Goal: Task Accomplishment & Management: Manage account settings

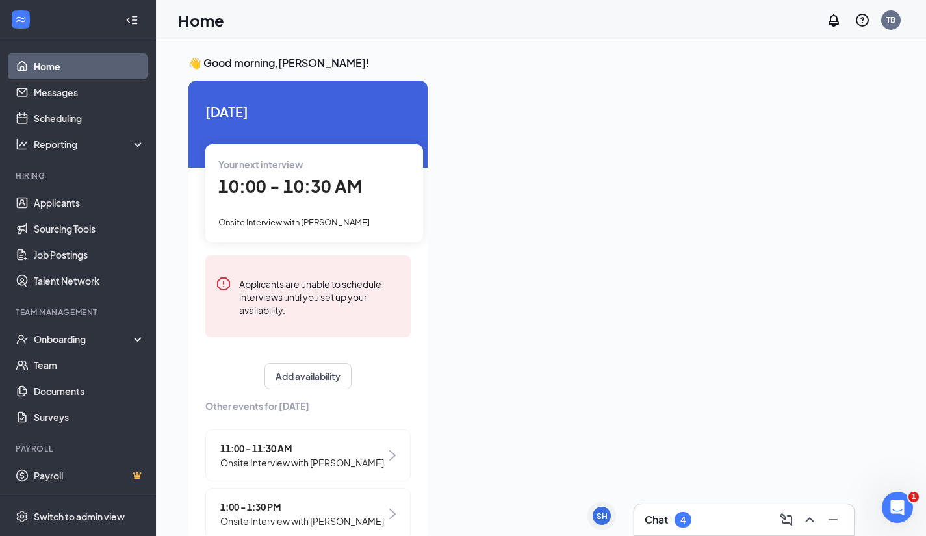
click at [729, 524] on div "Chat 4" at bounding box center [744, 520] width 199 height 21
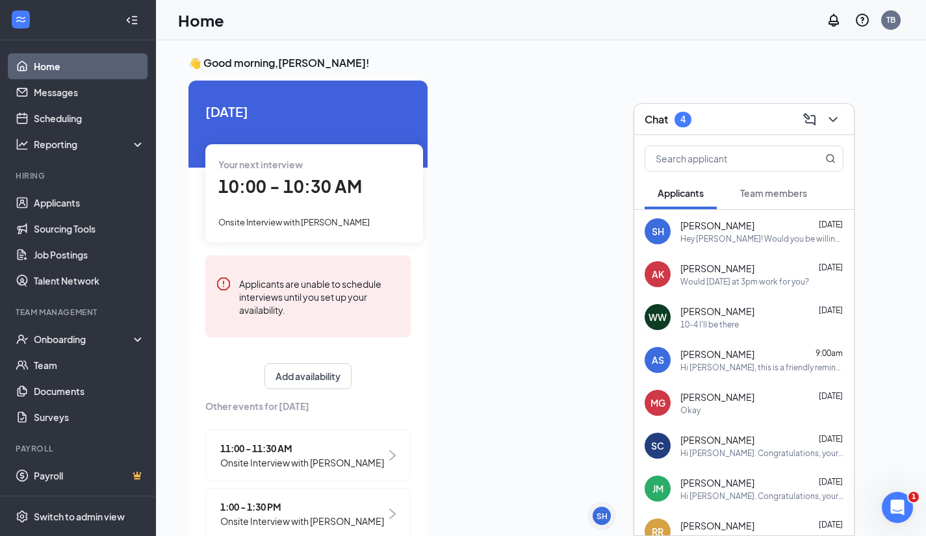
click at [740, 114] on div "Chat 4" at bounding box center [744, 119] width 199 height 20
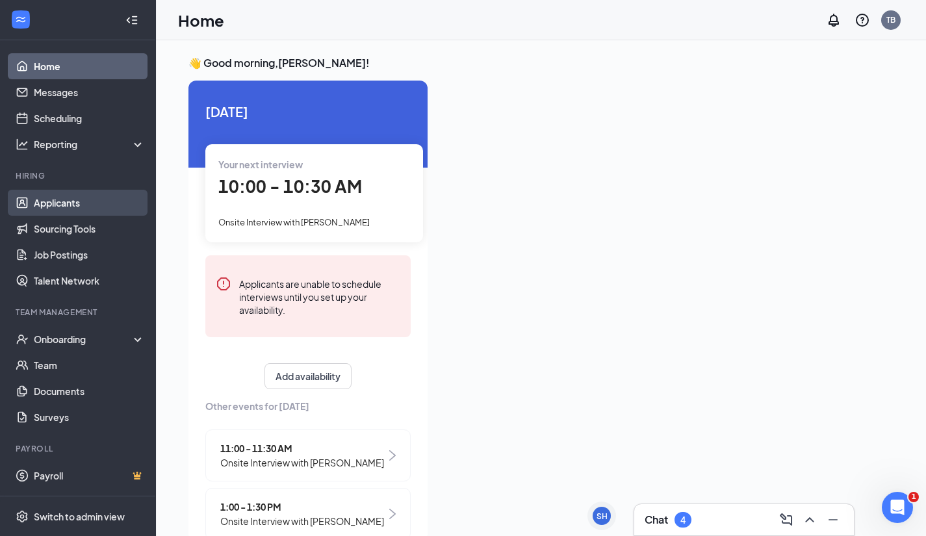
click at [86, 201] on link "Applicants" at bounding box center [89, 203] width 111 height 26
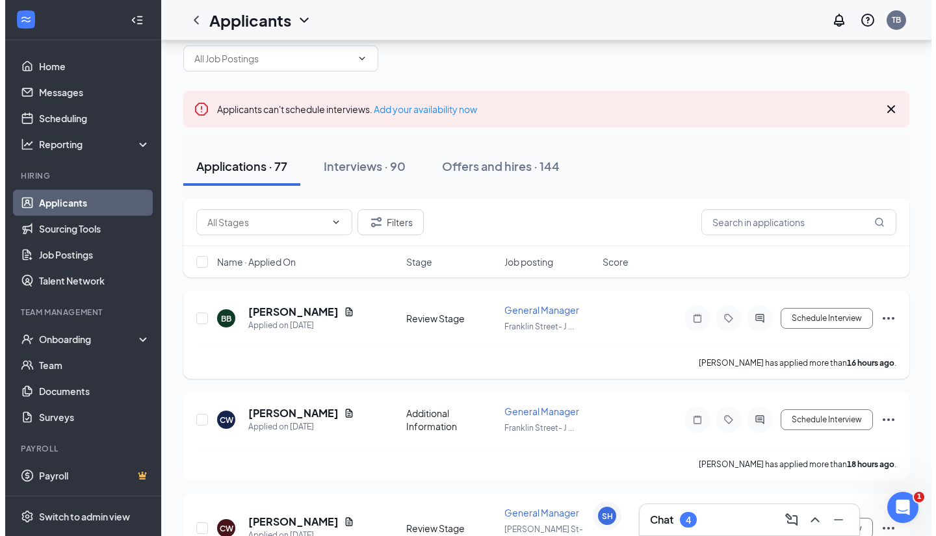
scroll to position [33, 0]
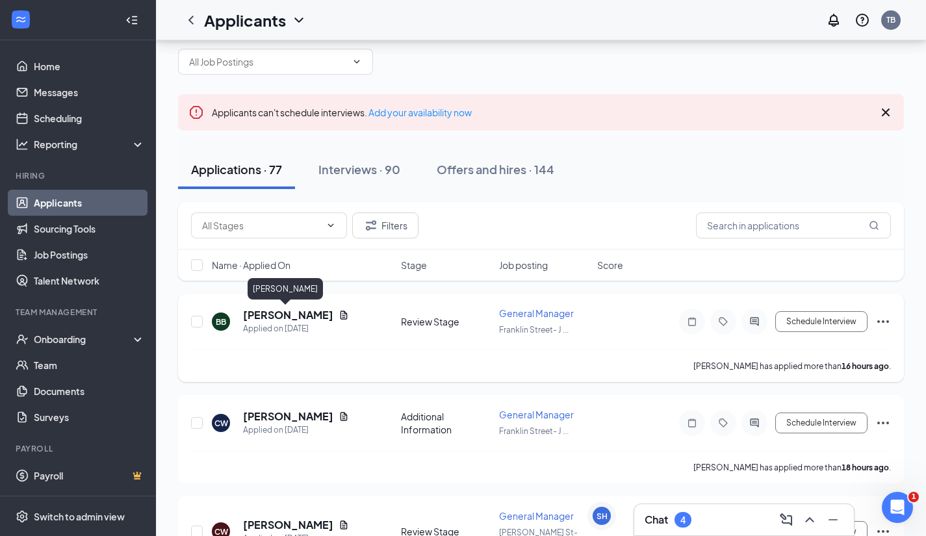
click at [298, 319] on h5 "[PERSON_NAME]" at bounding box center [288, 315] width 90 height 14
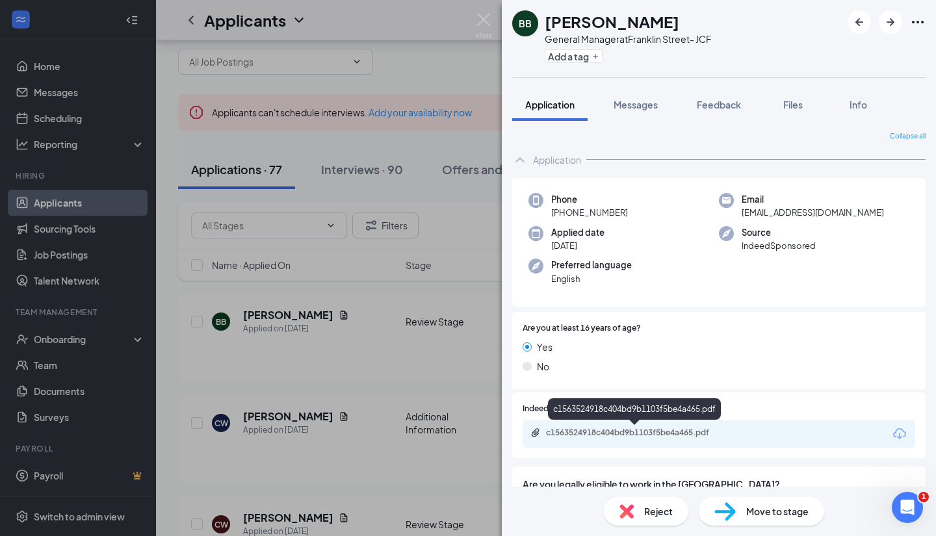
click at [707, 438] on div "c1563524918c404bd9b1103f5be4a465.pdf" at bounding box center [637, 433] width 182 height 10
click at [485, 25] on img at bounding box center [484, 25] width 16 height 25
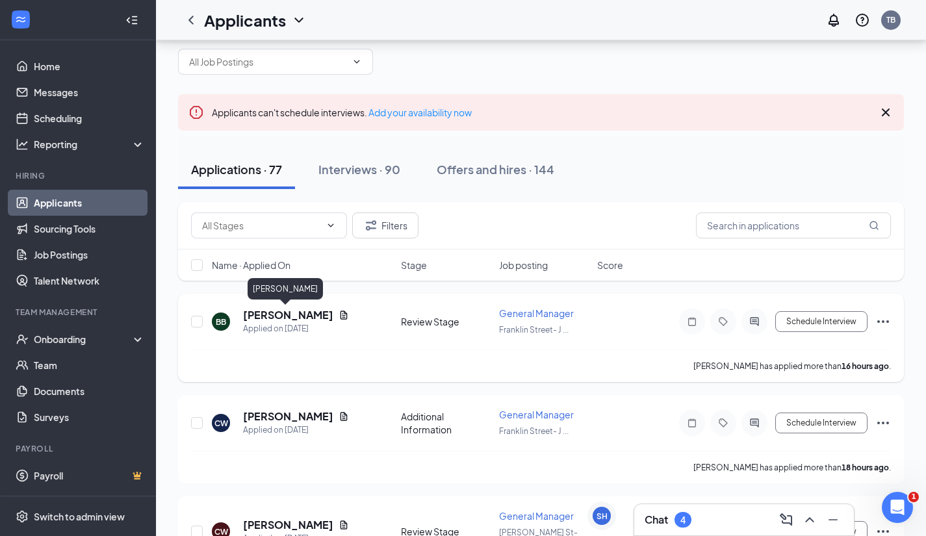
click at [289, 320] on h5 "[PERSON_NAME]" at bounding box center [288, 315] width 90 height 14
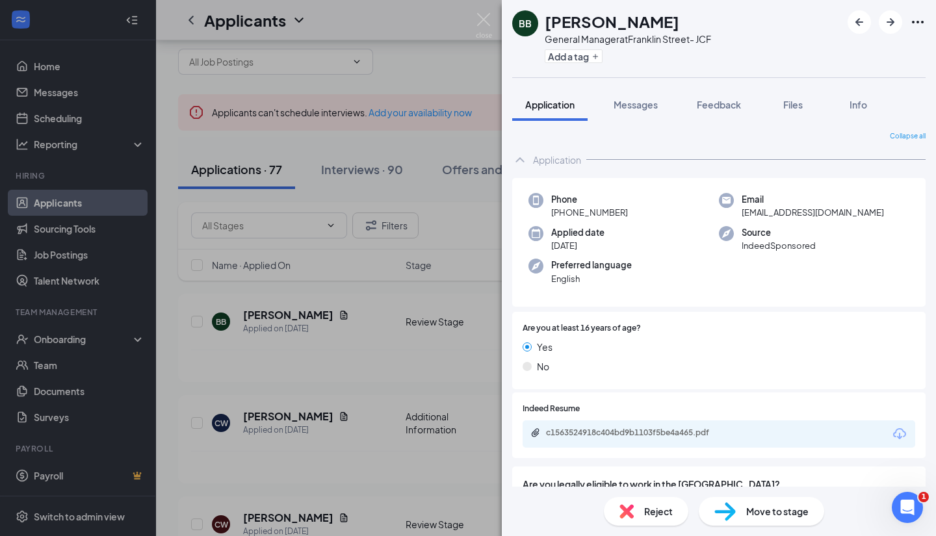
click at [649, 514] on span "Reject" at bounding box center [658, 511] width 29 height 14
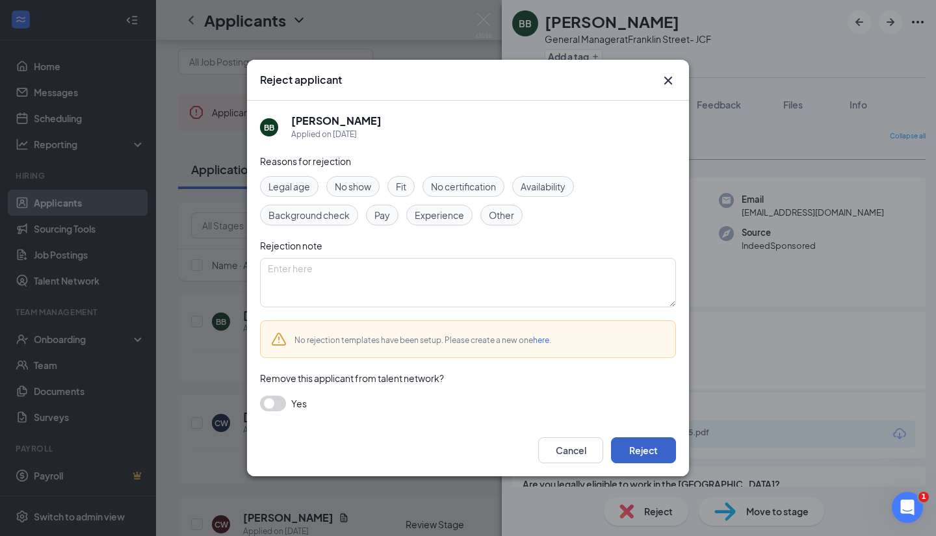
click at [646, 449] on button "Reject" at bounding box center [643, 451] width 65 height 26
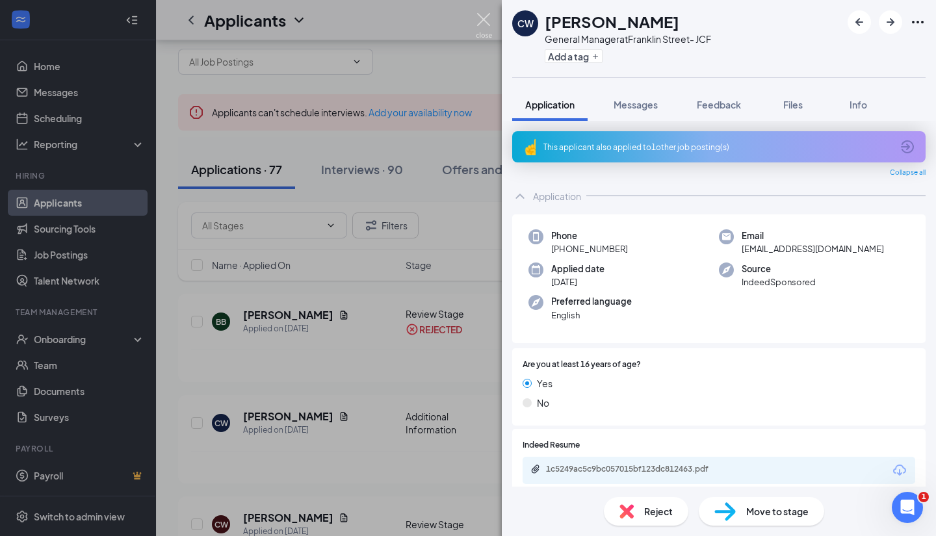
click at [491, 22] on img at bounding box center [484, 25] width 16 height 25
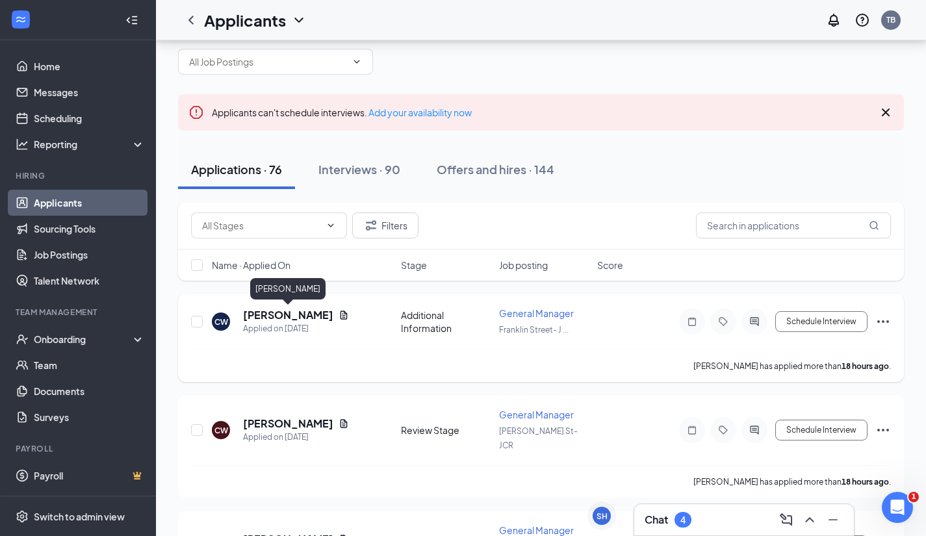
click at [327, 317] on h5 "[PERSON_NAME]" at bounding box center [288, 315] width 90 height 14
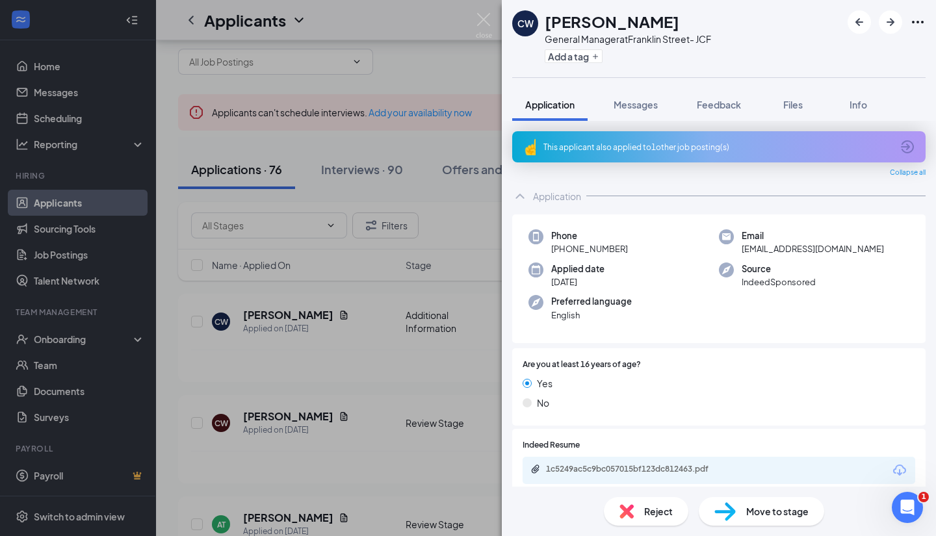
click at [672, 464] on div "1c5249ac5c9bc057015bf123dc812463.pdf" at bounding box center [719, 470] width 393 height 27
click at [673, 477] on div "1c5249ac5c9bc057015bf123dc812463.pdf" at bounding box center [719, 470] width 393 height 27
click at [667, 470] on div "1c5249ac5c9bc057015bf123dc812463.pdf" at bounding box center [637, 469] width 182 height 10
click at [664, 517] on span "Reject" at bounding box center [658, 511] width 29 height 14
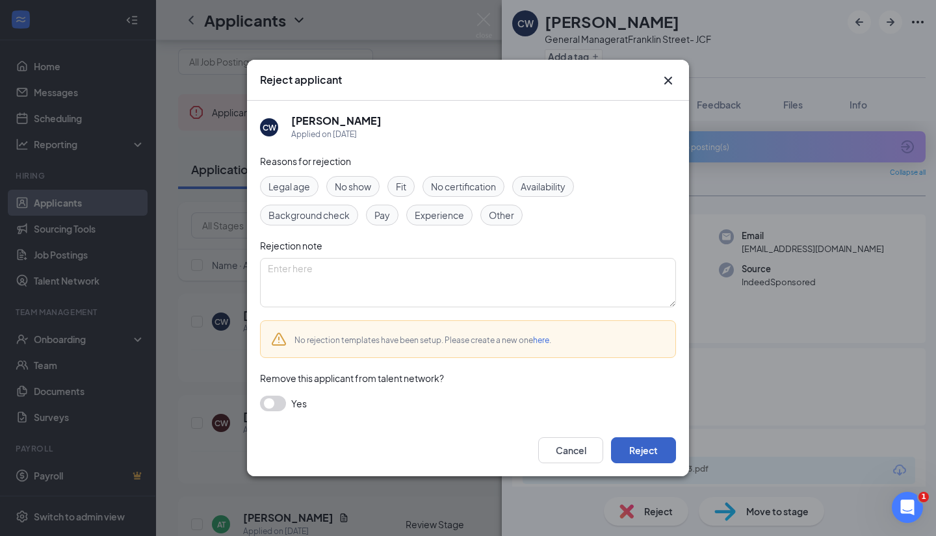
click at [634, 453] on button "Reject" at bounding box center [643, 451] width 65 height 26
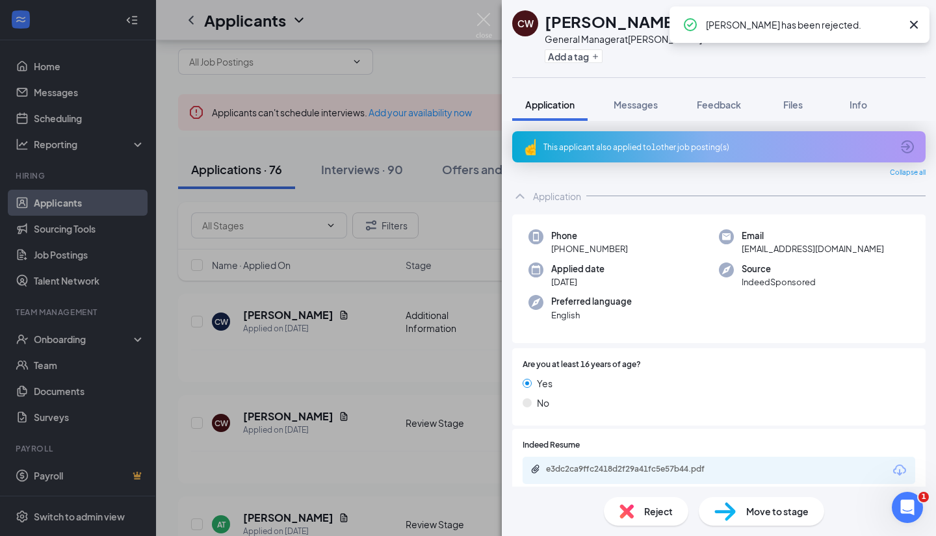
click at [636, 519] on div "Reject" at bounding box center [646, 511] width 85 height 29
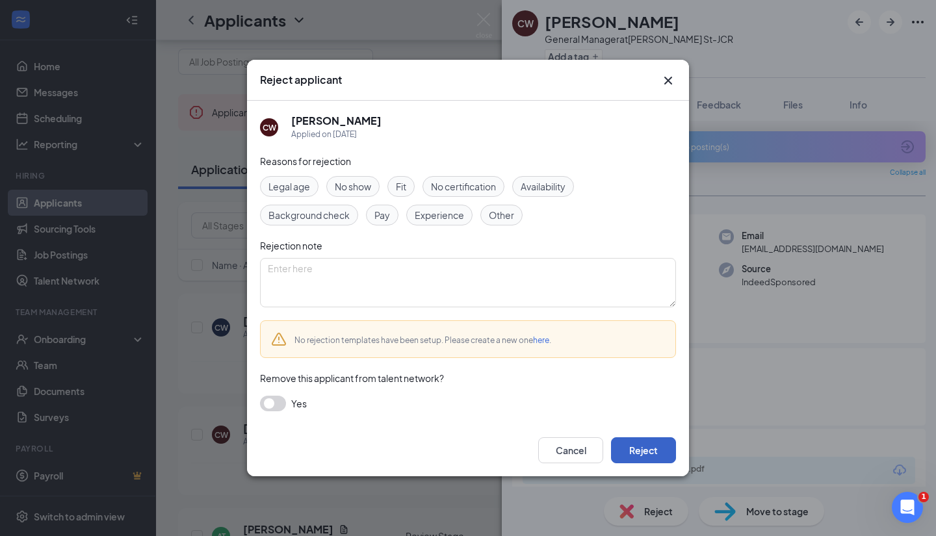
click at [639, 454] on button "Reject" at bounding box center [643, 451] width 65 height 26
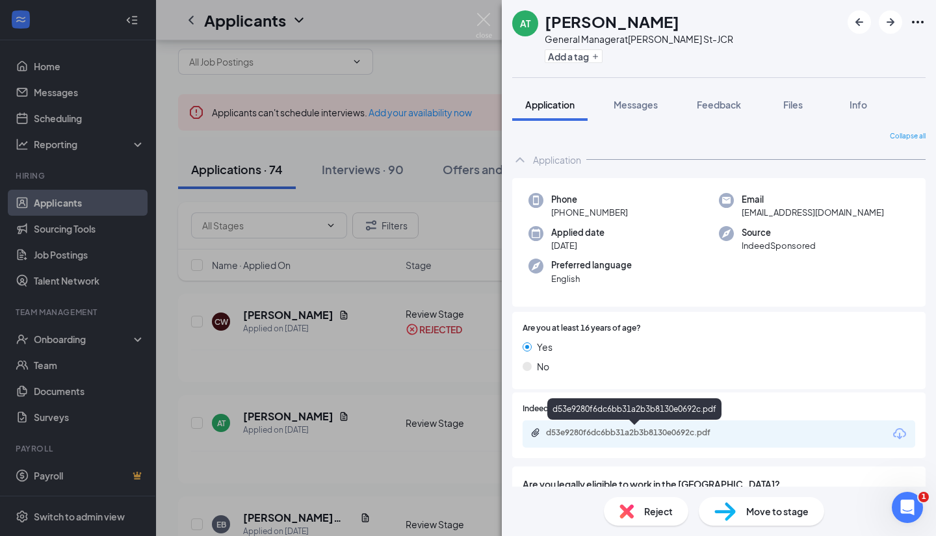
click at [685, 438] on div "d53e9280f6dc6bb31a2b3b8130e0692c.pdf" at bounding box center [637, 433] width 182 height 10
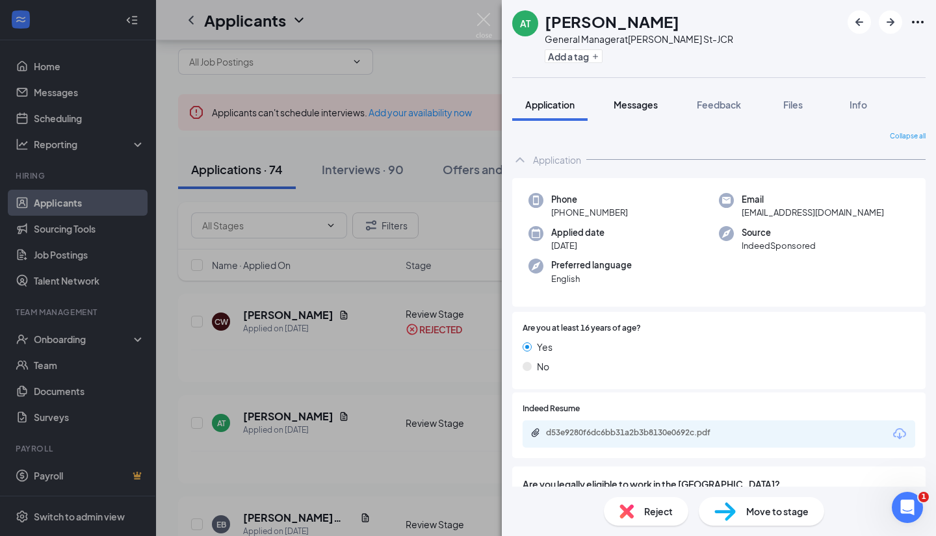
click at [649, 101] on span "Messages" at bounding box center [636, 105] width 44 height 12
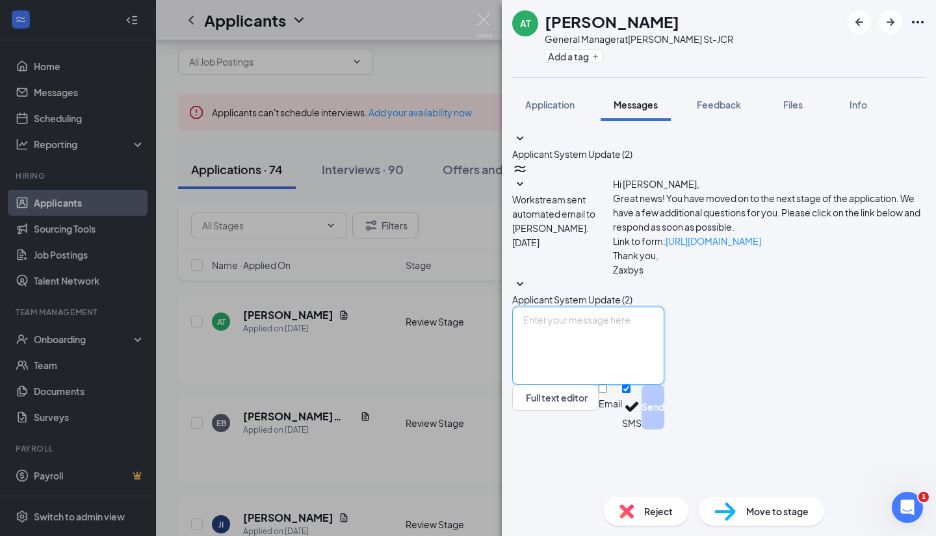
click at [657, 385] on textarea at bounding box center [588, 346] width 152 height 78
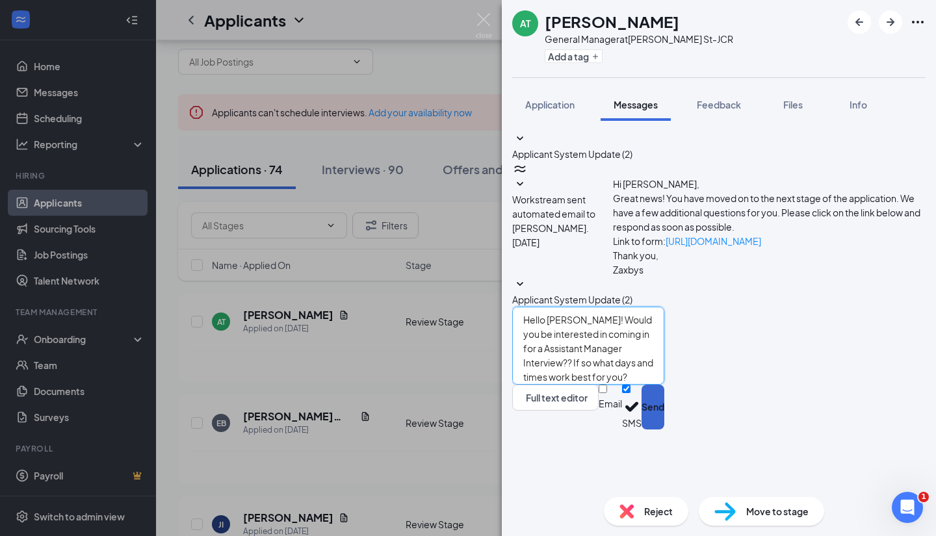
type textarea "Hello [PERSON_NAME]! Would you be interested in coming in for a Assistant Manag…"
click at [664, 430] on button "Send" at bounding box center [653, 407] width 23 height 45
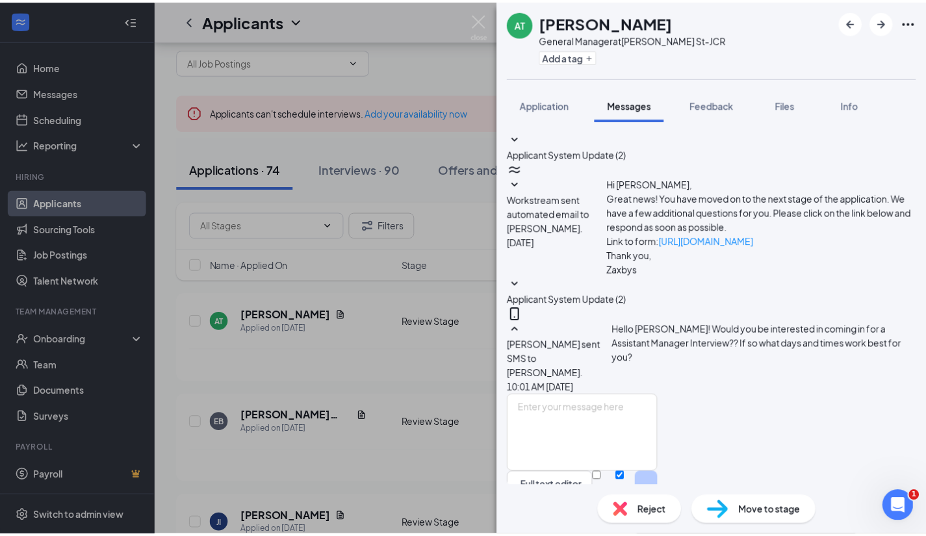
scroll to position [26, 0]
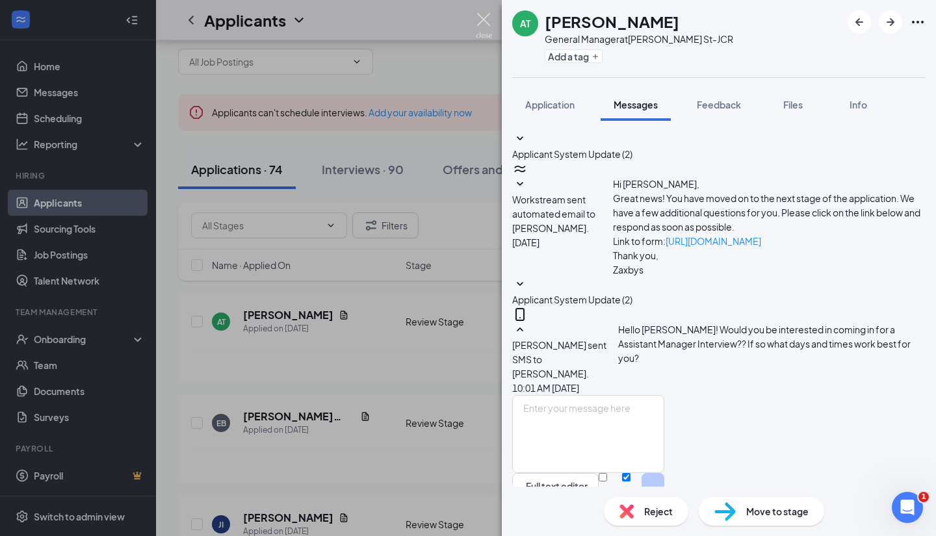
click at [480, 19] on img at bounding box center [484, 25] width 16 height 25
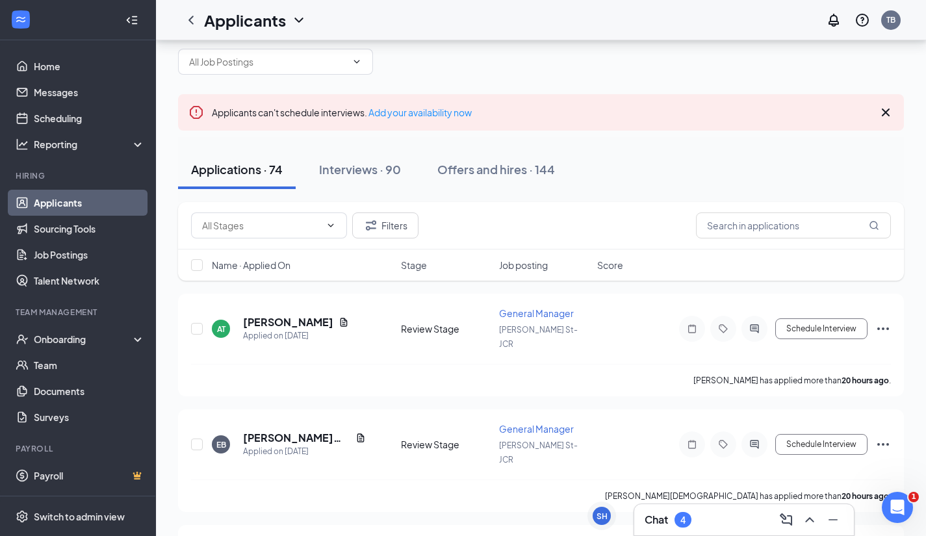
click at [716, 523] on div "Chat 4" at bounding box center [744, 520] width 199 height 21
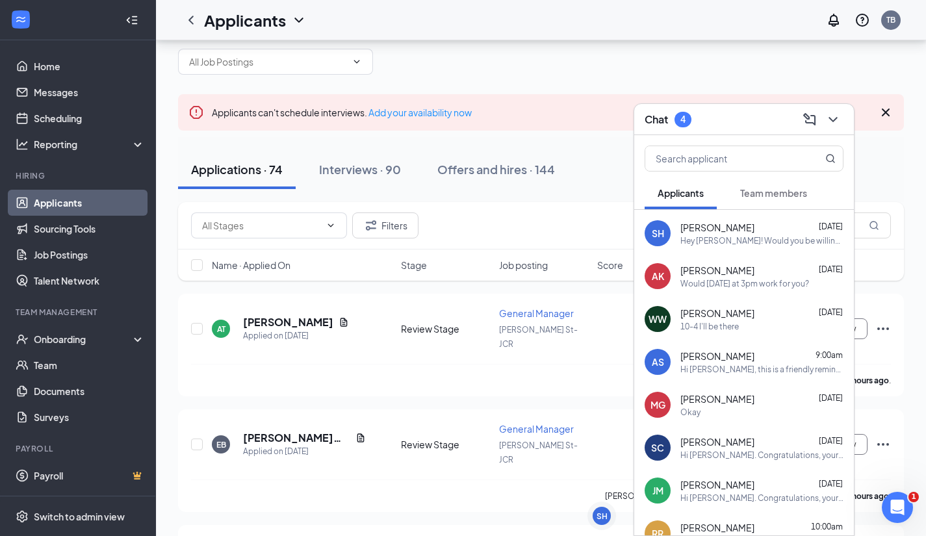
scroll to position [44, 0]
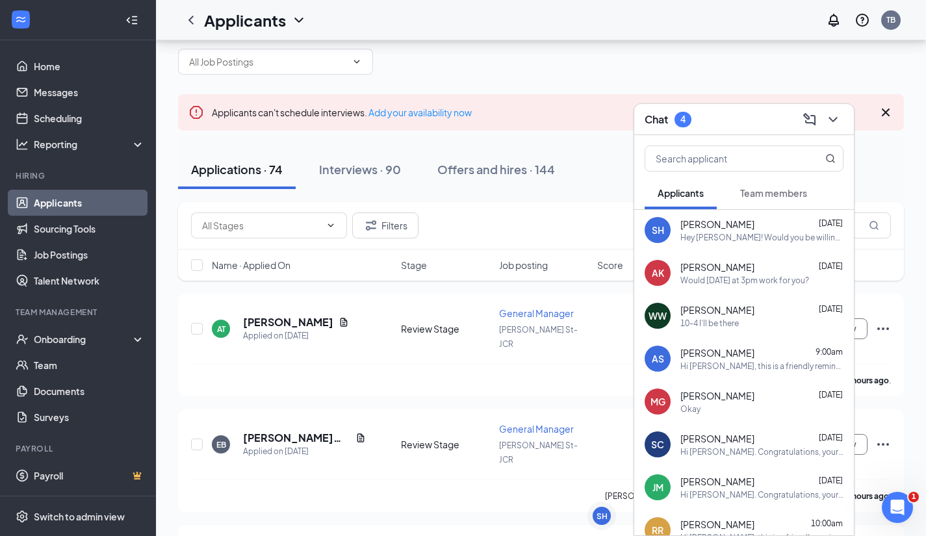
click at [757, 355] on div "[PERSON_NAME] 9:00am" at bounding box center [762, 353] width 163 height 13
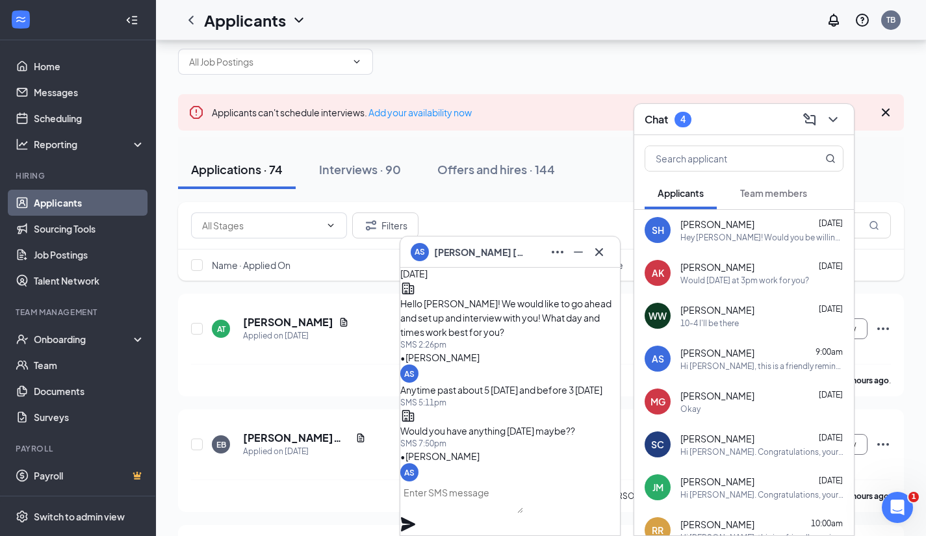
scroll to position [-664, 0]
click at [527, 260] on div "AS [PERSON_NAME]" at bounding box center [510, 252] width 199 height 21
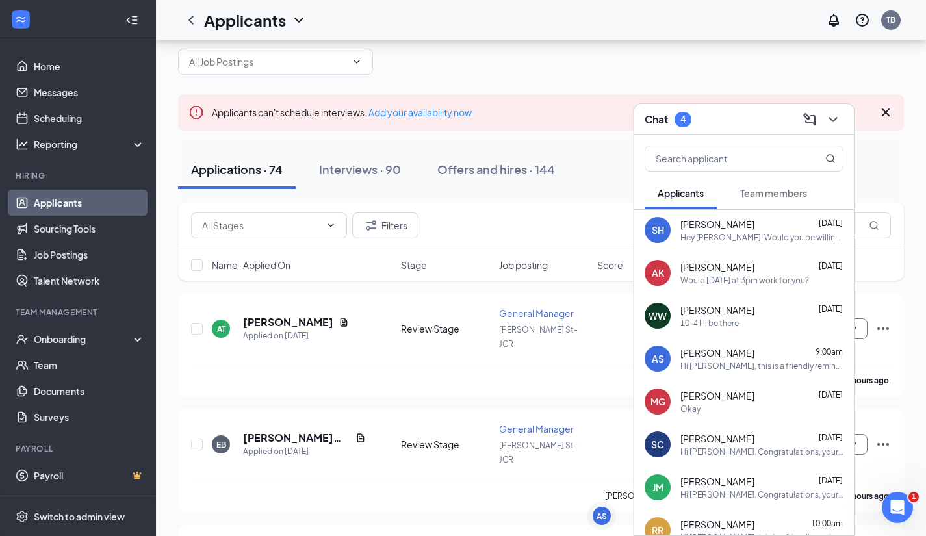
click at [756, 121] on div "Chat 4" at bounding box center [744, 119] width 199 height 20
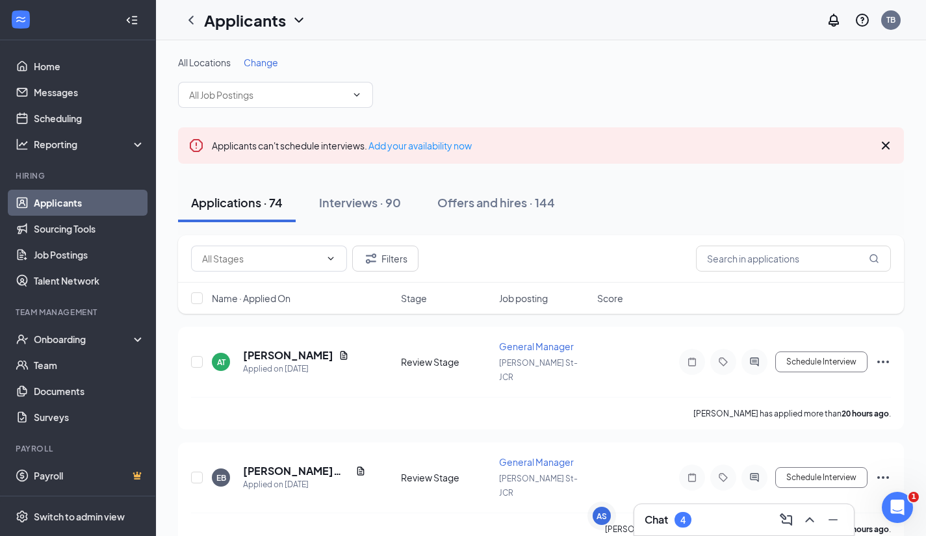
click at [721, 517] on div "Chat 4" at bounding box center [744, 520] width 199 height 21
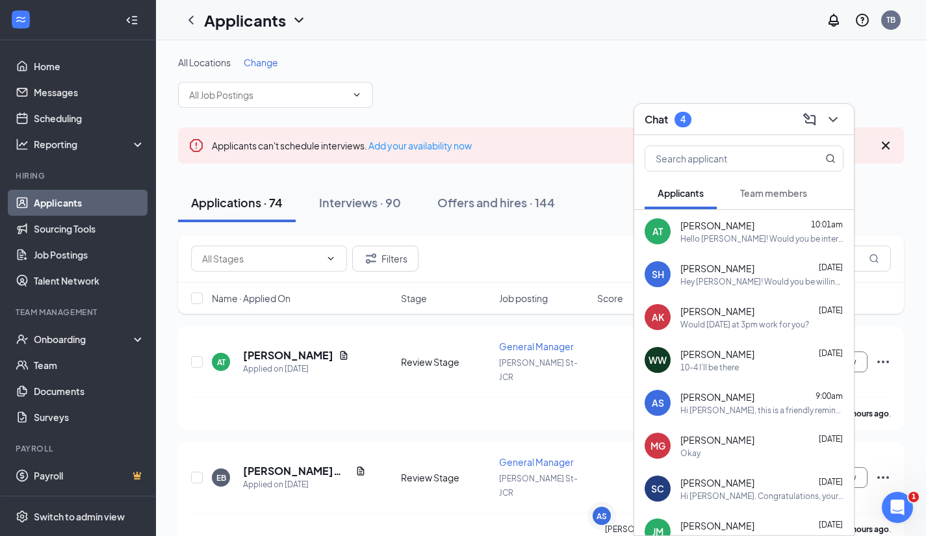
click at [748, 120] on div "Chat 4" at bounding box center [744, 119] width 199 height 20
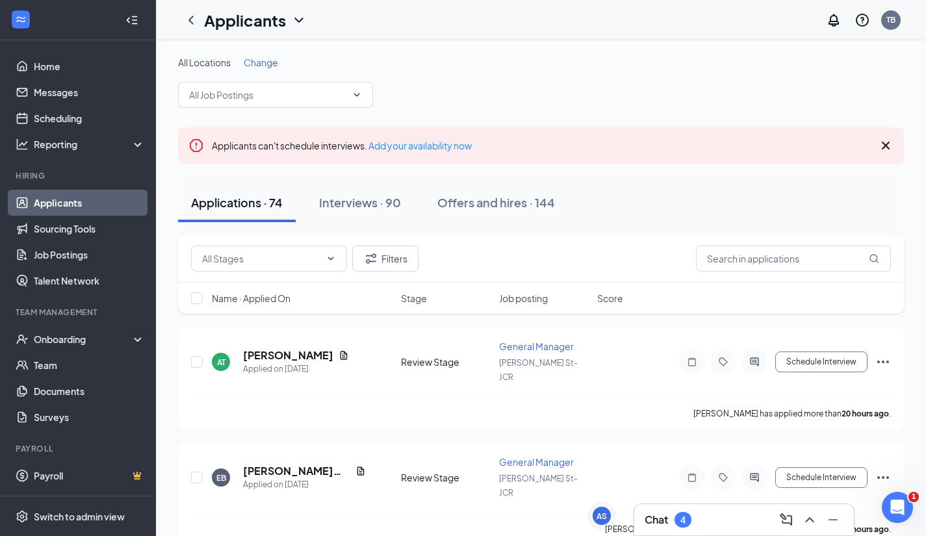
click at [727, 531] on div "Chat 4" at bounding box center [745, 519] width 220 height 31
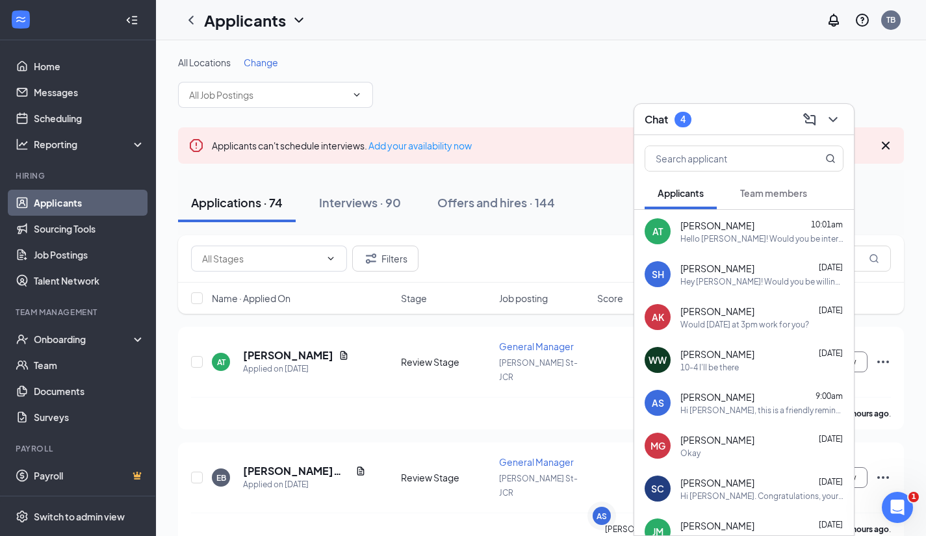
click at [729, 122] on div "Chat 4" at bounding box center [744, 119] width 199 height 20
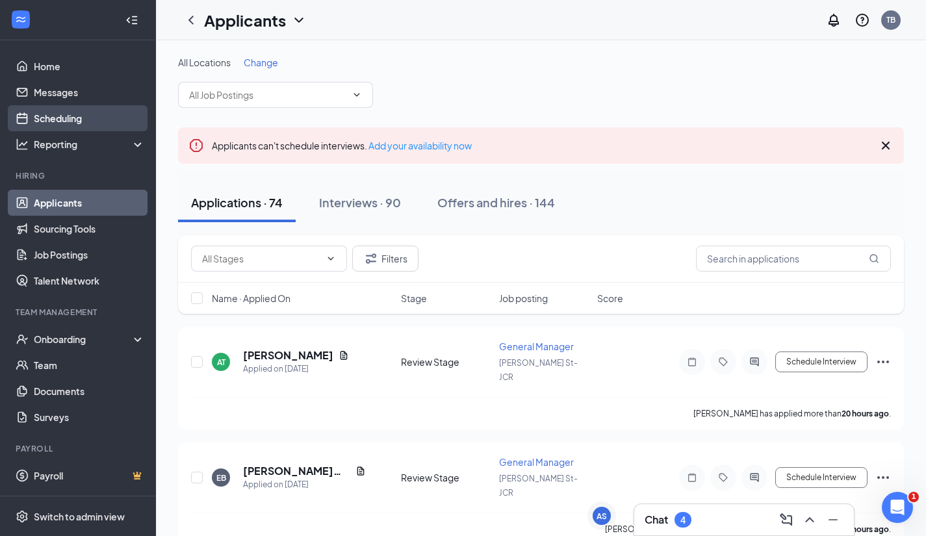
click at [86, 117] on link "Scheduling" at bounding box center [89, 118] width 111 height 26
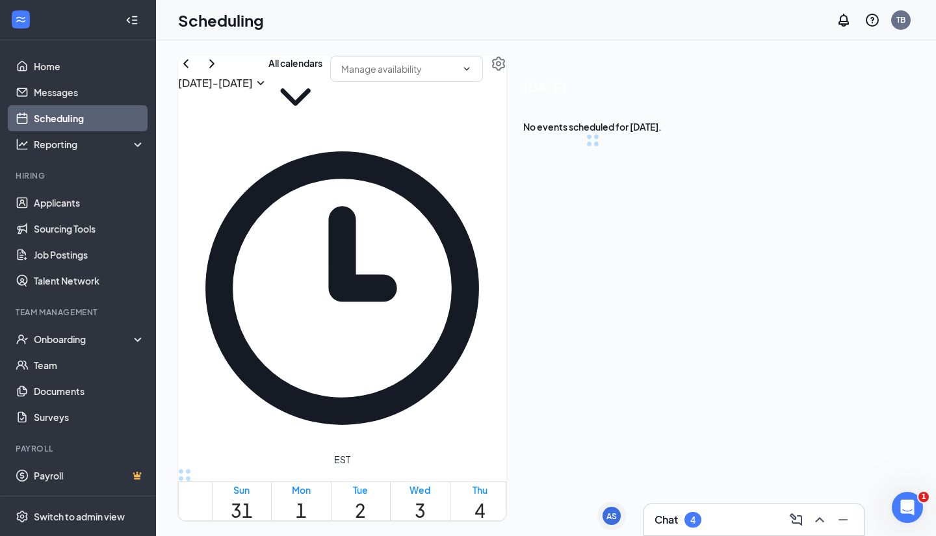
scroll to position [639, 0]
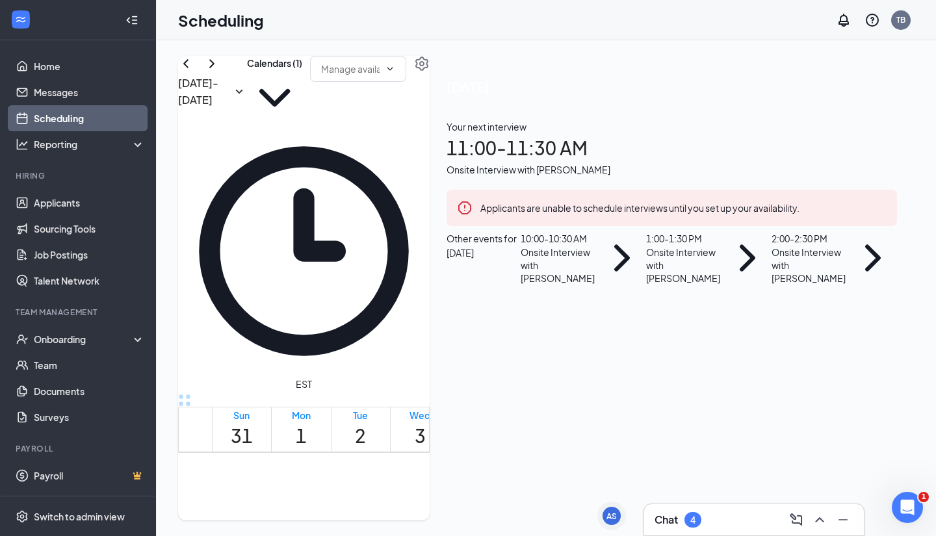
click at [595, 285] on div "Onsite Interview with [PERSON_NAME]" at bounding box center [558, 265] width 74 height 39
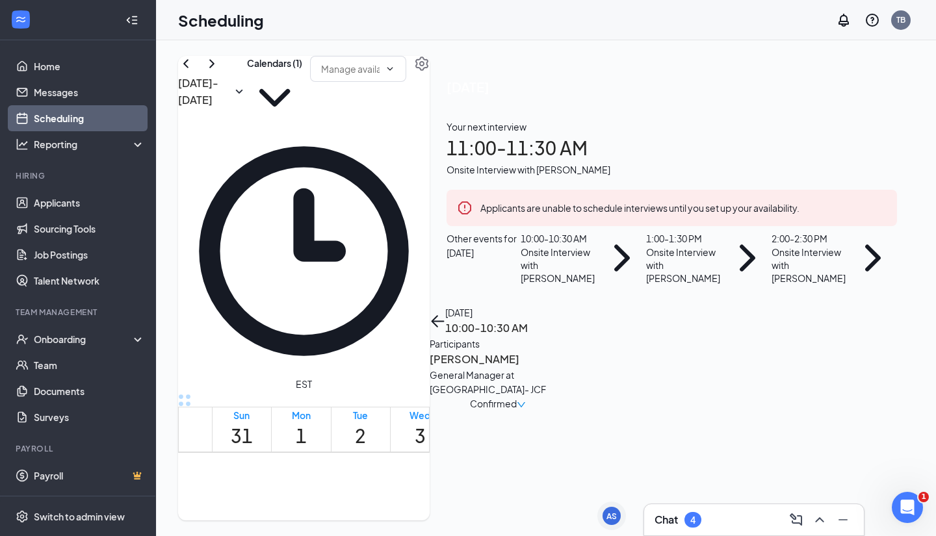
click at [517, 397] on span "Confirmed" at bounding box center [493, 404] width 47 height 14
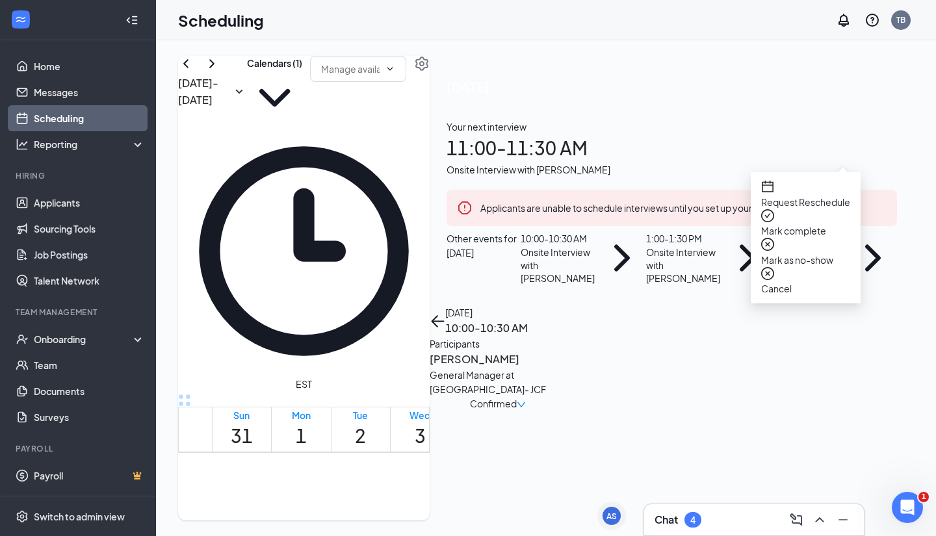
click at [836, 253] on span "Mark as no-show" at bounding box center [805, 260] width 89 height 14
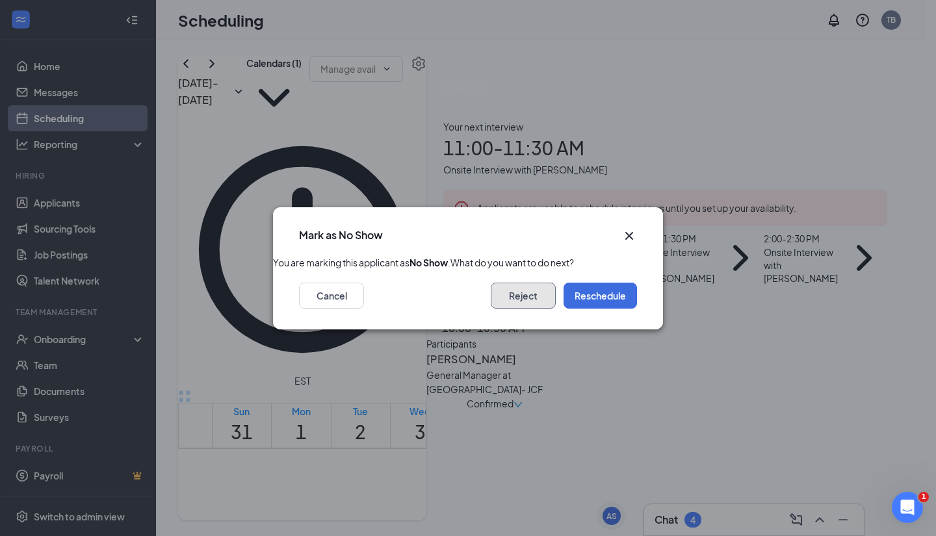
click at [545, 309] on button "Reject" at bounding box center [523, 296] width 65 height 26
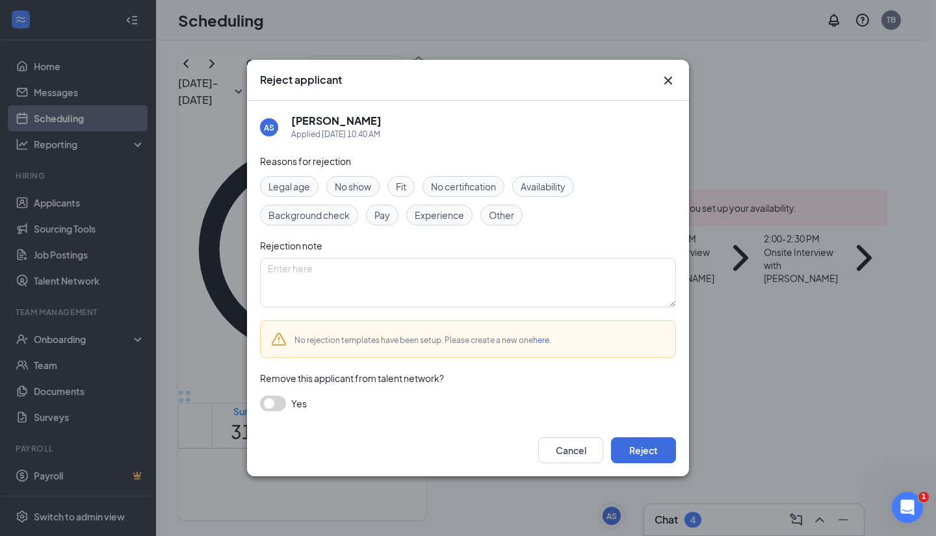
click at [360, 185] on span "No show" at bounding box center [353, 186] width 36 height 14
click at [643, 449] on button "Reject" at bounding box center [643, 451] width 65 height 26
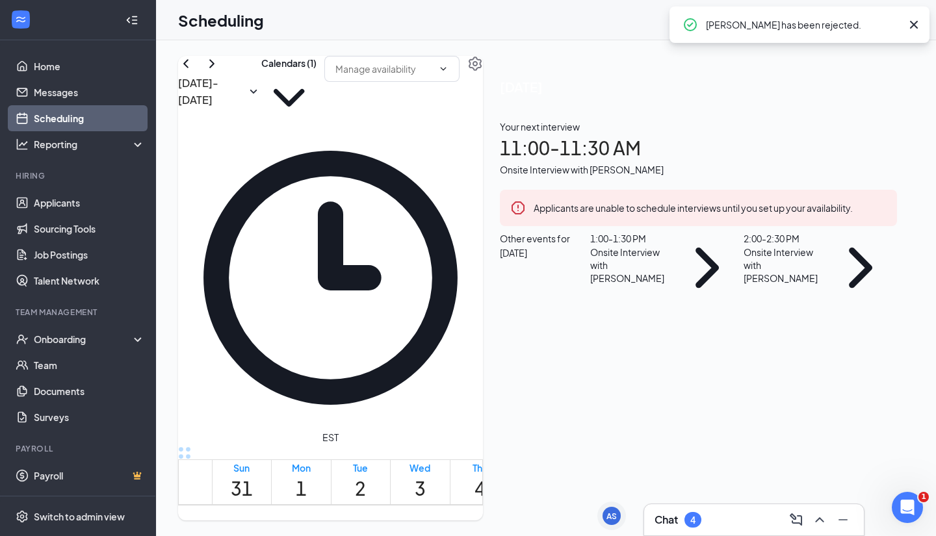
click at [920, 20] on icon "Cross" at bounding box center [914, 25] width 16 height 16
click at [742, 522] on div "Chat 4" at bounding box center [754, 520] width 199 height 21
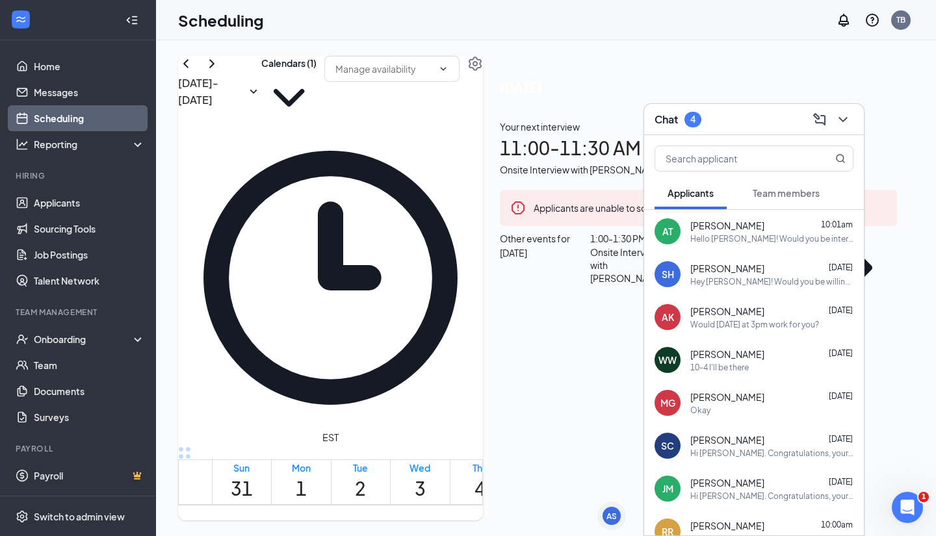
click at [740, 119] on div "Chat 4" at bounding box center [754, 119] width 199 height 20
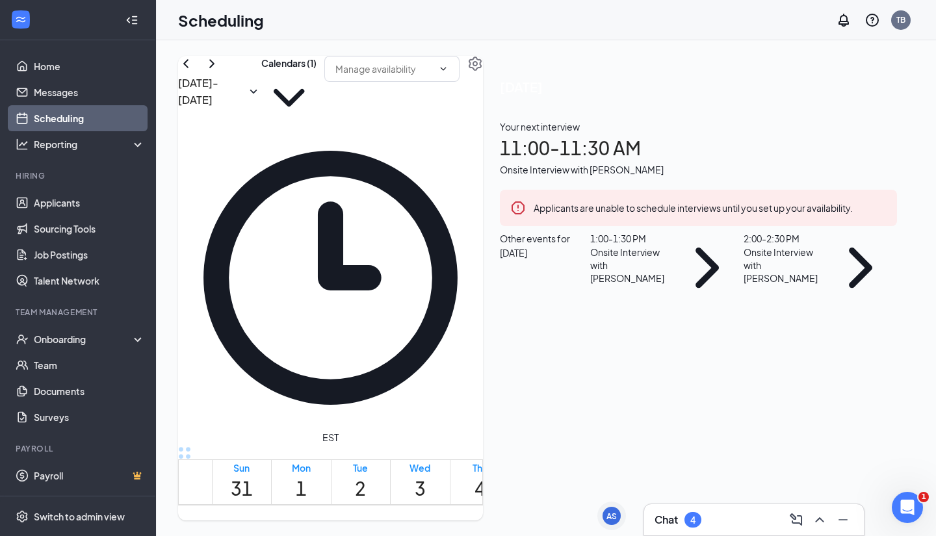
click at [738, 527] on div "Chat 4" at bounding box center [754, 520] width 199 height 21
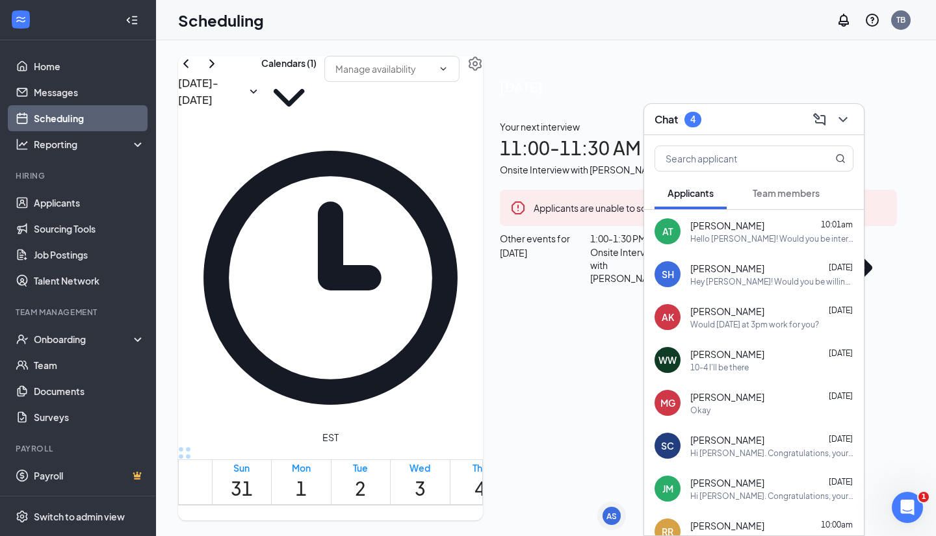
click at [769, 281] on div "Hey [PERSON_NAME]! Would you be willing to move your interview back to 12pm for…" at bounding box center [771, 281] width 163 height 11
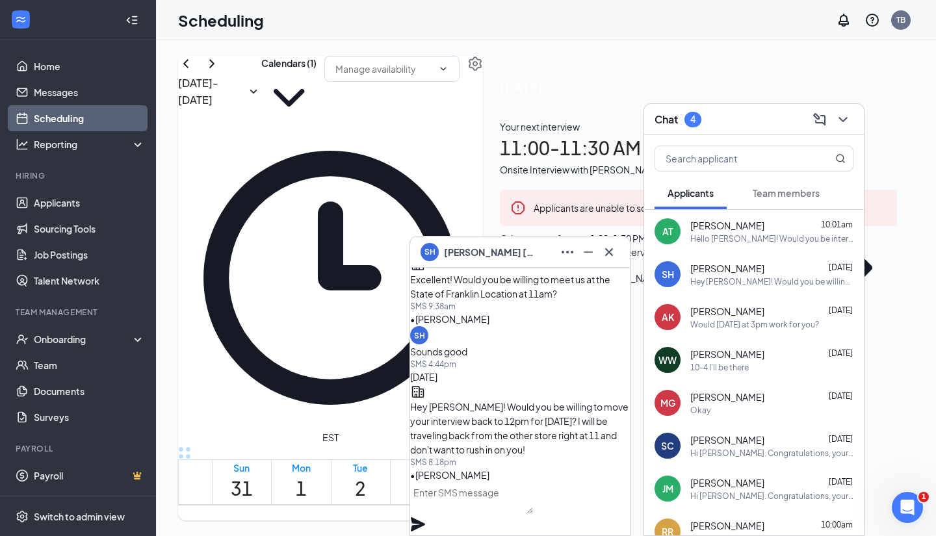
click at [528, 260] on div "SH [PERSON_NAME]" at bounding box center [520, 252] width 199 height 21
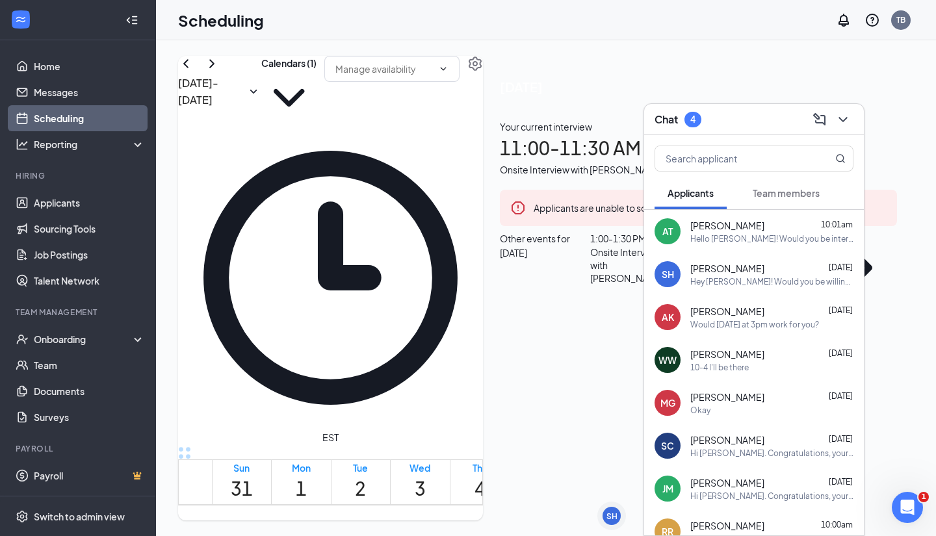
click at [733, 125] on div "Chat 4" at bounding box center [754, 119] width 199 height 20
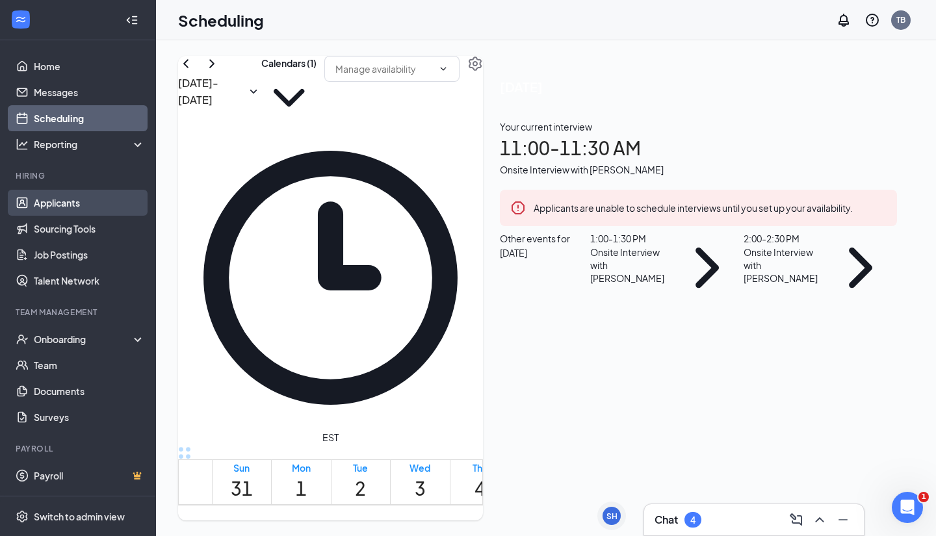
click at [60, 210] on link "Applicants" at bounding box center [89, 203] width 111 height 26
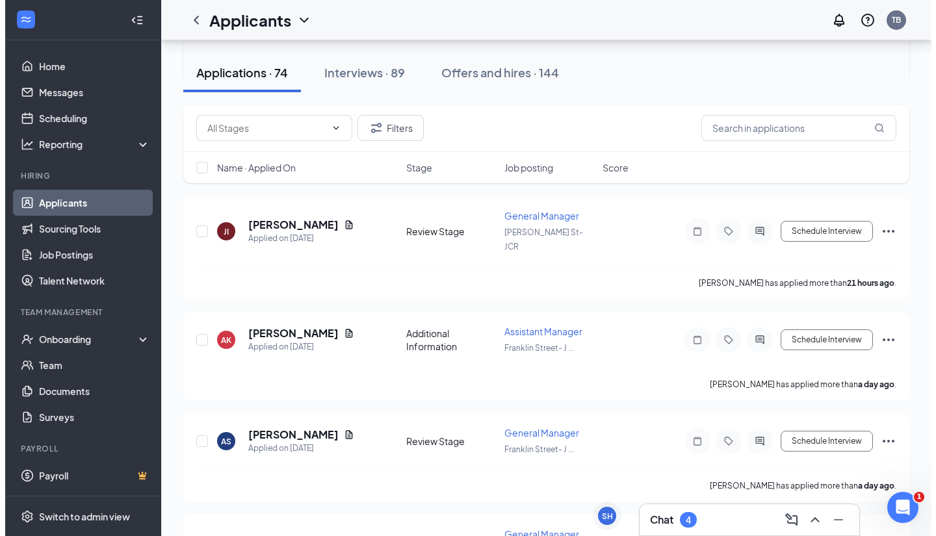
scroll to position [516, 0]
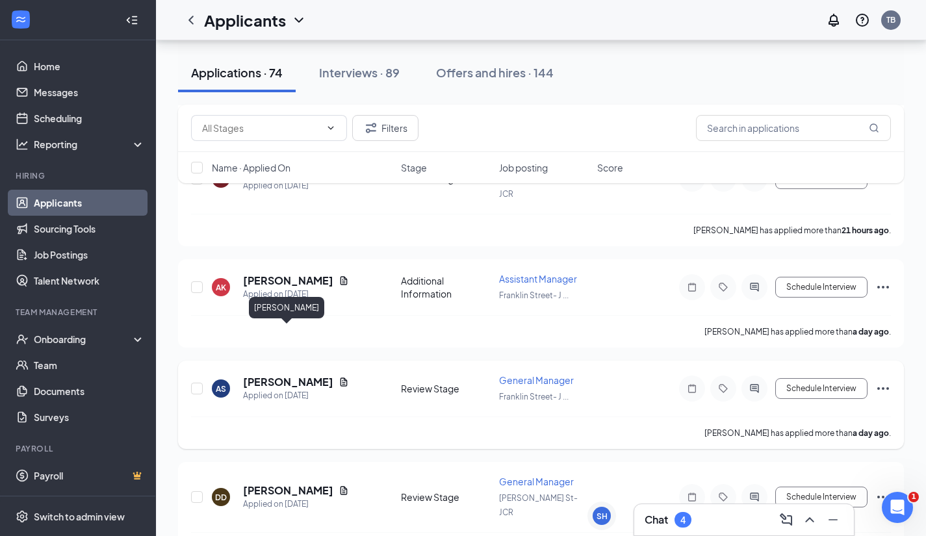
click at [280, 375] on h5 "[PERSON_NAME]" at bounding box center [288, 382] width 90 height 14
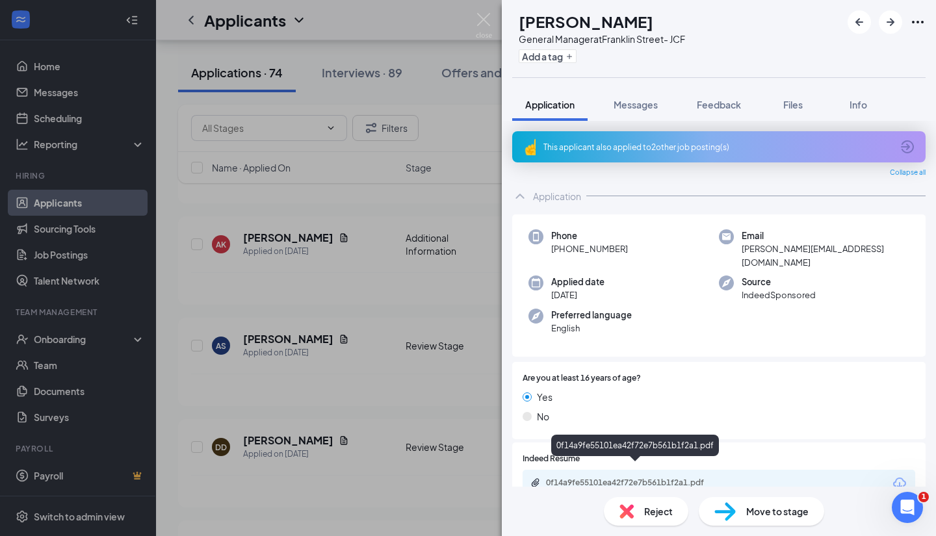
click at [670, 478] on div "0f14a9fe55101ea42f72e7b561b1f2a1.pdf" at bounding box center [637, 483] width 182 height 10
click at [632, 105] on span "Messages" at bounding box center [636, 105] width 44 height 12
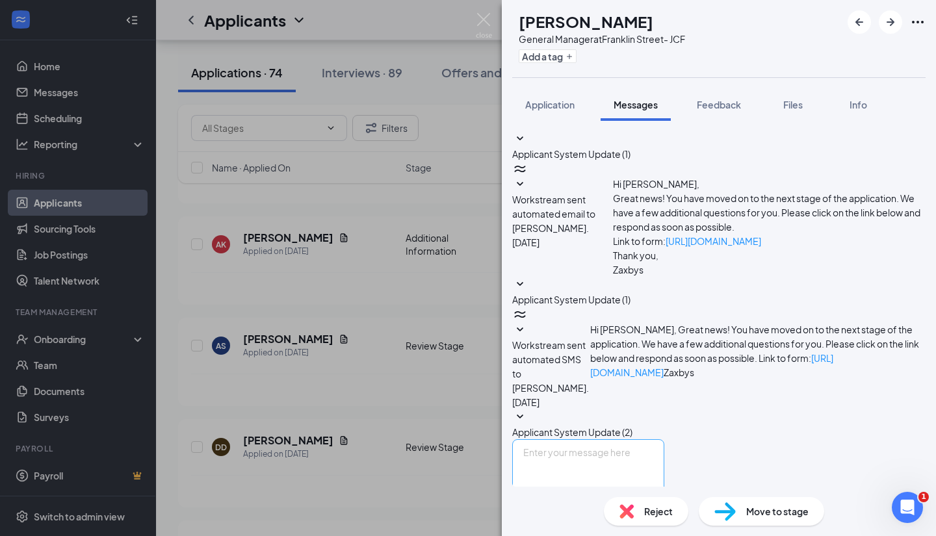
scroll to position [13, 0]
click at [664, 439] on textarea at bounding box center [588, 478] width 152 height 78
type textarea "Hello [PERSON_NAME]! I would like to go ahead and set up and interview with you…"
click at [664, 517] on button "Send" at bounding box center [653, 539] width 23 height 45
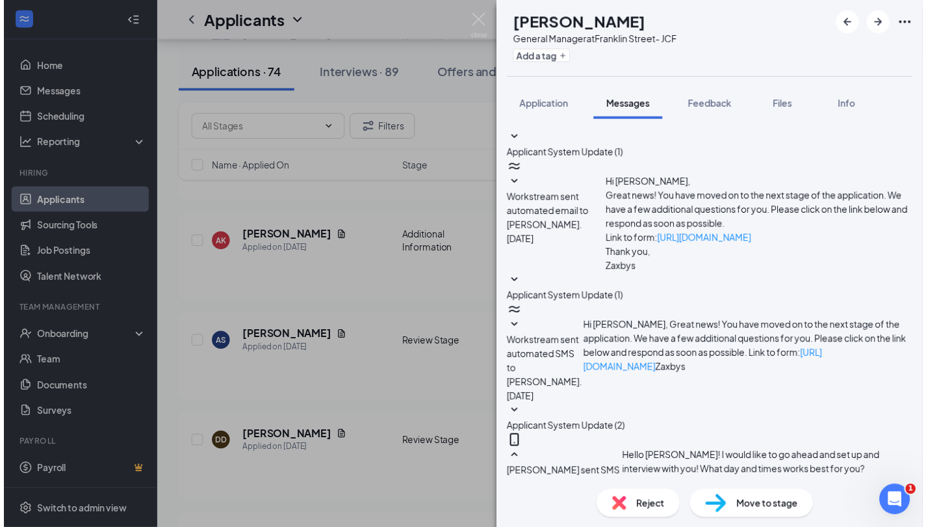
scroll to position [125, 0]
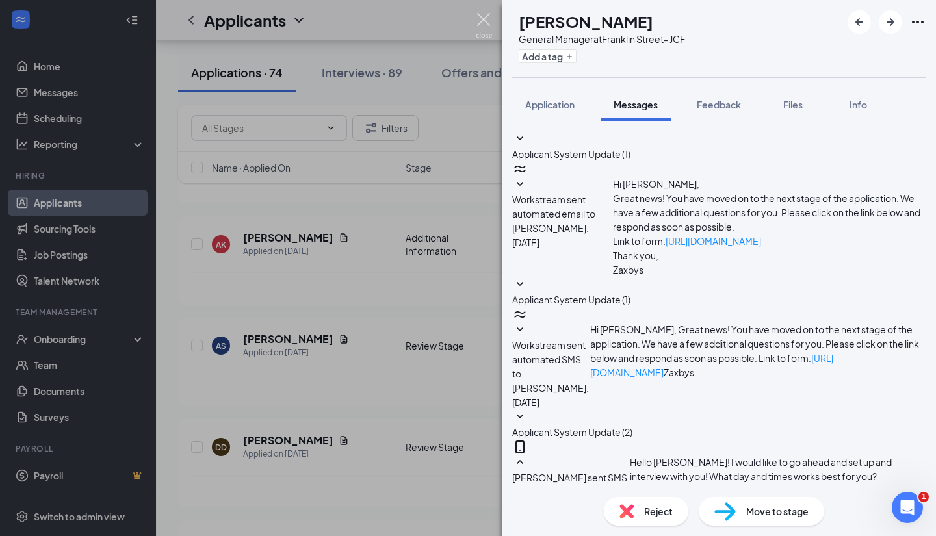
click at [483, 20] on img at bounding box center [484, 25] width 16 height 25
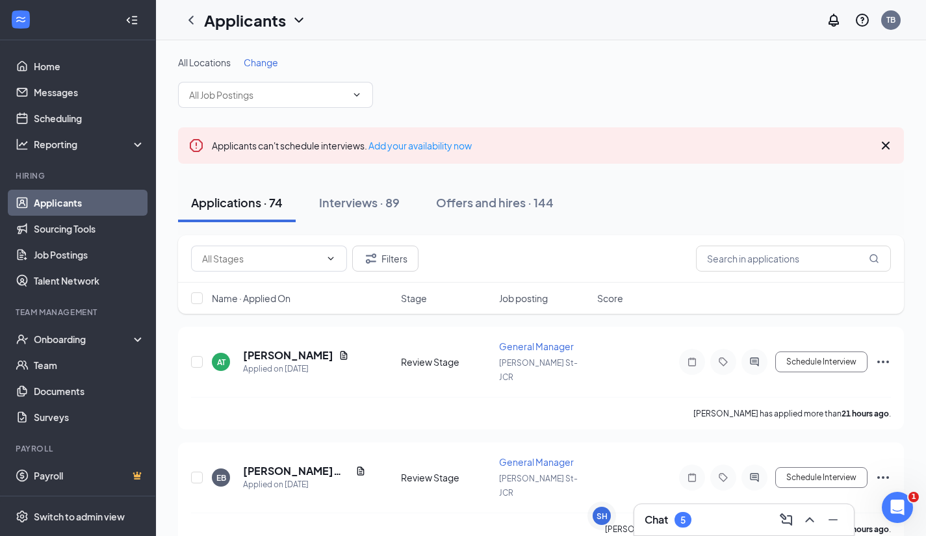
click at [737, 516] on div "Chat 5" at bounding box center [744, 520] width 199 height 21
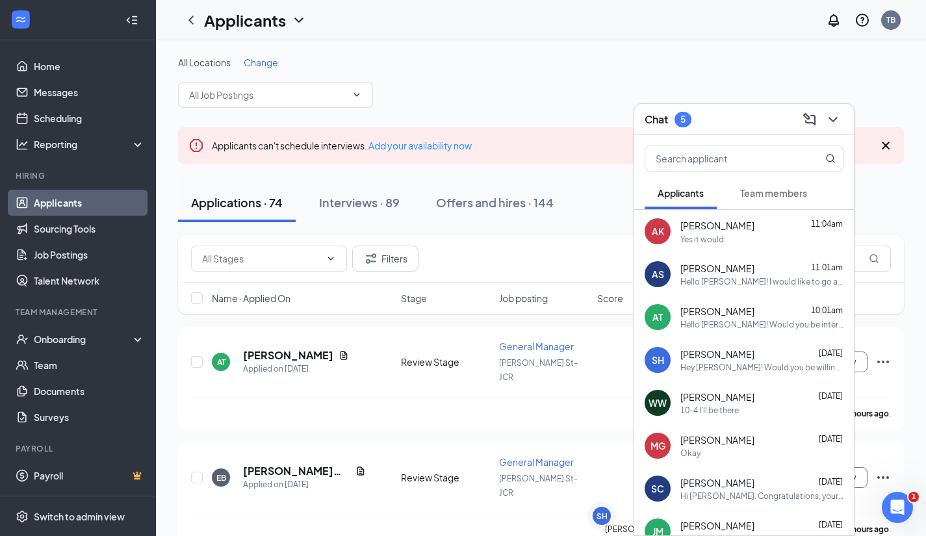
click at [759, 239] on div "Yes it would" at bounding box center [762, 239] width 163 height 11
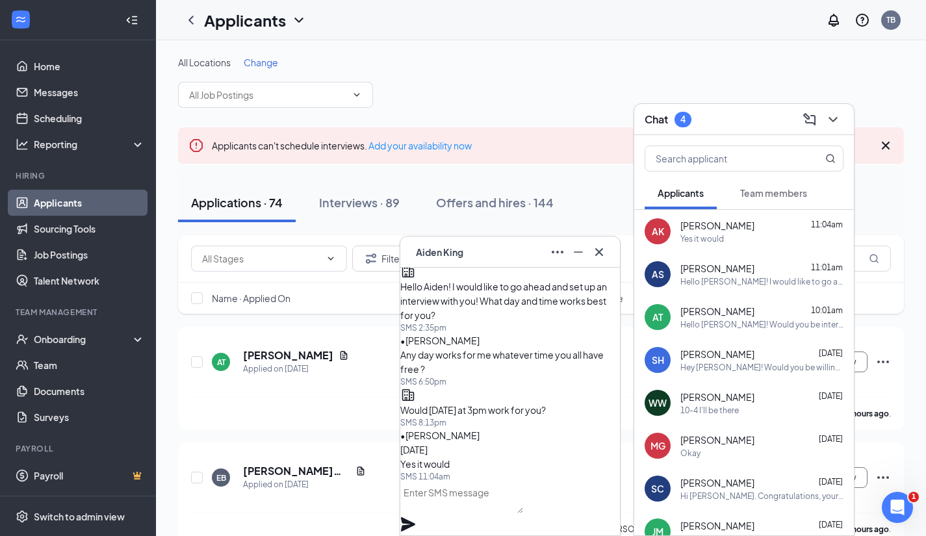
click at [519, 510] on textarea at bounding box center [461, 497] width 123 height 31
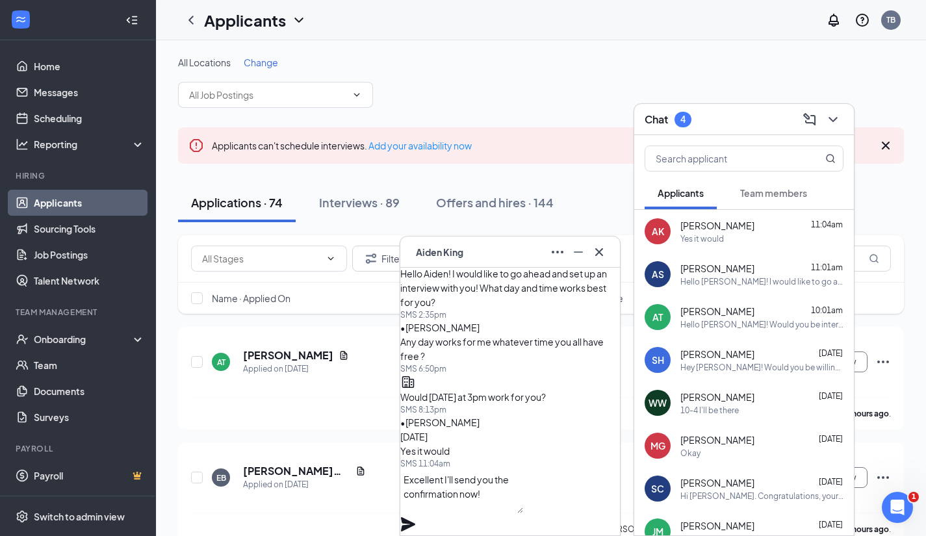
type textarea "Excellent I'll send you the confirmation now!"
click at [416, 517] on icon "Plane" at bounding box center [408, 525] width 16 height 16
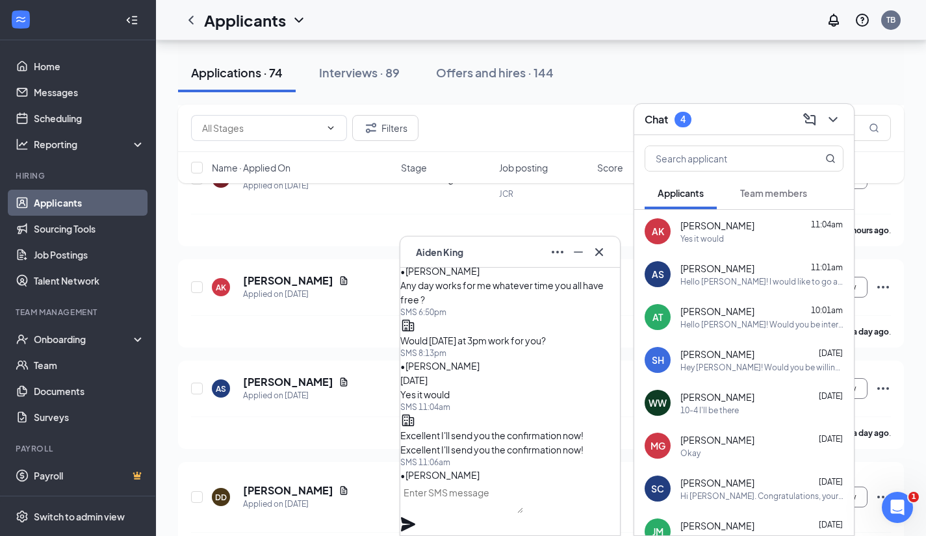
scroll to position [519, 0]
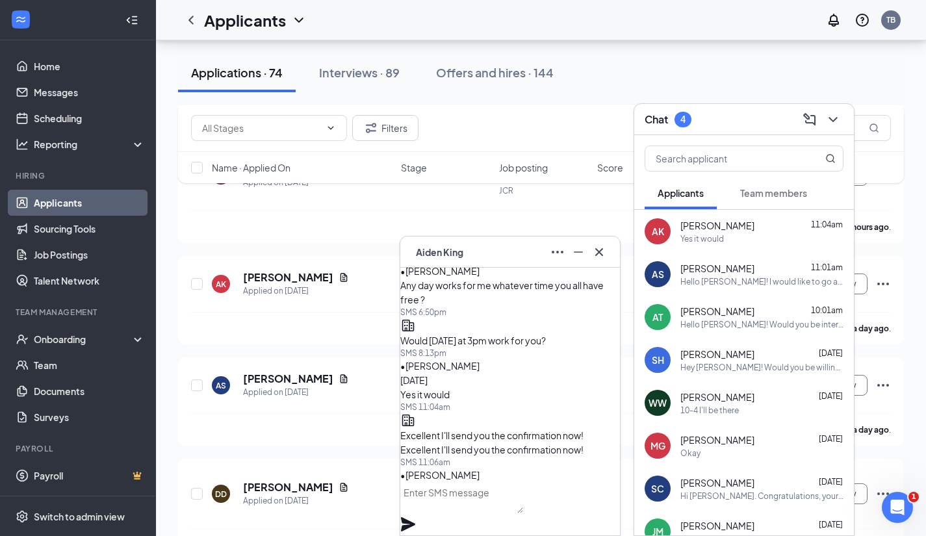
click at [520, 255] on div "AK [PERSON_NAME]" at bounding box center [510, 252] width 199 height 21
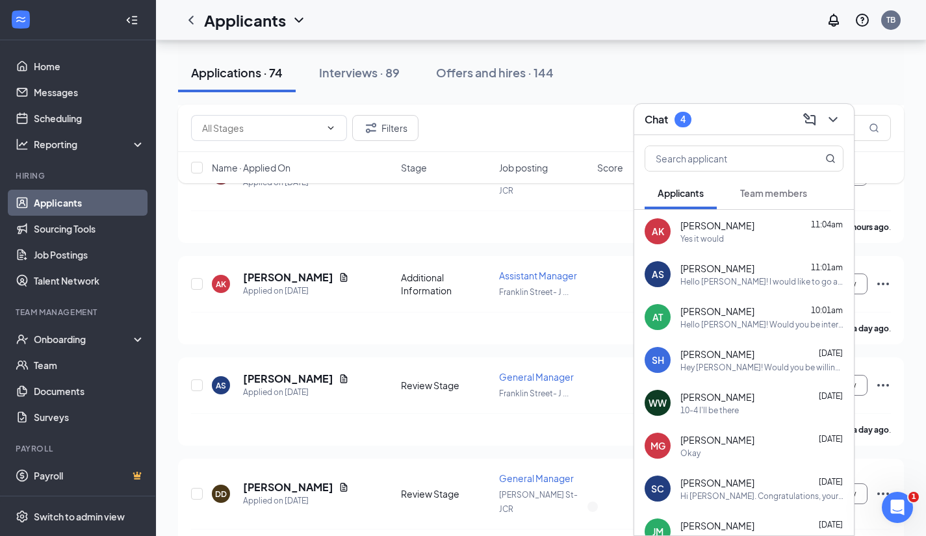
click at [762, 116] on div "Chat 4" at bounding box center [744, 119] width 199 height 20
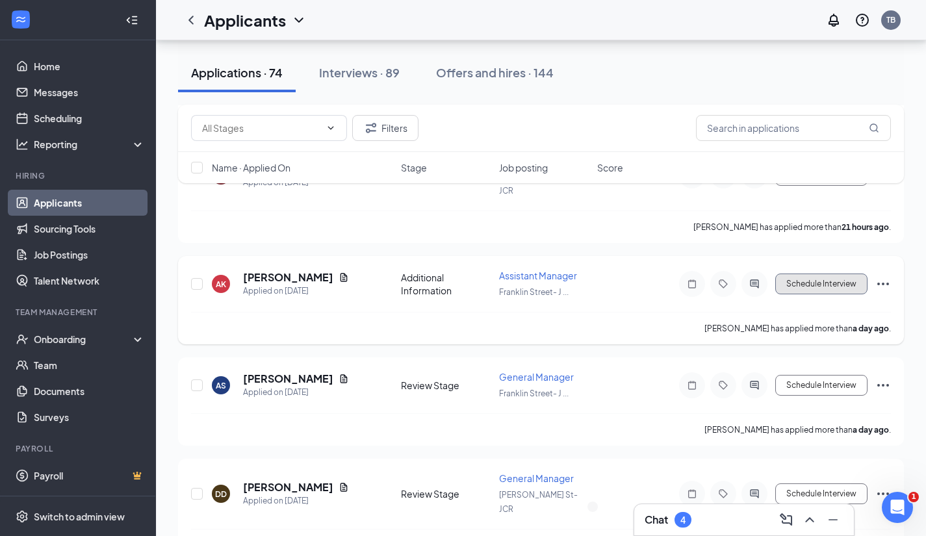
click at [845, 274] on button "Schedule Interview" at bounding box center [822, 284] width 92 height 21
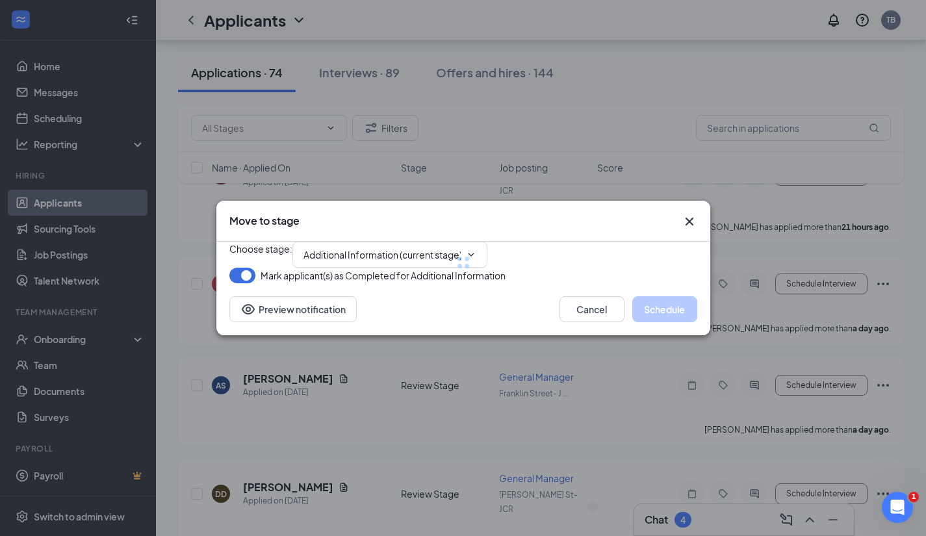
type input "Onsite Interview (next stage)"
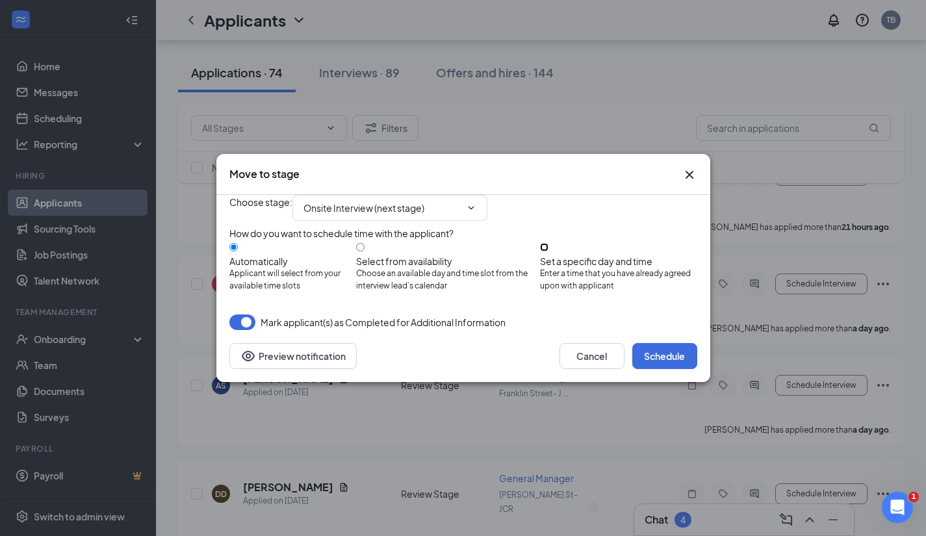
click at [549, 250] on input "Set a specific day and time Enter a time that you have already agreed upon with…" at bounding box center [544, 247] width 8 height 8
radio input "true"
radio input "false"
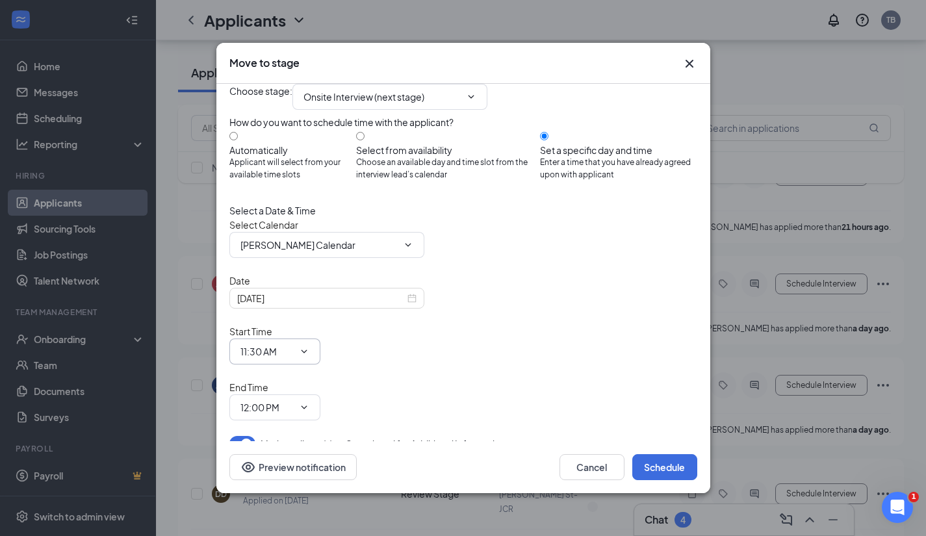
click at [309, 355] on icon "ChevronDown" at bounding box center [304, 352] width 10 height 10
click at [411, 303] on icon "close-circle" at bounding box center [412, 298] width 9 height 9
type input "Invalid Date"
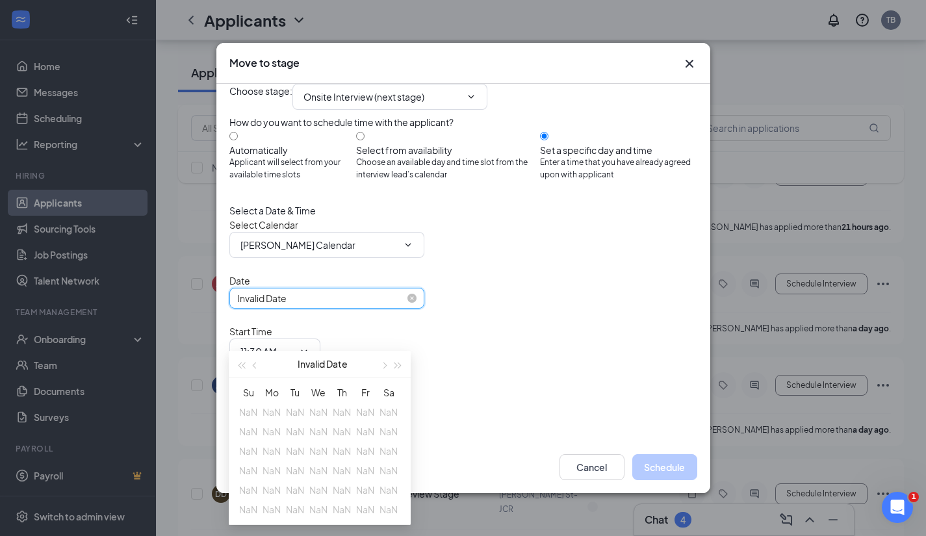
click at [348, 306] on input "Invalid Date" at bounding box center [321, 298] width 168 height 14
click at [409, 303] on icon "close-circle" at bounding box center [412, 298] width 9 height 9
type input "Invalid Date"
click at [490, 389] on div "Choose stage : Onsite Interview (next stage) How do you want to schedule time w…" at bounding box center [463, 282] width 468 height 397
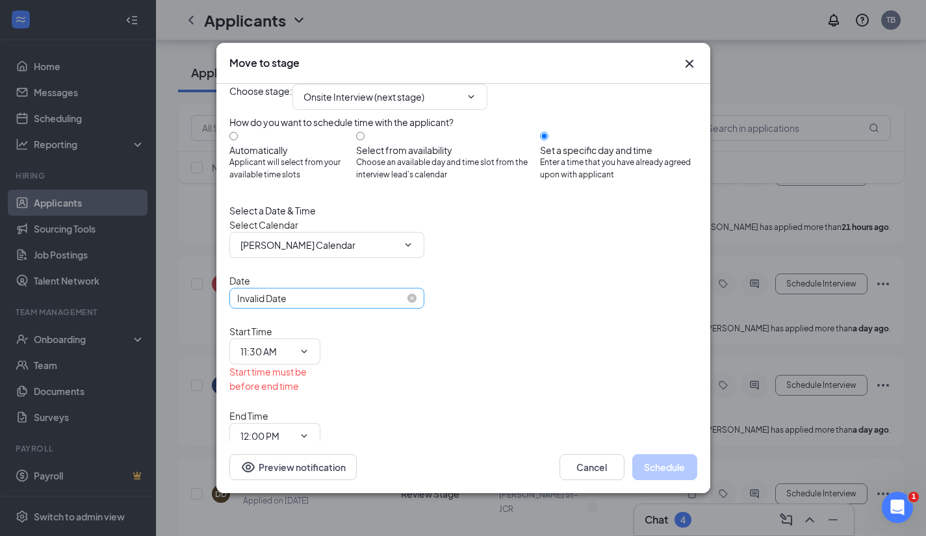
click at [316, 306] on input "Invalid Date" at bounding box center [321, 298] width 168 height 14
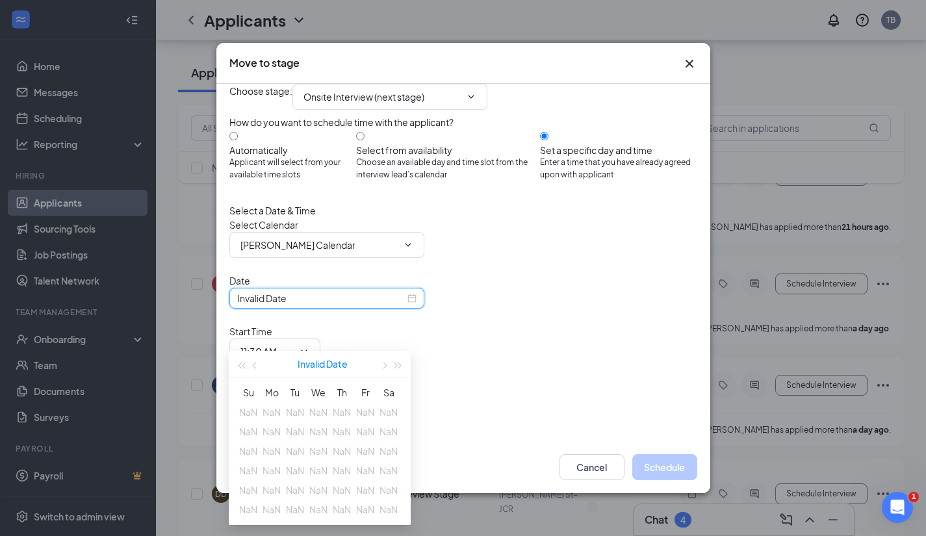
click at [315, 365] on button "Invalid Date" at bounding box center [323, 364] width 50 height 26
click at [332, 367] on button "[PERSON_NAME]" at bounding box center [320, 364] width 41 height 26
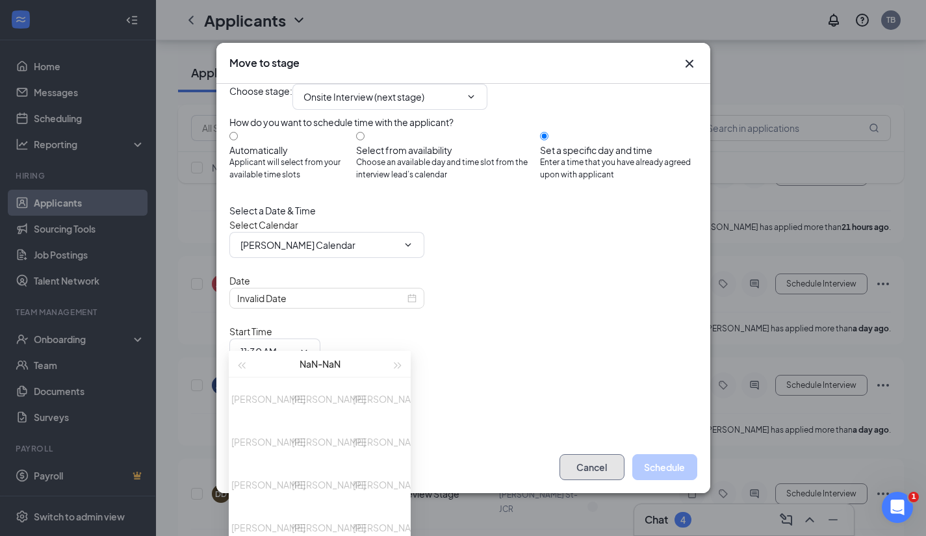
click at [609, 458] on button "Cancel" at bounding box center [592, 467] width 65 height 26
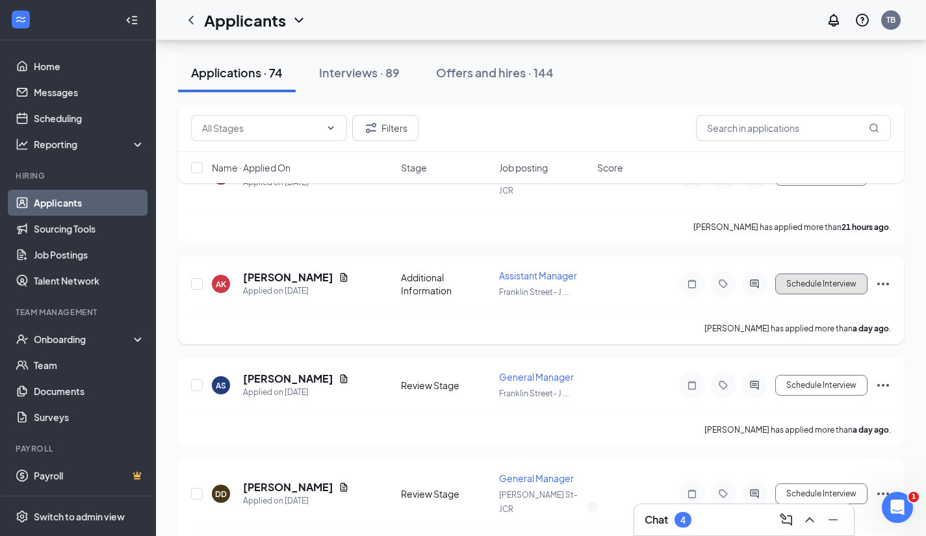
click at [829, 274] on button "Schedule Interview" at bounding box center [822, 284] width 92 height 21
type input "Onsite Interview (next stage)"
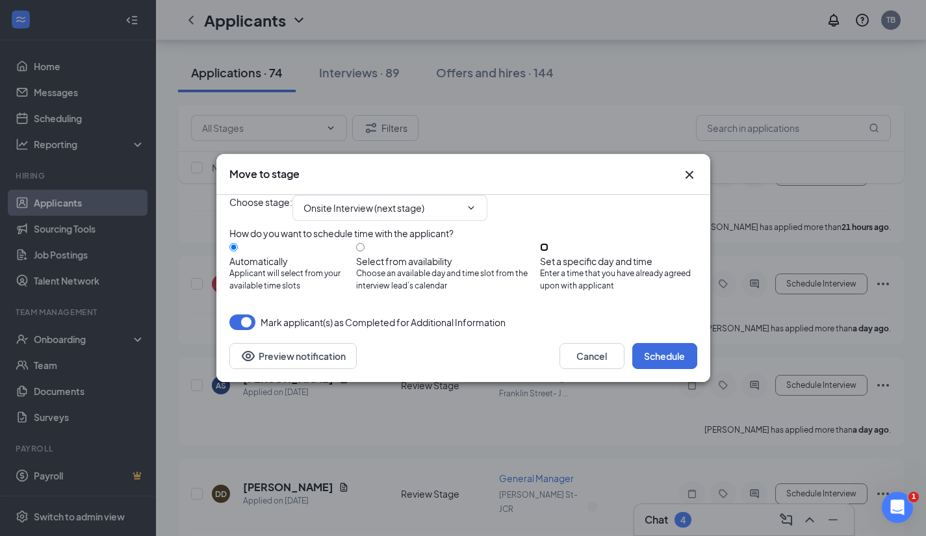
click at [549, 250] on input "Set a specific day and time Enter a time that you have already agreed upon with…" at bounding box center [544, 247] width 8 height 8
radio input "true"
radio input "false"
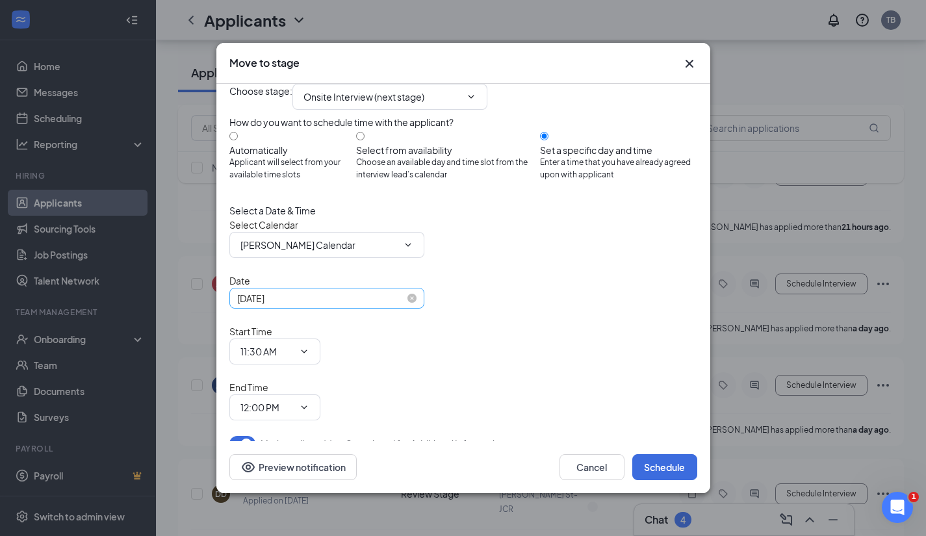
click at [382, 306] on input "[DATE]" at bounding box center [321, 298] width 168 height 14
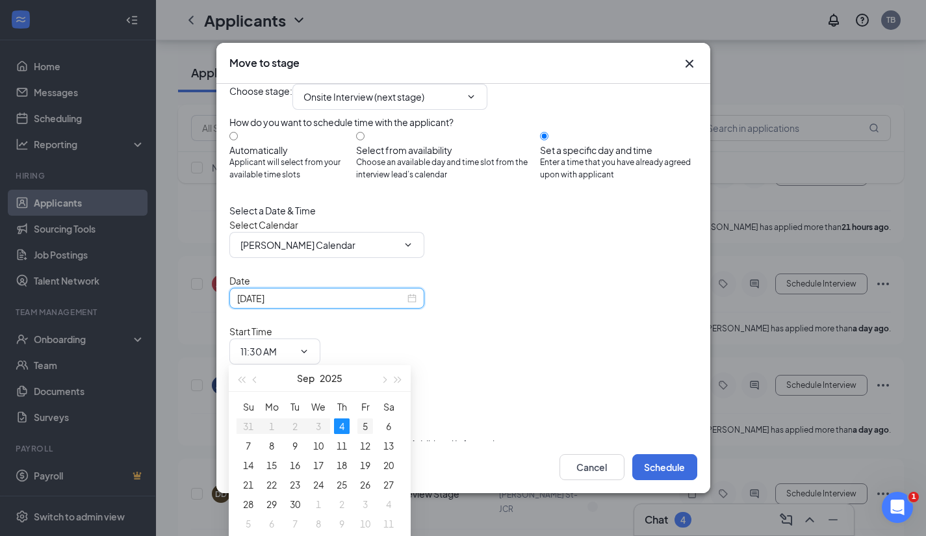
type input "[DATE]"
click at [368, 426] on div "5" at bounding box center [366, 427] width 16 height 16
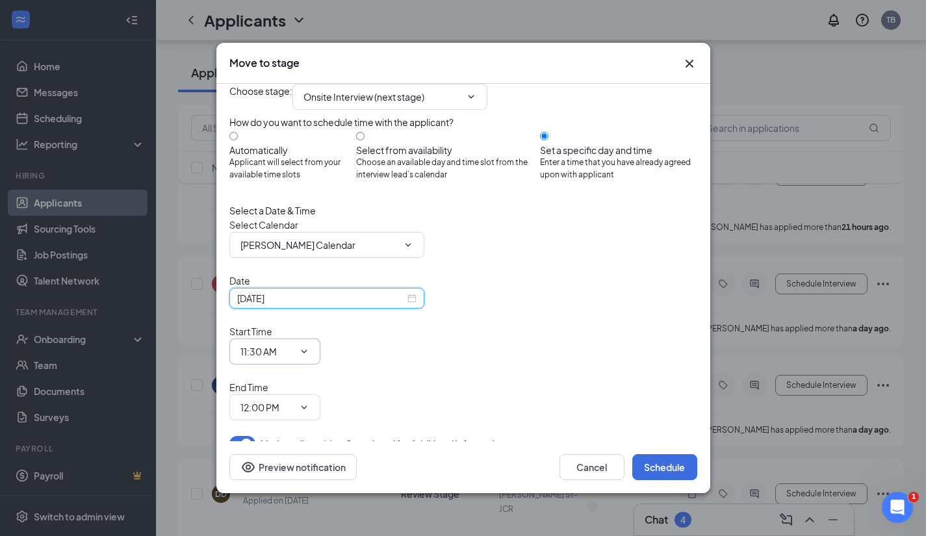
click at [309, 352] on icon "ChevronDown" at bounding box center [304, 352] width 10 height 10
click at [321, 352] on span "11:30 AM" at bounding box center [274, 352] width 91 height 26
click at [309, 348] on icon "ChevronDown" at bounding box center [304, 352] width 10 height 10
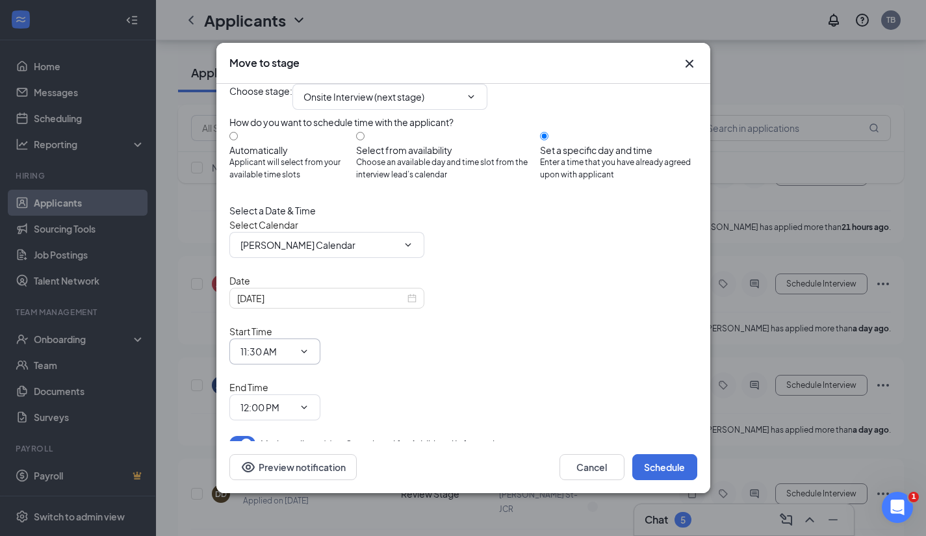
click at [309, 350] on icon "ChevronDown" at bounding box center [304, 352] width 10 height 10
click at [294, 356] on input "11:30 AM" at bounding box center [267, 352] width 53 height 14
type input "03:00 PM"
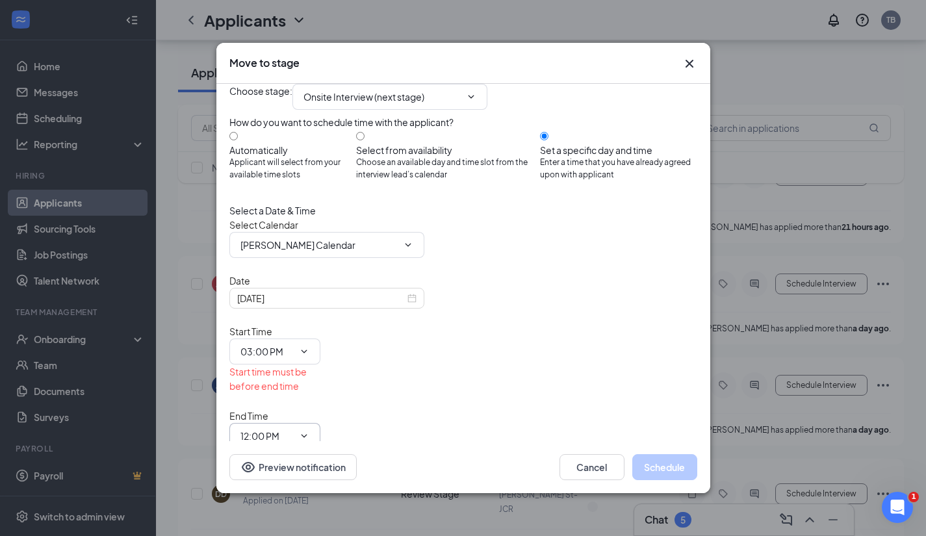
click at [294, 429] on input "12:00 PM" at bounding box center [267, 436] width 53 height 14
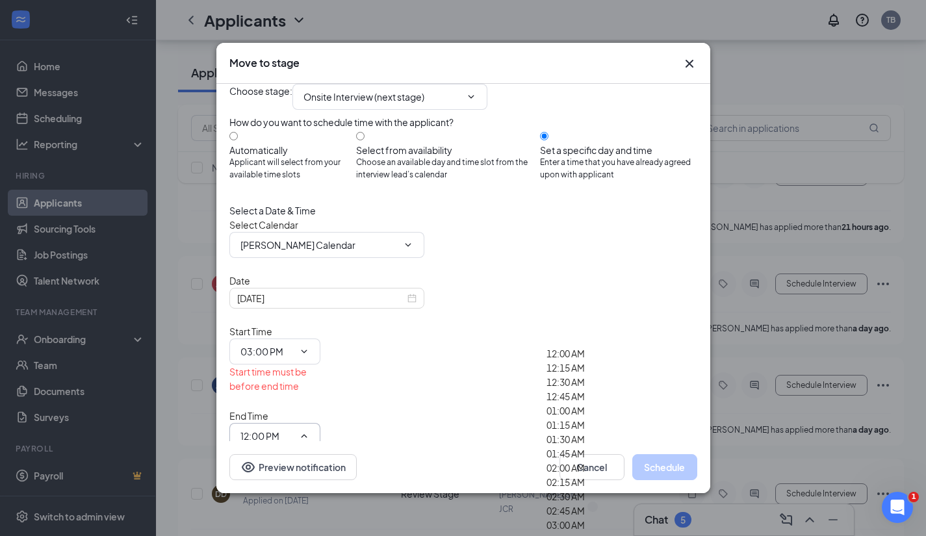
scroll to position [291, 0]
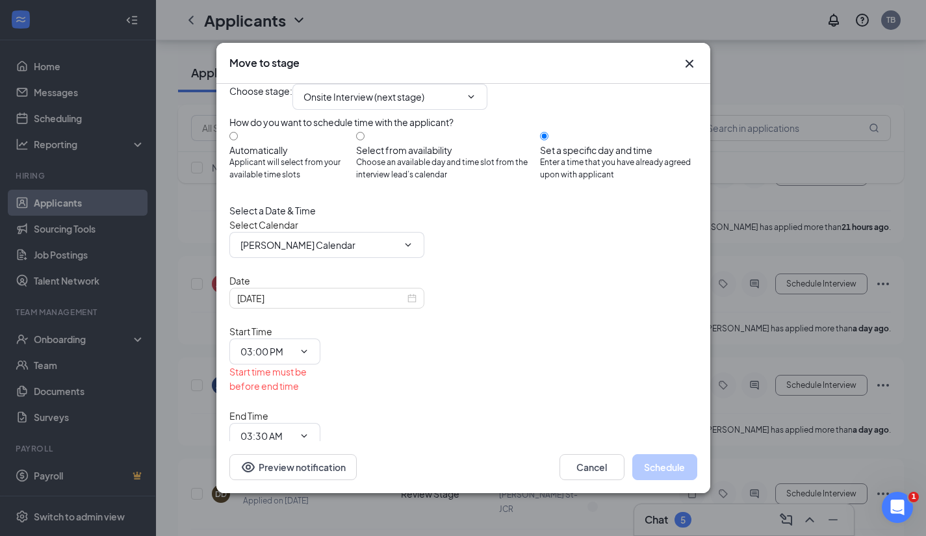
click at [610, 383] on div "Select a Date & Time Select Calendar [PERSON_NAME] Calendar Date [DATE] Start T…" at bounding box center [463, 326] width 468 height 246
click at [294, 429] on input "03:30 AM" at bounding box center [267, 436] width 53 height 14
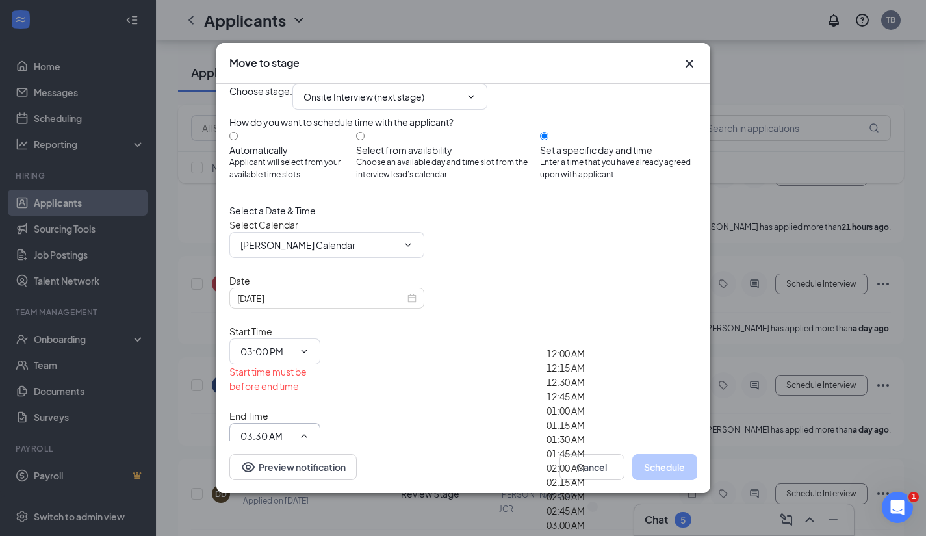
scroll to position [1733, 0]
type input "03:30 PM"
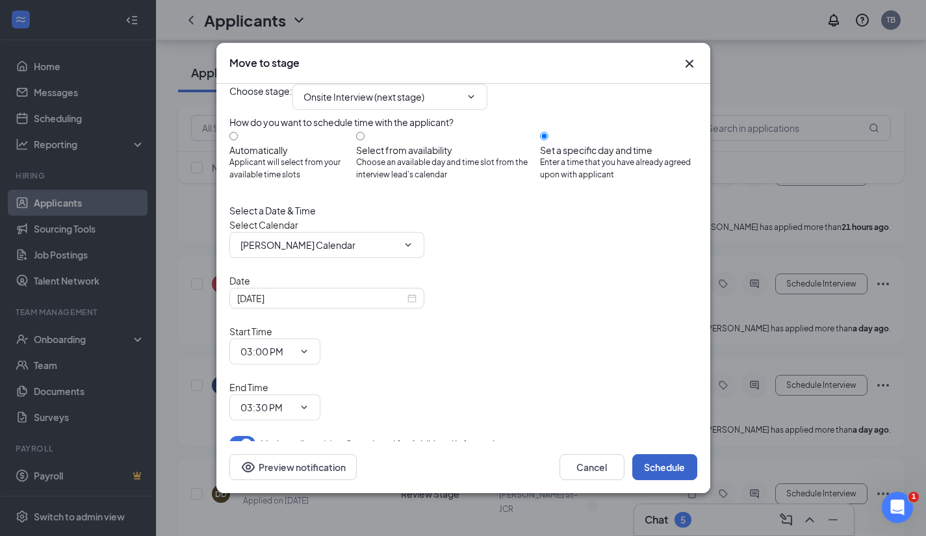
click at [670, 454] on button "Schedule" at bounding box center [665, 467] width 65 height 26
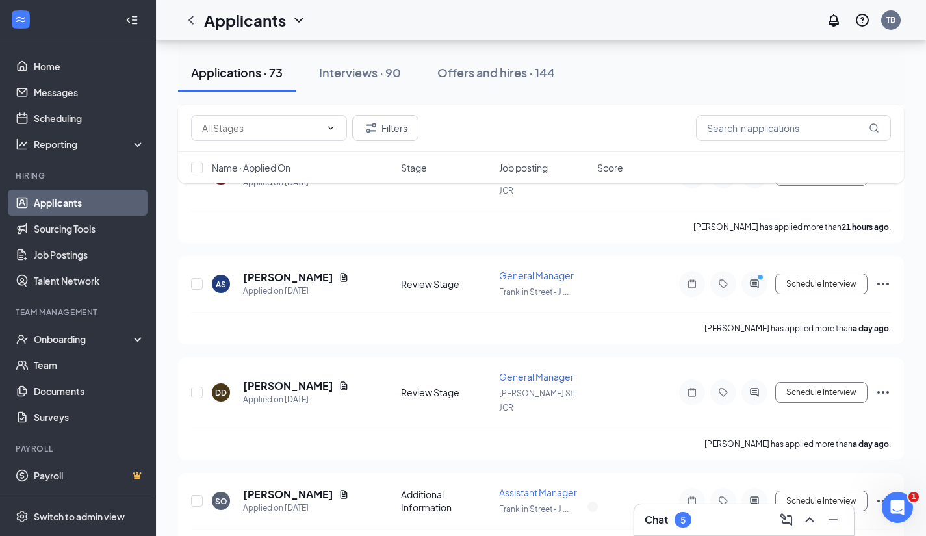
click at [723, 519] on div "Chat 5" at bounding box center [744, 520] width 199 height 21
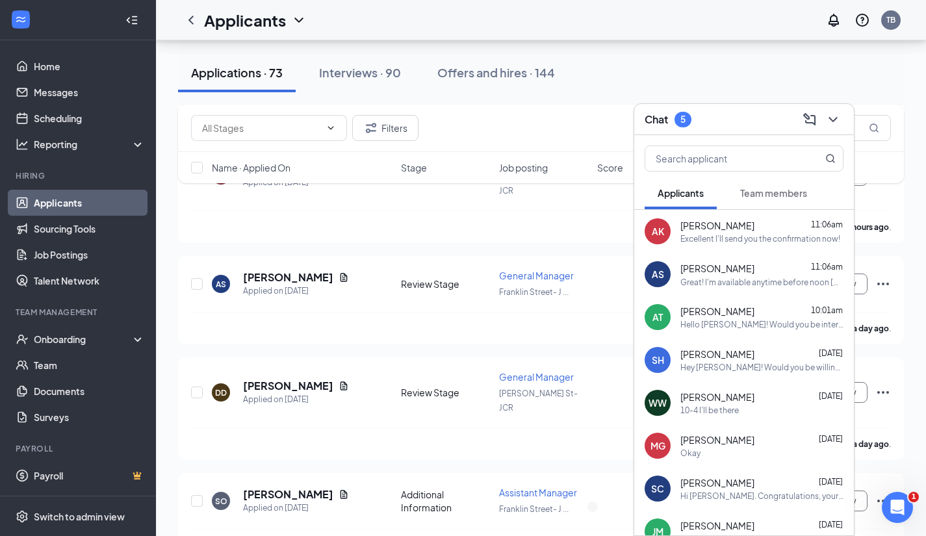
click at [770, 274] on div "[PERSON_NAME] 11:06am" at bounding box center [762, 268] width 163 height 14
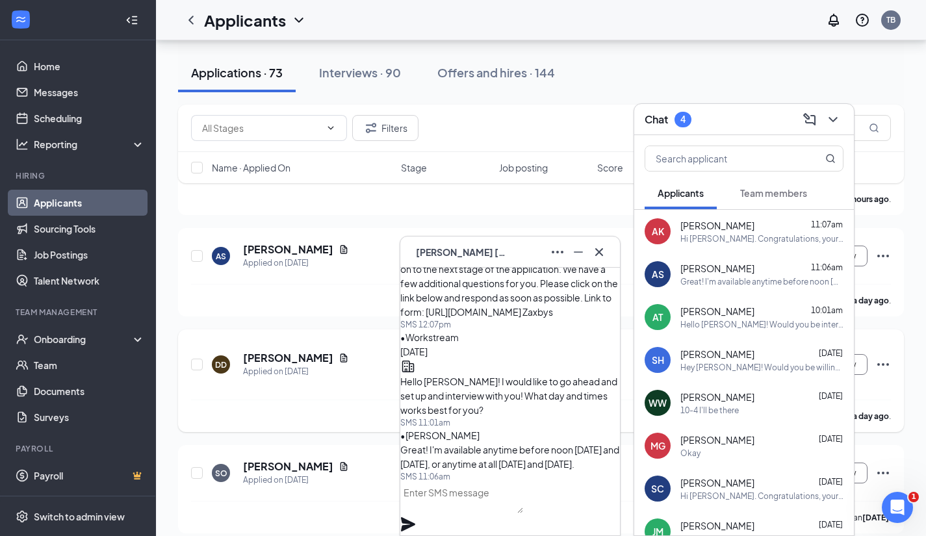
scroll to position [531, 0]
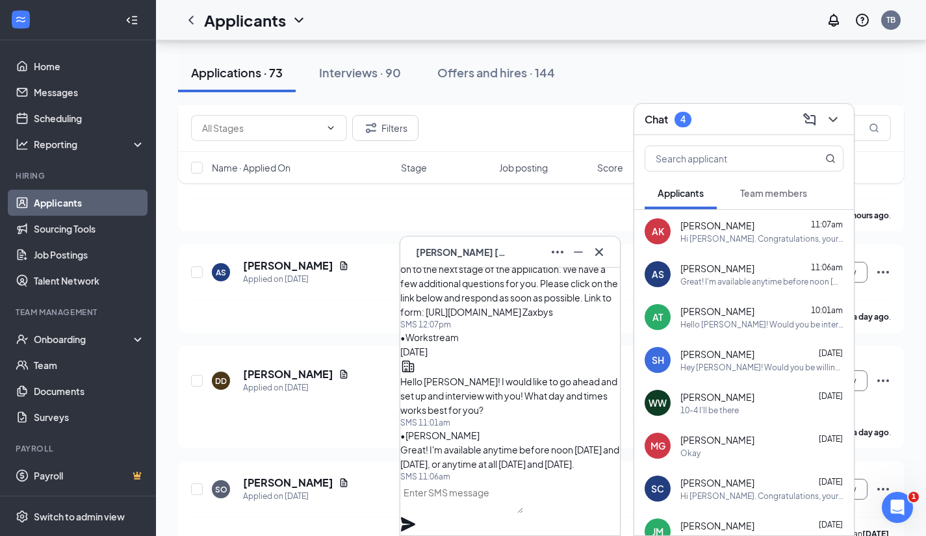
click at [492, 514] on textarea at bounding box center [461, 497] width 123 height 31
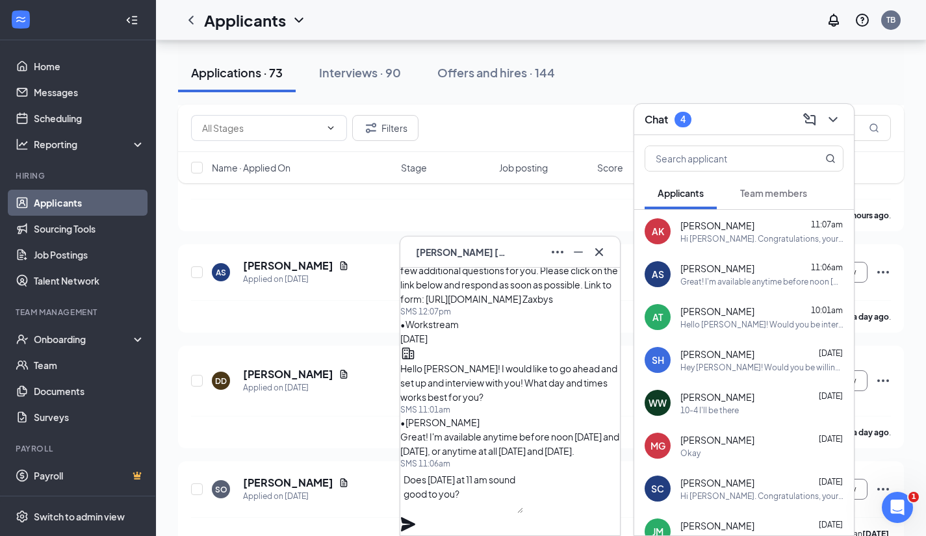
type textarea "Does [DATE] at 11 am sound good to you?"
click at [416, 517] on icon "Plane" at bounding box center [408, 525] width 16 height 16
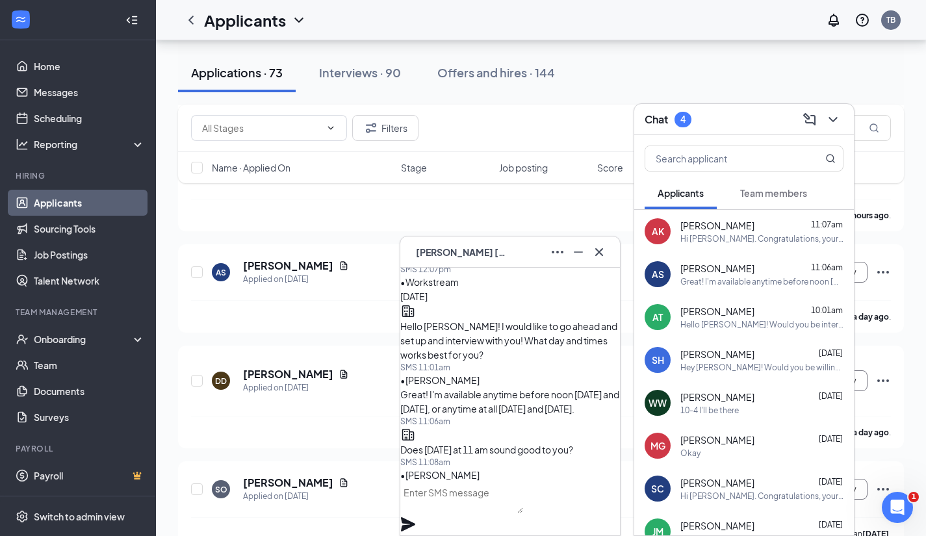
click at [534, 253] on div "AS [PERSON_NAME]" at bounding box center [510, 252] width 199 height 21
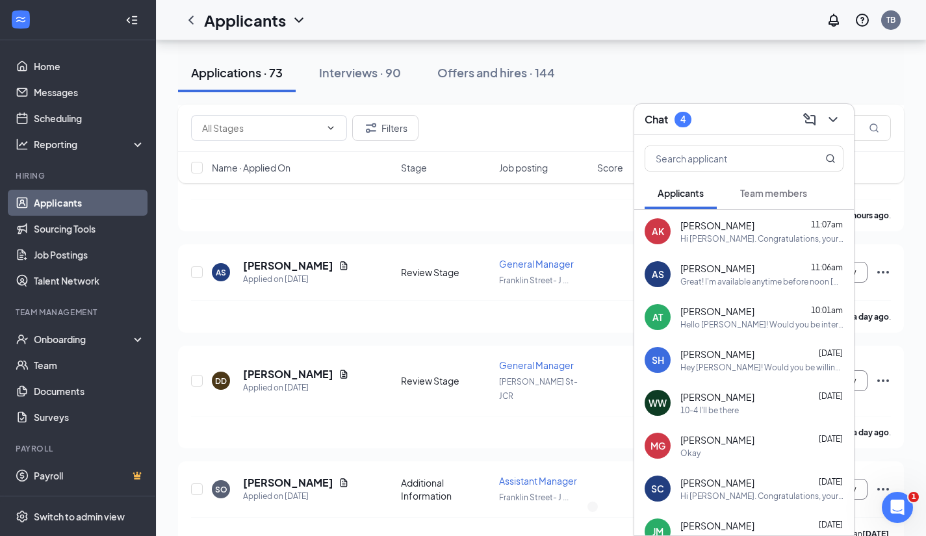
click at [740, 239] on div "Hi [PERSON_NAME]. Congratulations, your onsite interview with [PERSON_NAME] for…" at bounding box center [762, 238] width 163 height 11
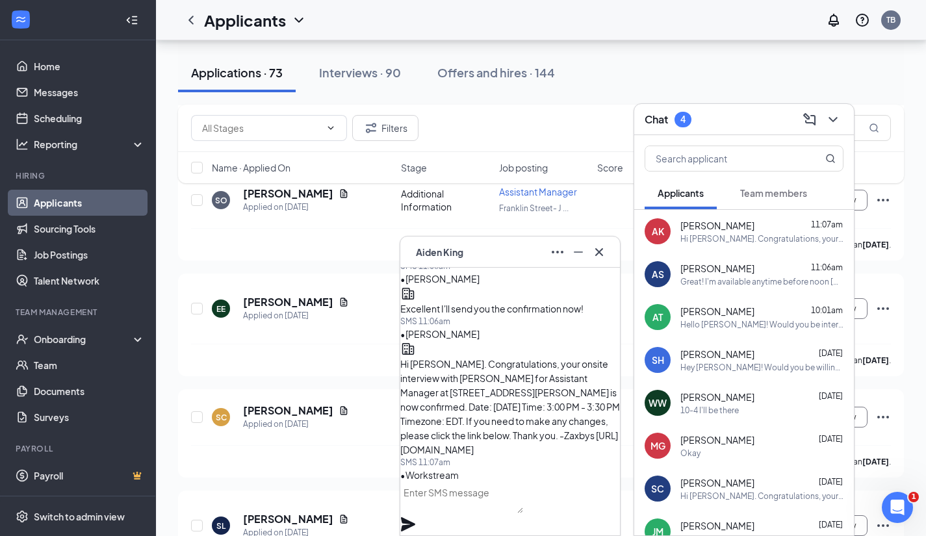
scroll to position [841, 0]
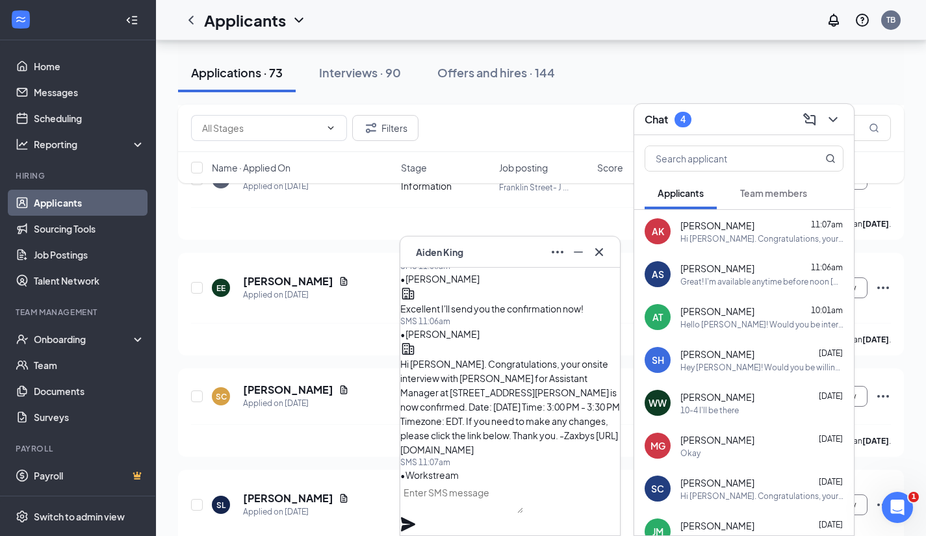
click at [512, 254] on div "AK [PERSON_NAME]" at bounding box center [510, 252] width 199 height 21
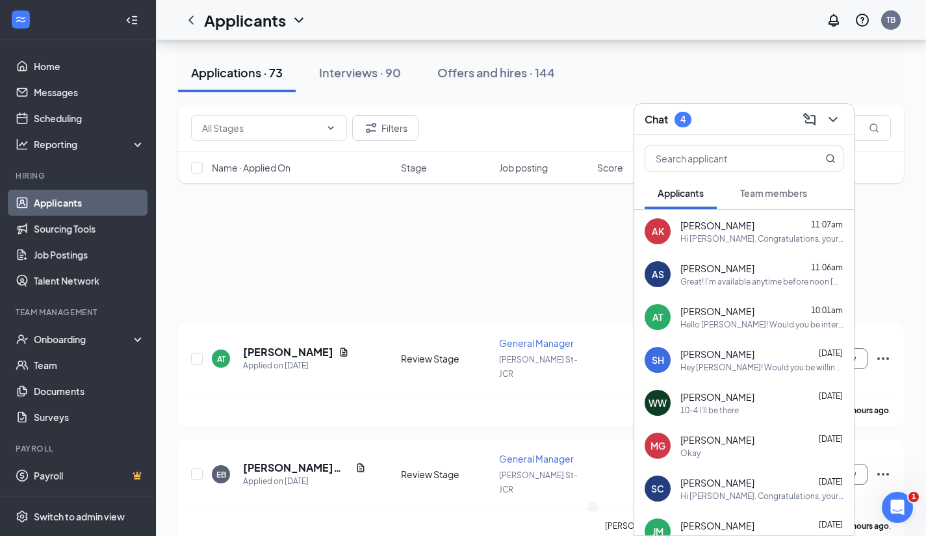
scroll to position [0, 0]
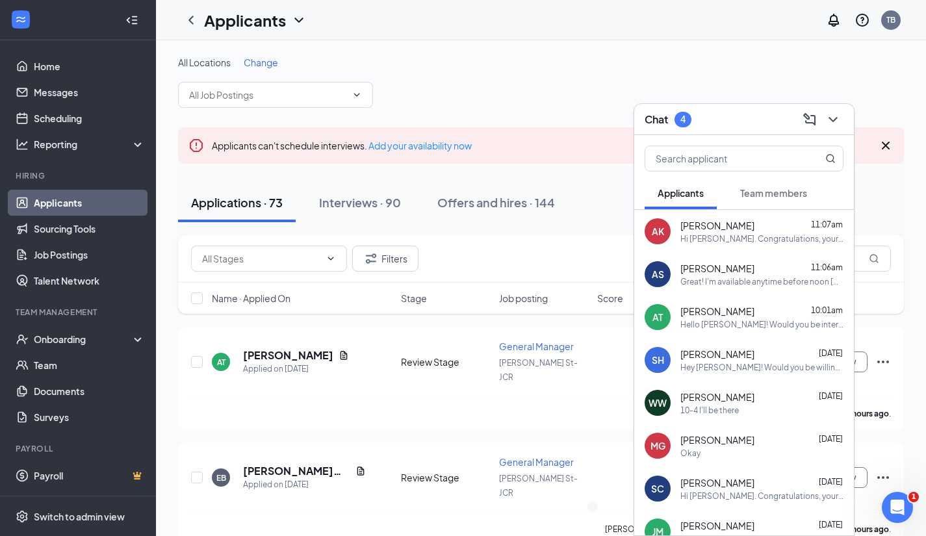
click at [744, 120] on div "Chat 4" at bounding box center [744, 119] width 199 height 20
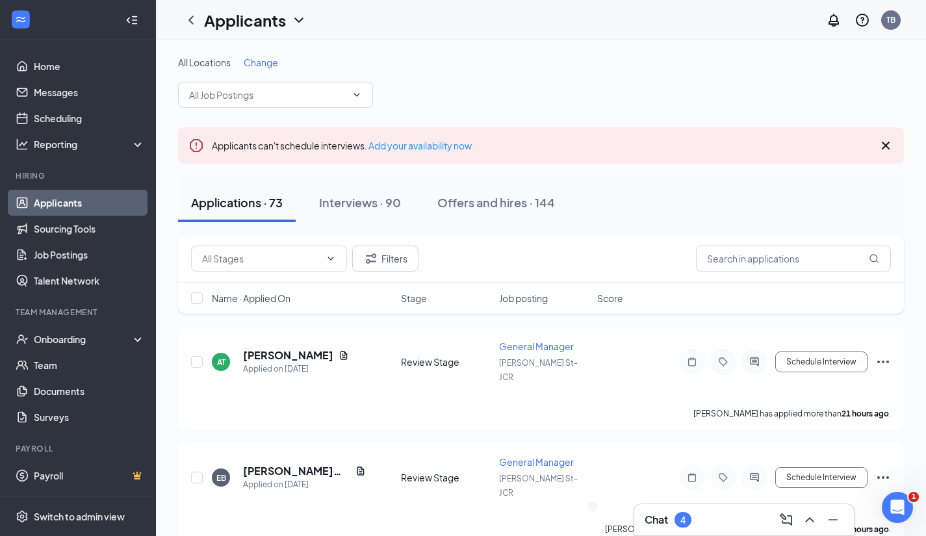
click at [725, 517] on div "Chat 4" at bounding box center [744, 520] width 199 height 21
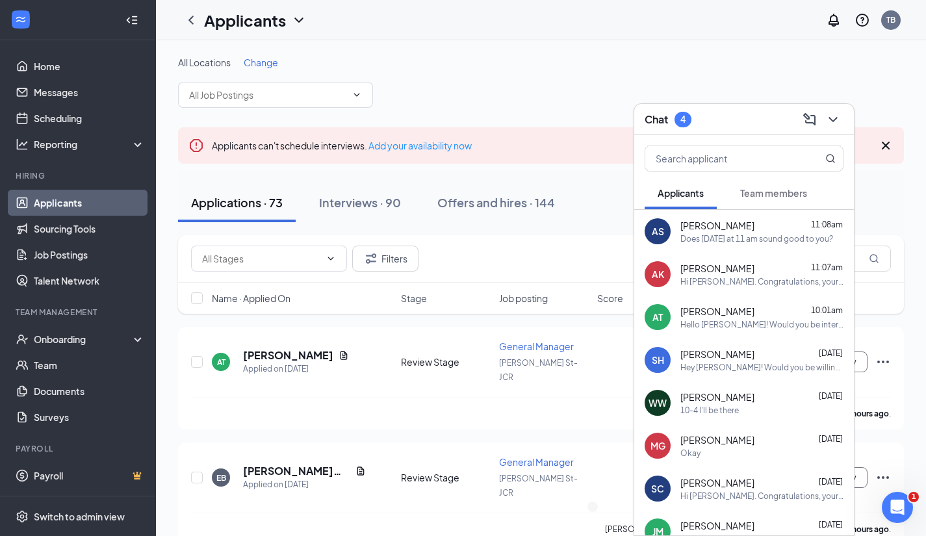
click at [696, 492] on div "Hi [PERSON_NAME]. Congratulations, your onsite interview with [PERSON_NAME] for…" at bounding box center [762, 496] width 163 height 11
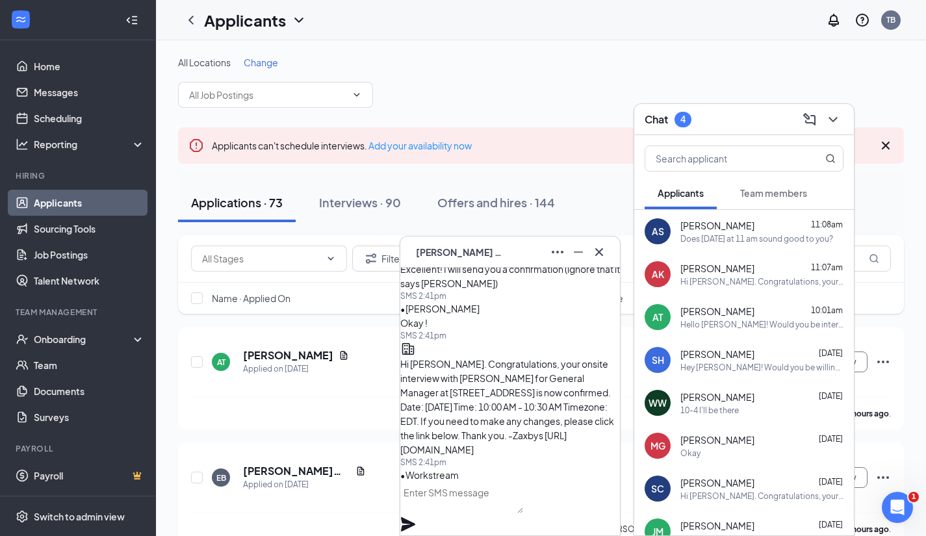
click at [510, 258] on div "SC [PERSON_NAME]" at bounding box center [510, 252] width 199 height 21
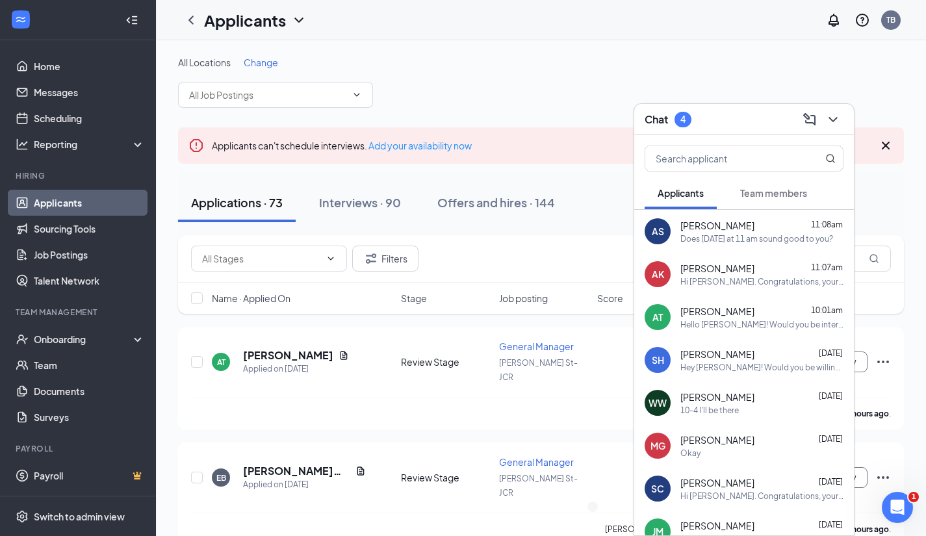
click at [718, 118] on div "Chat 4" at bounding box center [744, 119] width 199 height 20
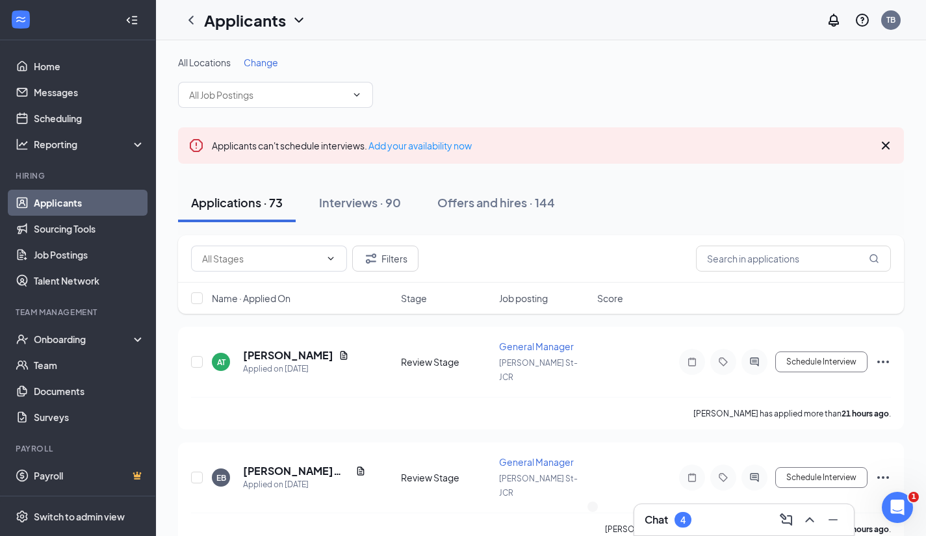
click at [705, 530] on div "Chat 4" at bounding box center [744, 520] width 199 height 21
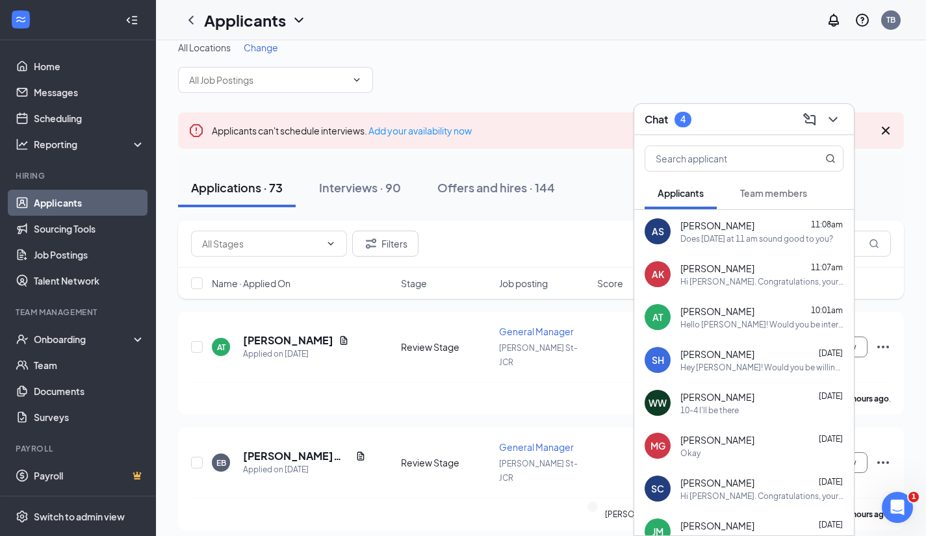
scroll to position [18, 0]
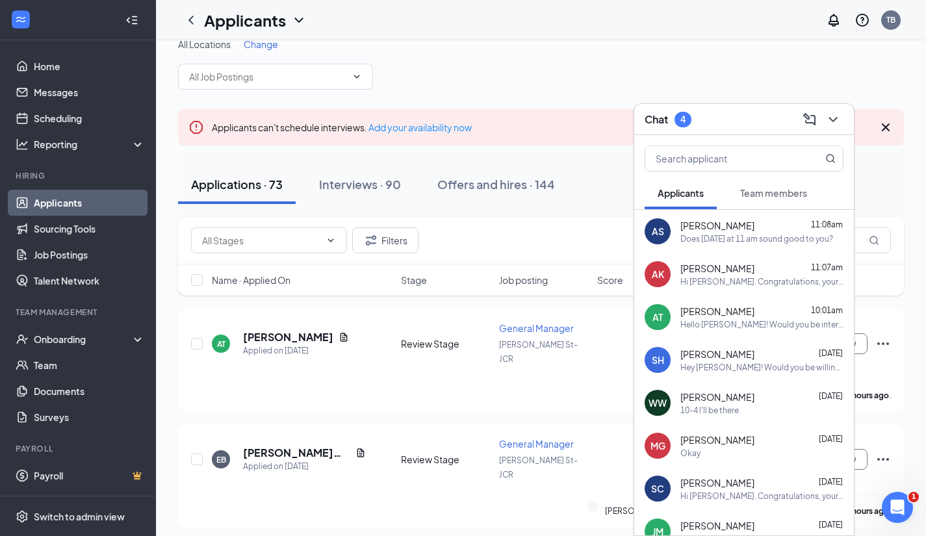
click at [764, 282] on div "Hi [PERSON_NAME]. Congratulations, your onsite interview with [PERSON_NAME] for…" at bounding box center [762, 281] width 163 height 11
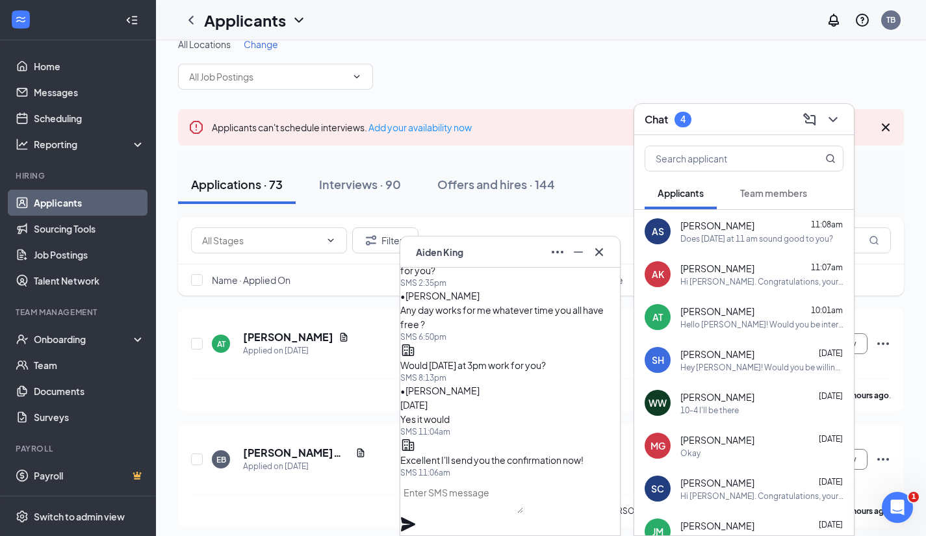
scroll to position [0, 0]
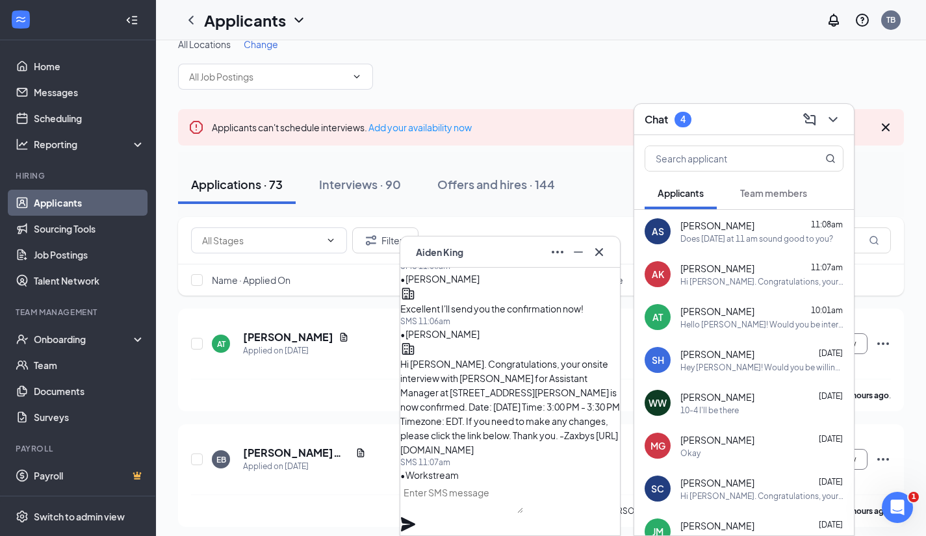
click at [525, 257] on div "AK [PERSON_NAME]" at bounding box center [510, 252] width 199 height 21
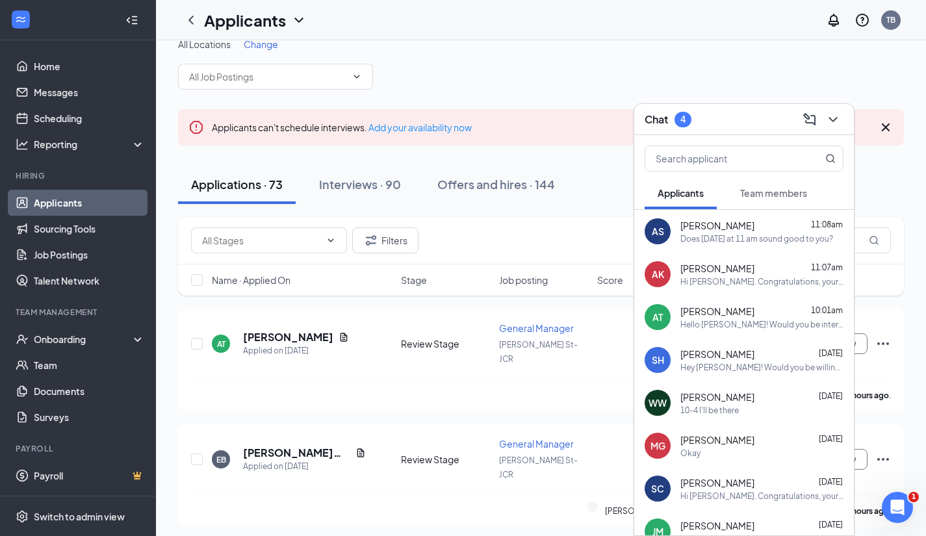
click at [752, 243] on div "Does [DATE] at 11 am sound good to you?" at bounding box center [757, 238] width 153 height 11
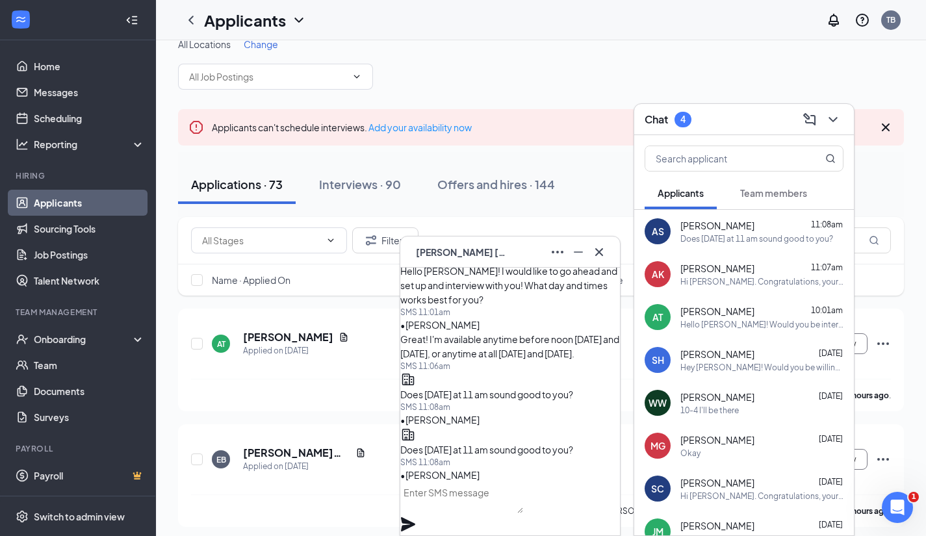
click at [525, 255] on div "AS [PERSON_NAME]" at bounding box center [510, 252] width 199 height 21
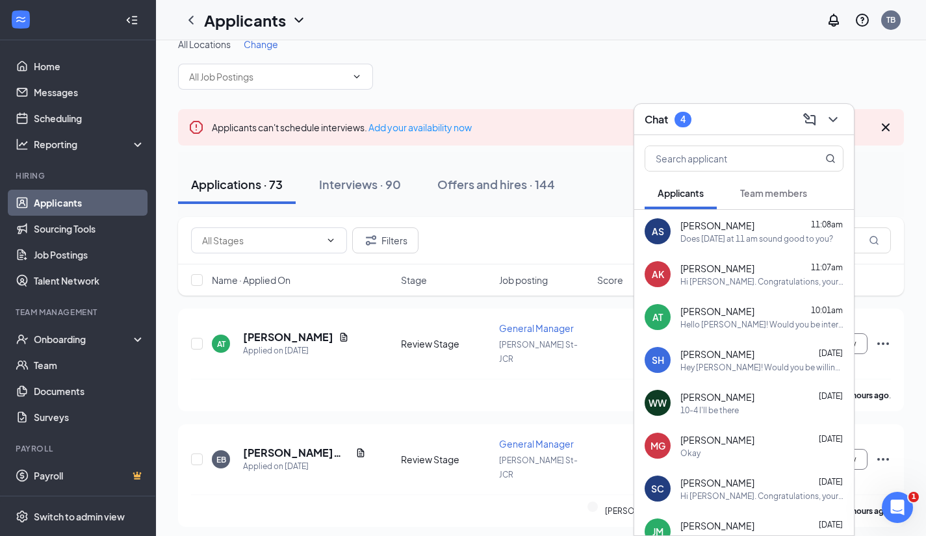
click at [749, 113] on div "Chat 4" at bounding box center [744, 119] width 199 height 20
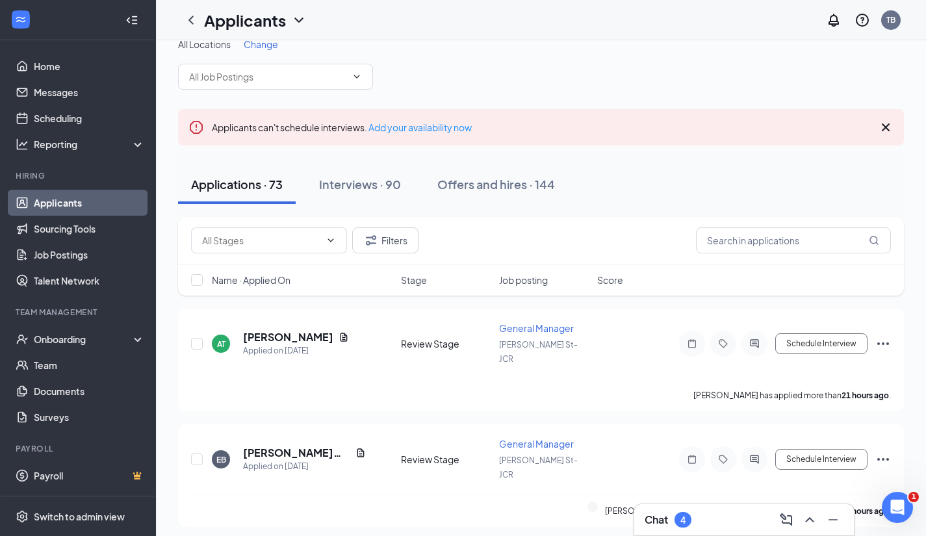
click at [720, 519] on div "Chat 4" at bounding box center [744, 520] width 199 height 21
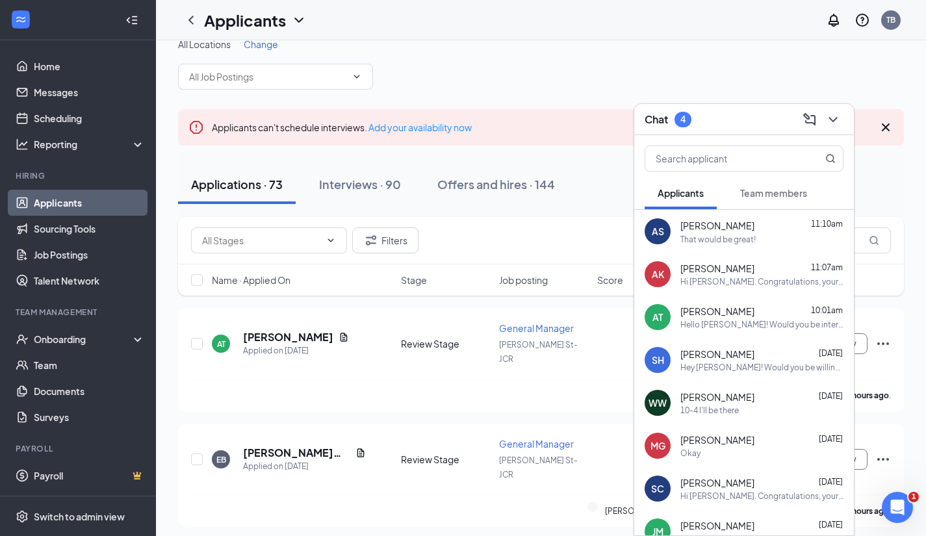
click at [761, 232] on div "[PERSON_NAME] 11:10am That would be great!" at bounding box center [762, 231] width 163 height 27
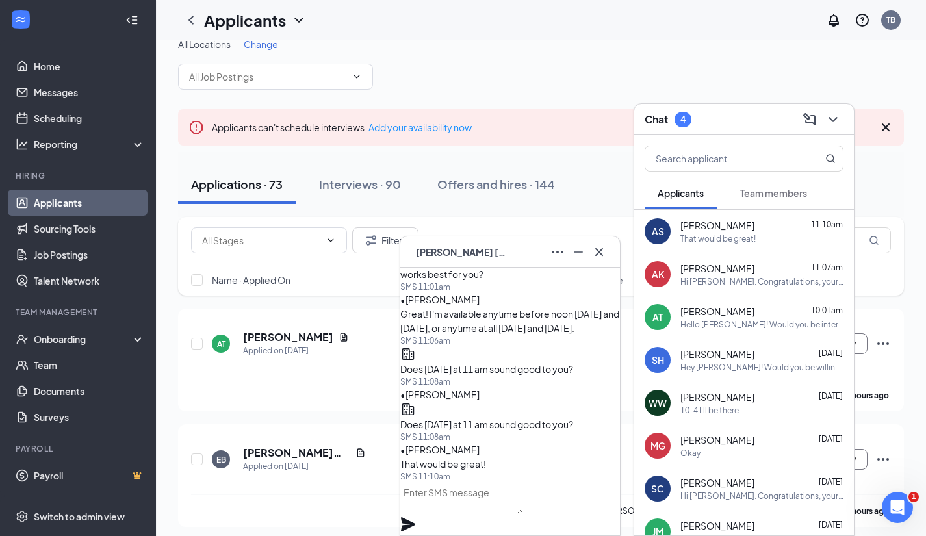
click at [490, 509] on textarea at bounding box center [461, 497] width 123 height 31
type textarea "A"
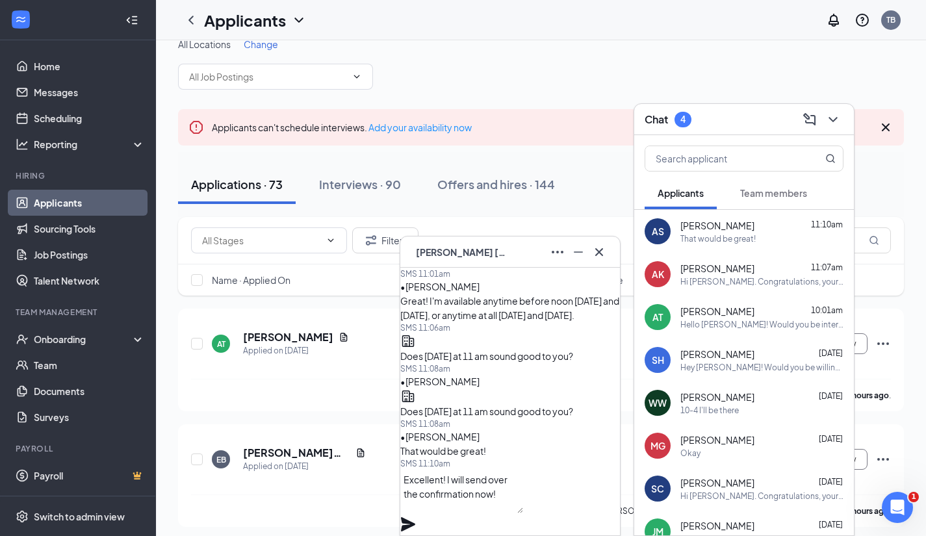
type textarea "Excellent! I will send over the confirmation now!"
click at [415, 517] on icon "Plane" at bounding box center [408, 524] width 14 height 14
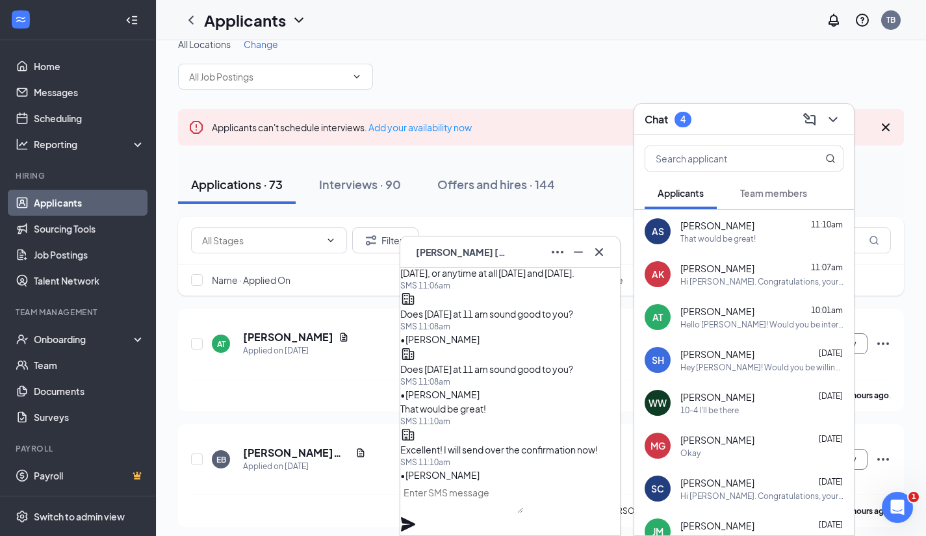
click at [520, 252] on div "AS [PERSON_NAME]" at bounding box center [510, 252] width 199 height 21
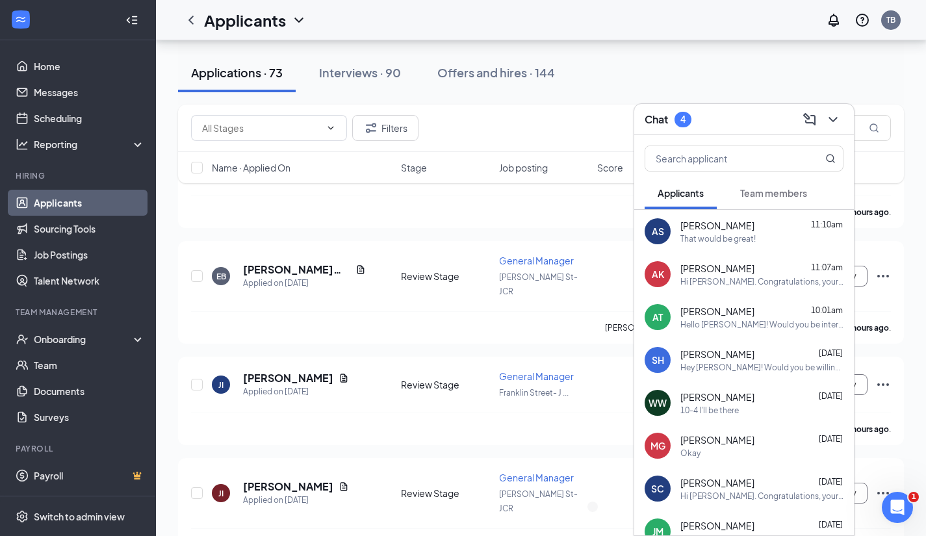
scroll to position [203, 0]
click at [727, 114] on div "Chat 4" at bounding box center [744, 119] width 199 height 20
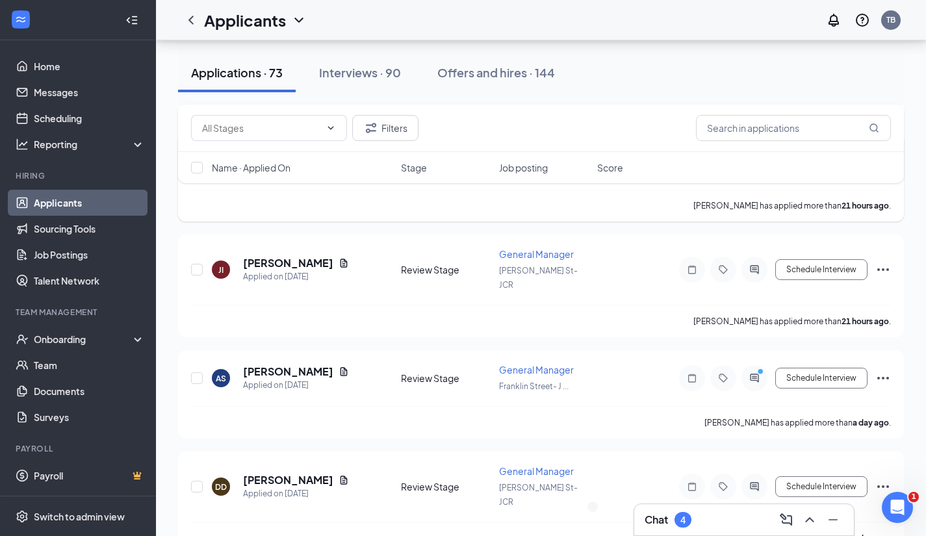
scroll to position [426, 0]
click at [830, 367] on button "Schedule Interview" at bounding box center [822, 377] width 92 height 21
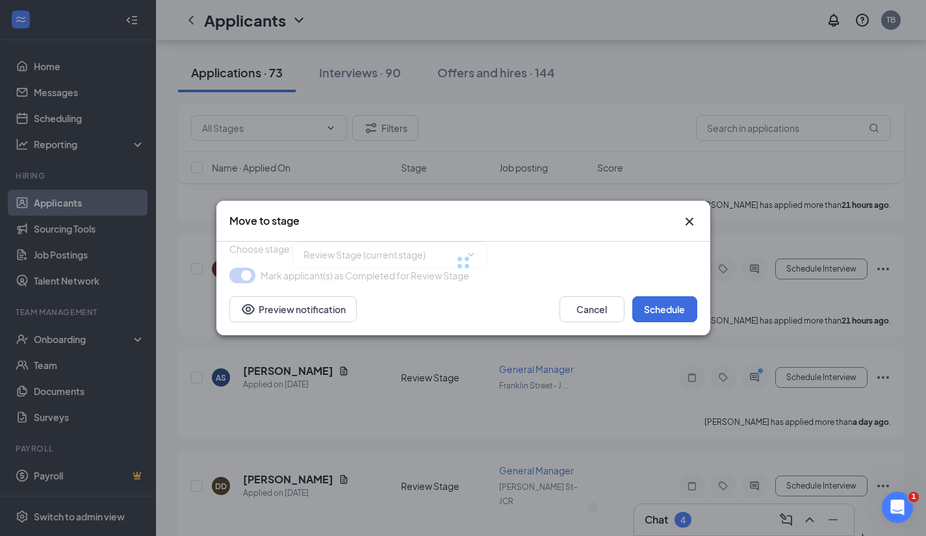
type input "Onsite Interview (next stage)"
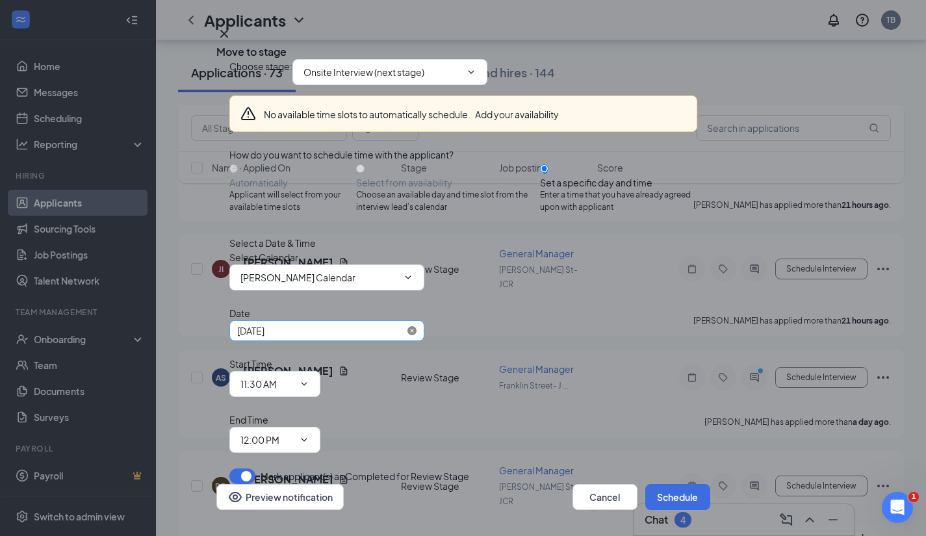
click at [408, 335] on span at bounding box center [412, 330] width 9 height 9
type input "Invalid Date"
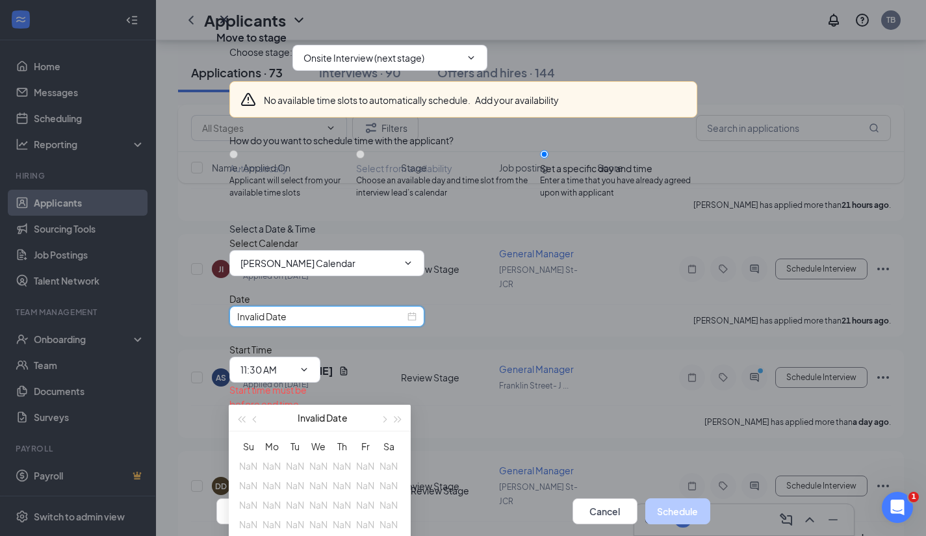
click at [464, 281] on div "No available time slots to automatically schedule. Add your availability How do…" at bounding box center [463, 269] width 468 height 397
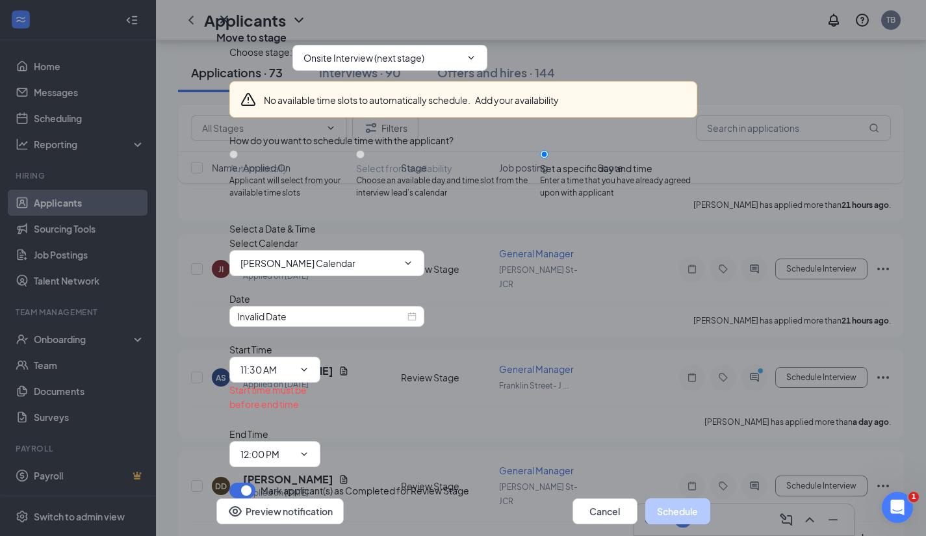
click at [232, 27] on icon "Cross" at bounding box center [224, 20] width 16 height 16
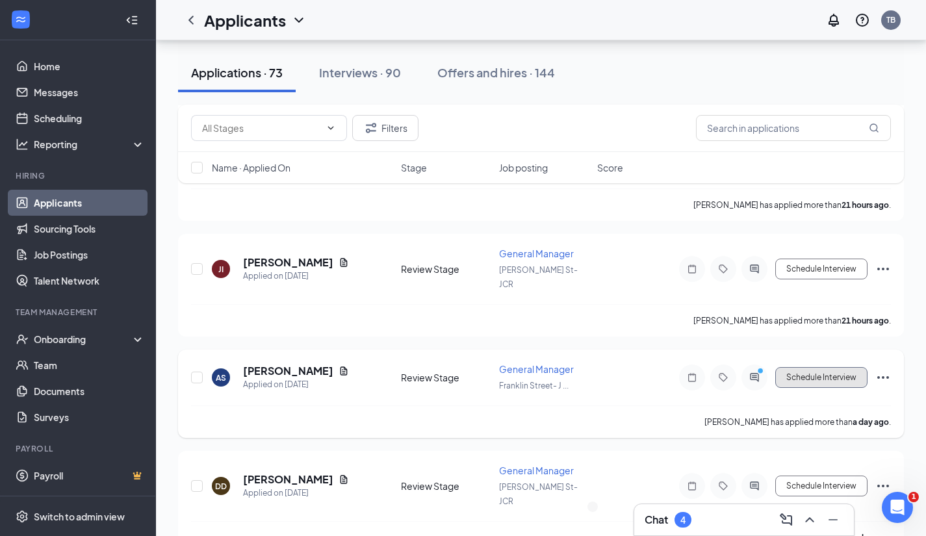
click at [809, 367] on button "Schedule Interview" at bounding box center [822, 377] width 92 height 21
type input "Onsite Interview (next stage)"
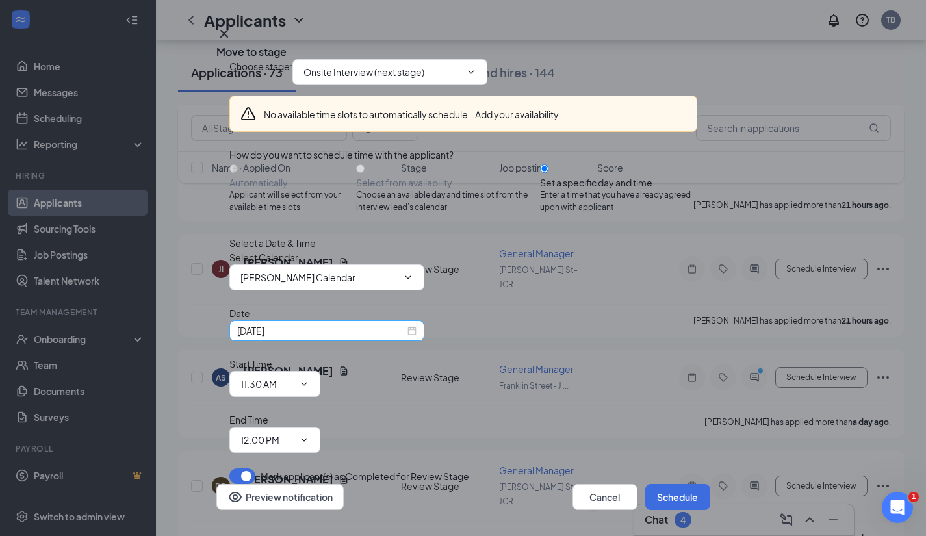
click at [374, 341] on div "[DATE]" at bounding box center [326, 331] width 195 height 21
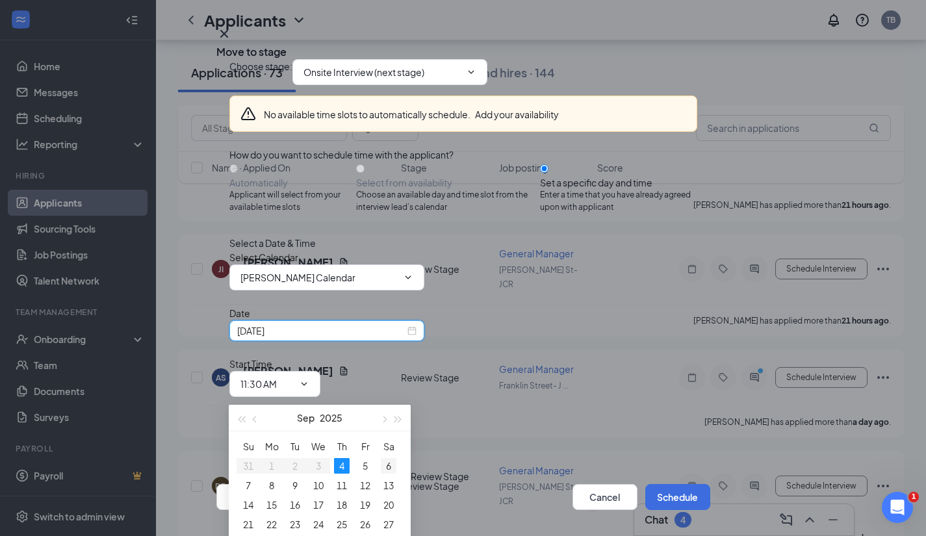
type input "[DATE]"
click at [385, 471] on div "6" at bounding box center [389, 466] width 16 height 16
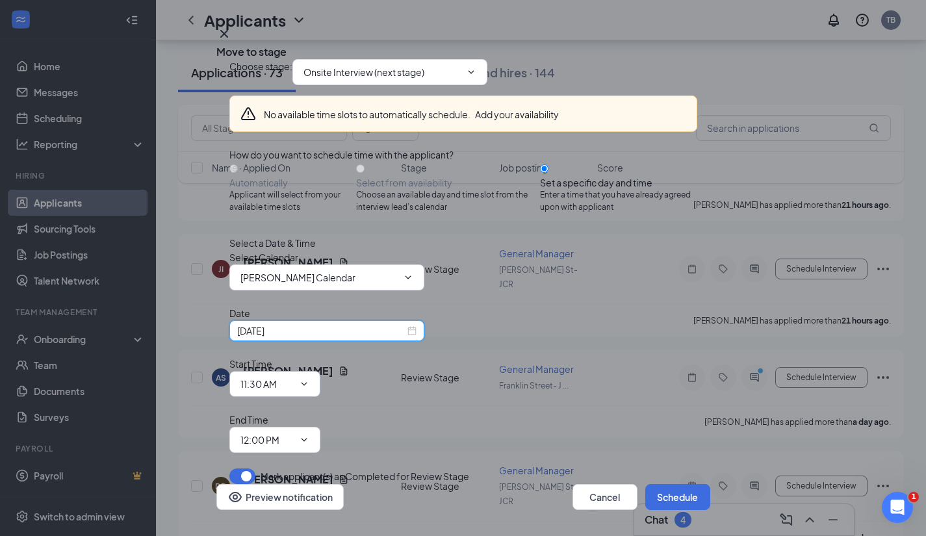
scroll to position [22, 0]
click at [309, 379] on icon "ChevronDown" at bounding box center [304, 384] width 10 height 10
click at [294, 377] on input "11:30 AM" at bounding box center [267, 384] width 53 height 14
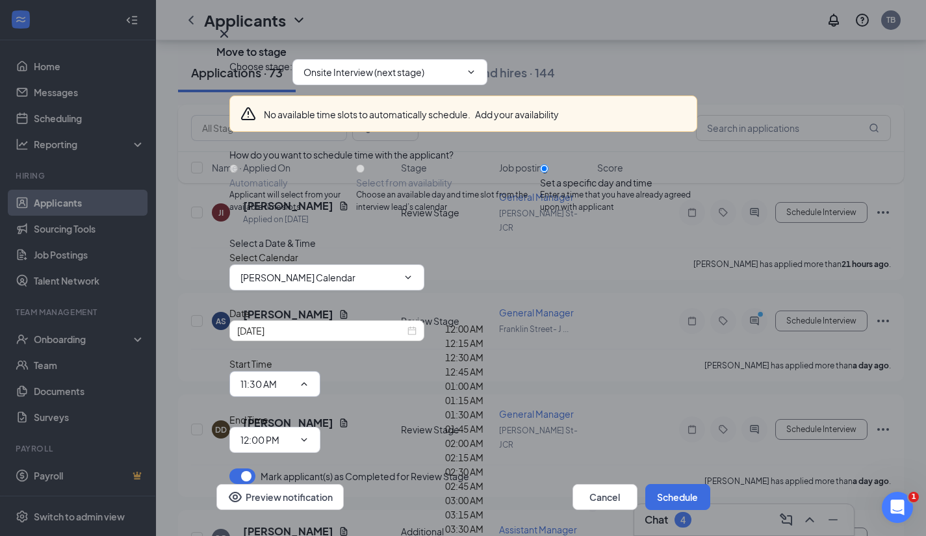
scroll to position [1188, 0]
type input "11:00 AM"
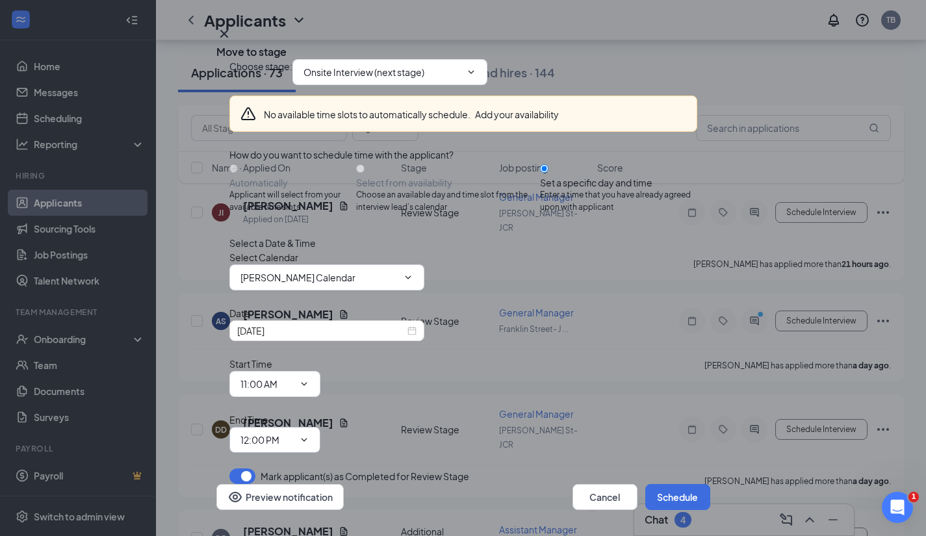
click at [294, 433] on input "12:00 PM" at bounding box center [267, 440] width 53 height 14
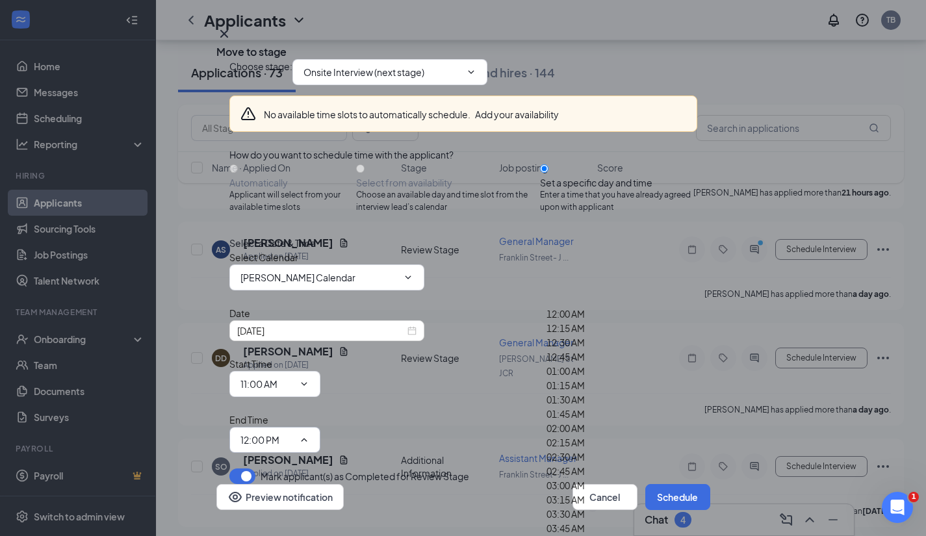
scroll to position [1250, 0]
type input "11:30 AM"
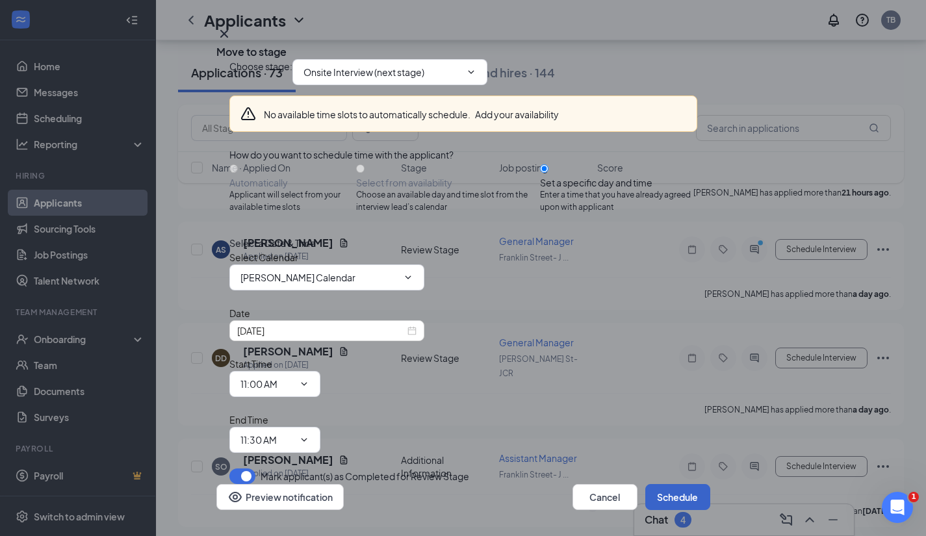
click at [666, 484] on button "Schedule" at bounding box center [678, 497] width 65 height 26
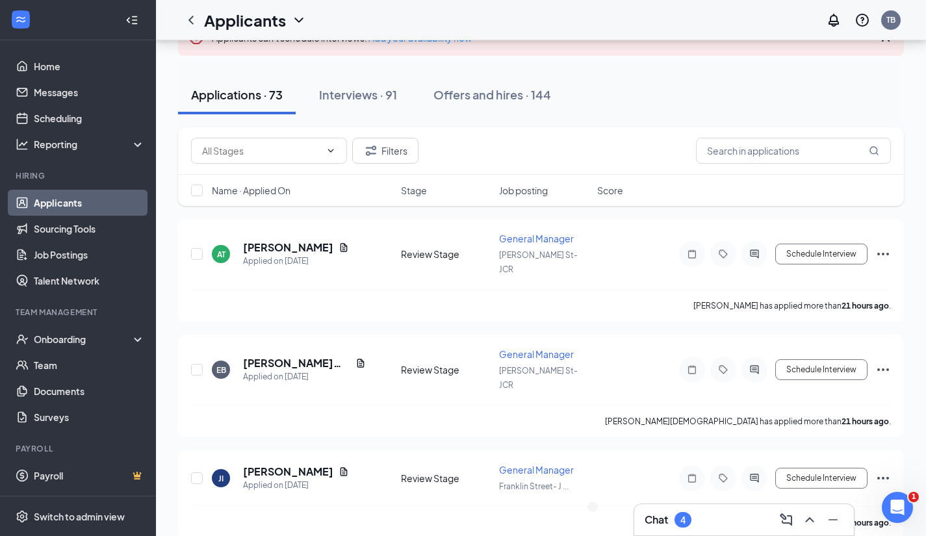
scroll to position [0, 0]
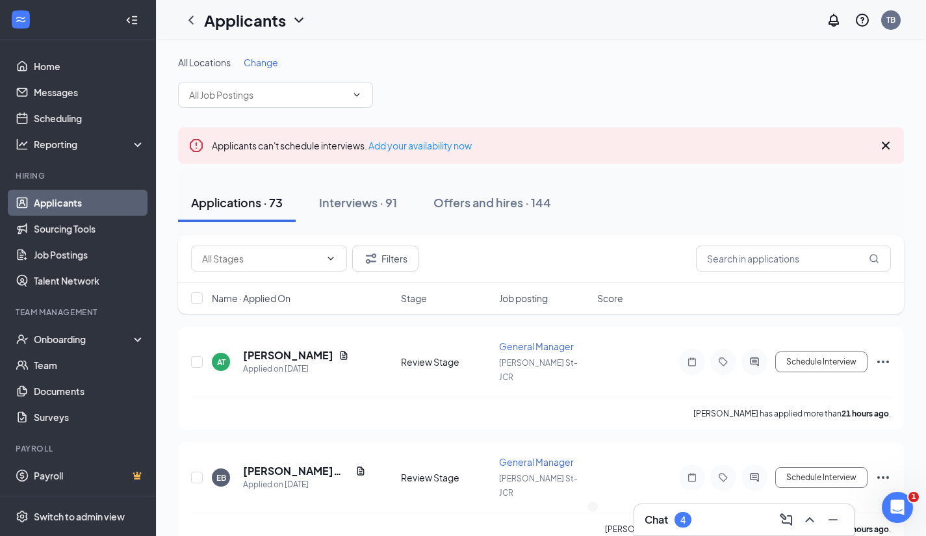
click at [722, 523] on div "Chat 4" at bounding box center [744, 520] width 199 height 21
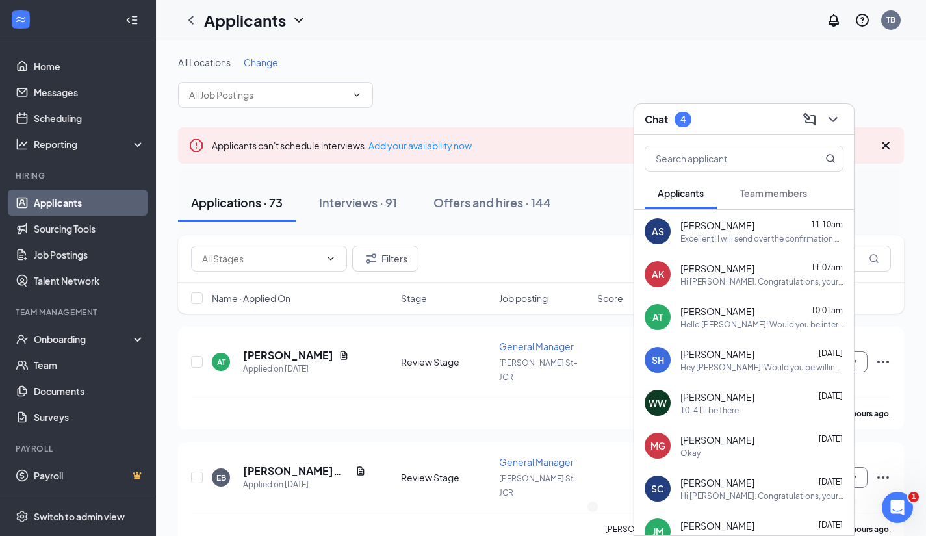
click at [743, 241] on div "Excellent! I will send over the confirmation now!" at bounding box center [762, 238] width 163 height 11
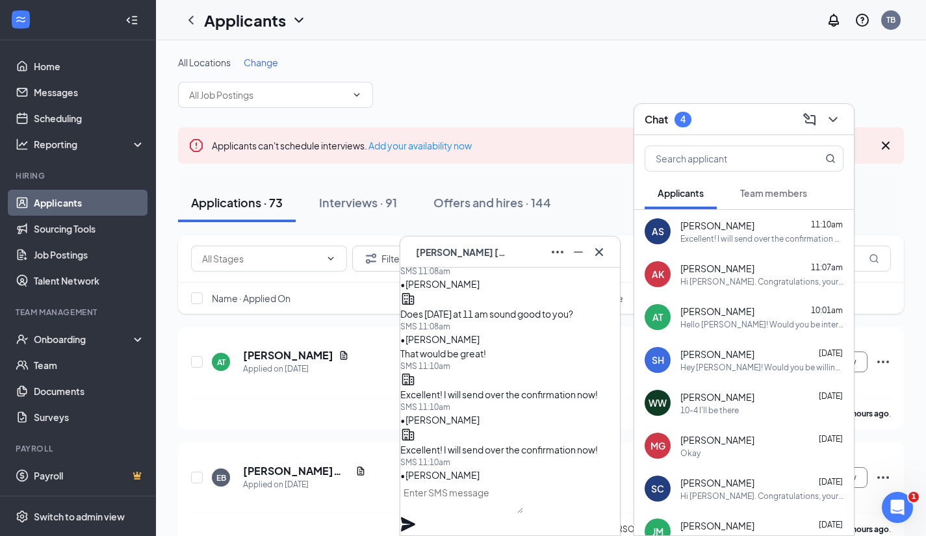
click at [527, 256] on div "AS [PERSON_NAME]" at bounding box center [510, 252] width 199 height 21
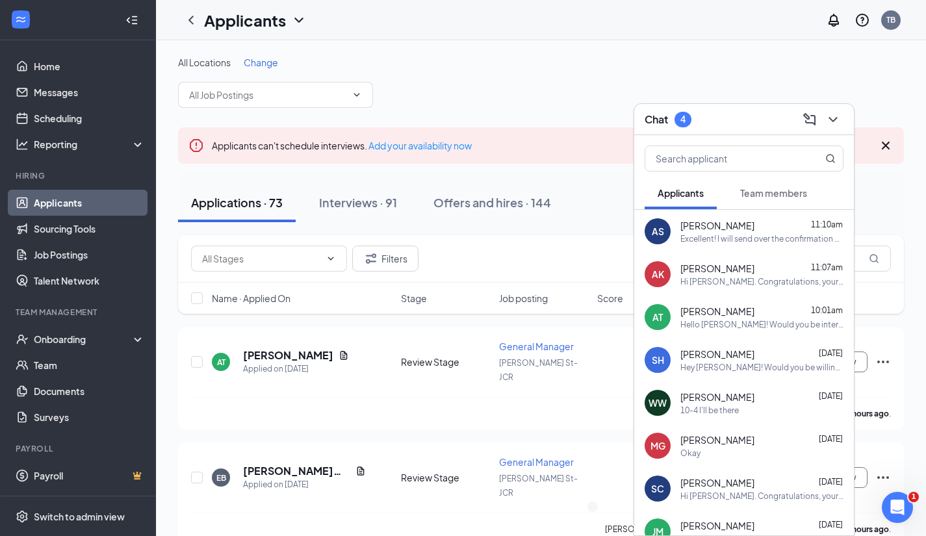
click at [756, 117] on div "Chat 4" at bounding box center [744, 119] width 199 height 20
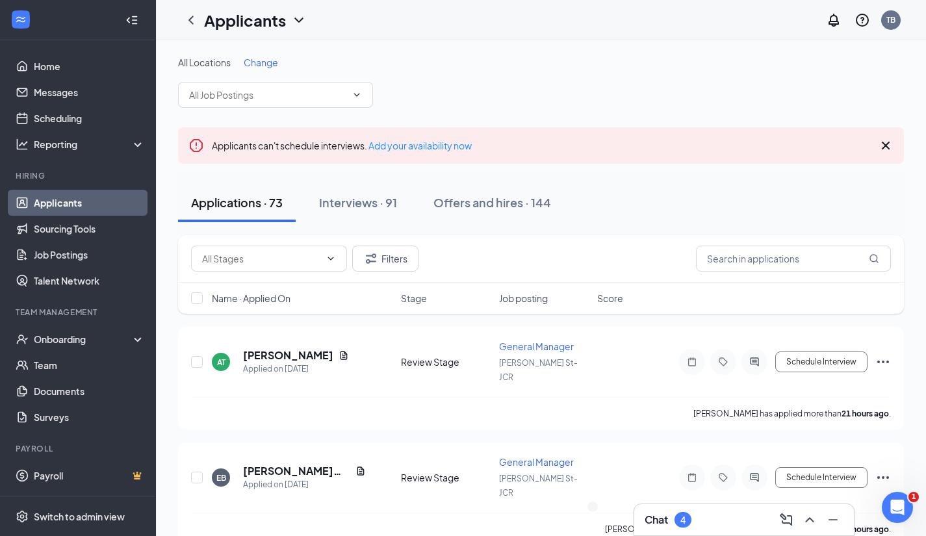
click at [735, 524] on div "Chat 4" at bounding box center [744, 520] width 199 height 21
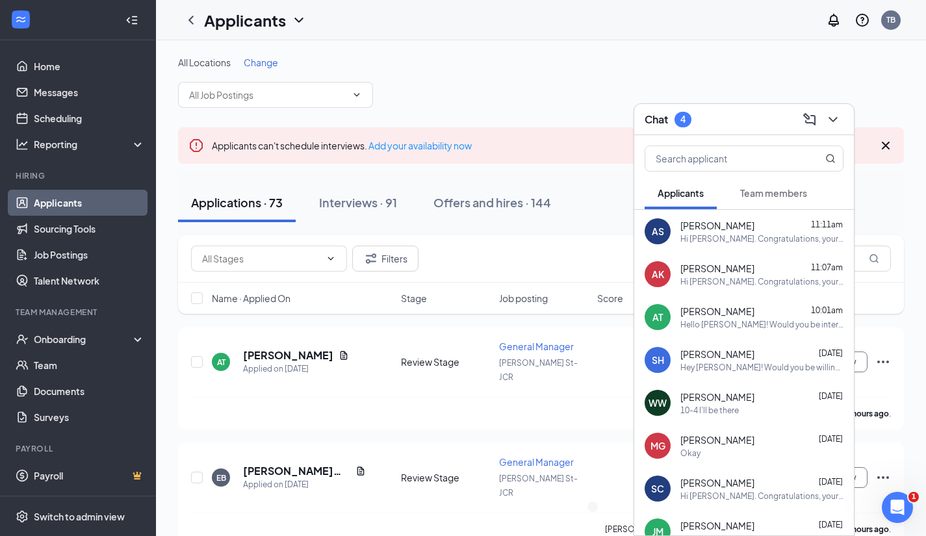
click at [722, 120] on div "Chat 4" at bounding box center [744, 119] width 199 height 20
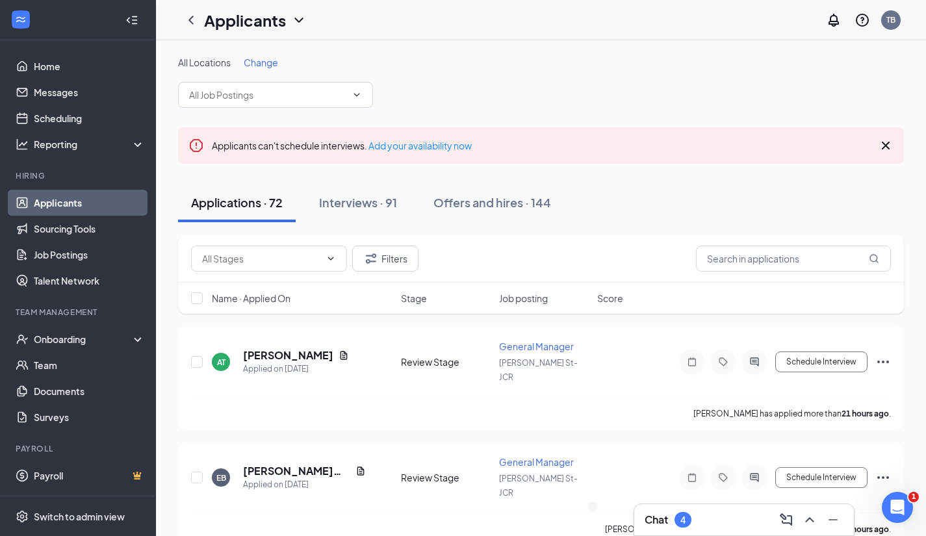
click at [720, 533] on div "Chat 4" at bounding box center [745, 519] width 220 height 31
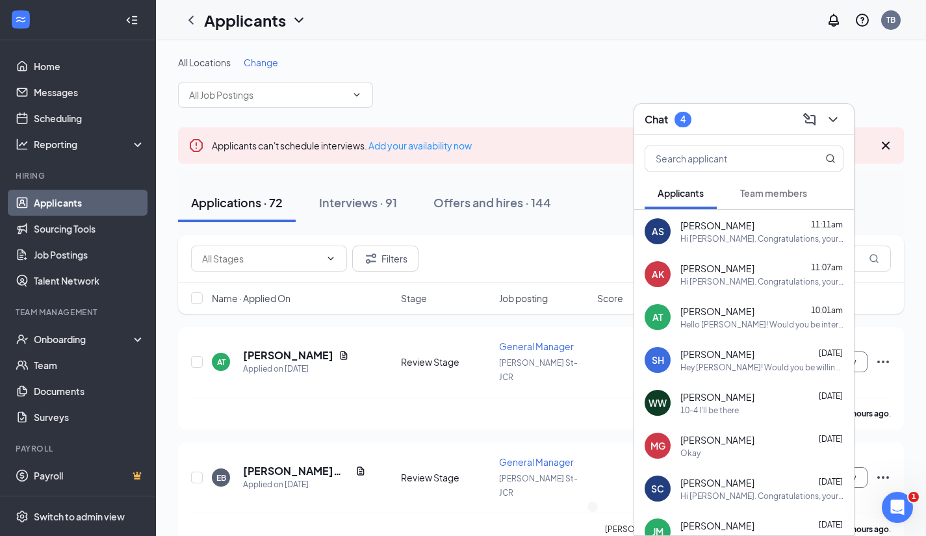
click at [746, 113] on div "Chat 4" at bounding box center [744, 119] width 199 height 20
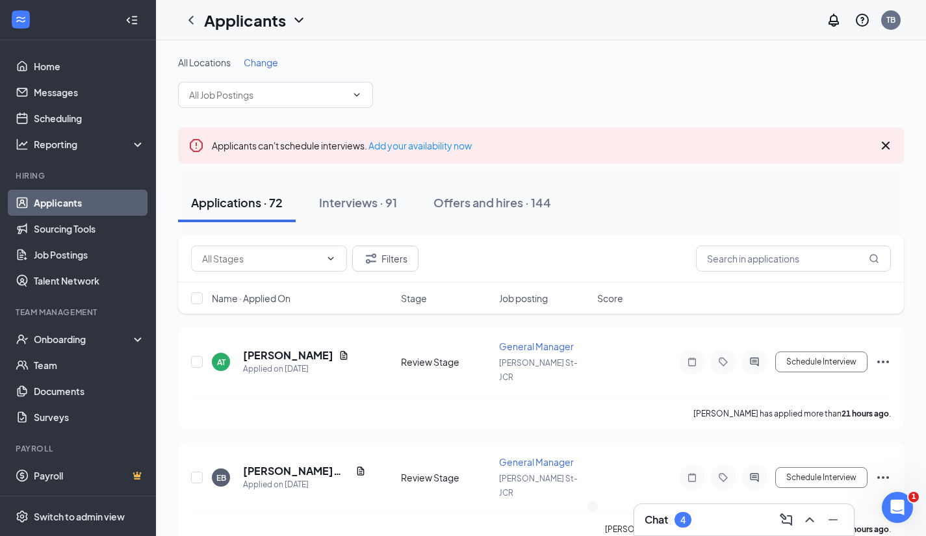
click at [712, 75] on div "All Locations Change" at bounding box center [541, 82] width 726 height 52
click at [719, 516] on div "Chat 4" at bounding box center [744, 520] width 199 height 21
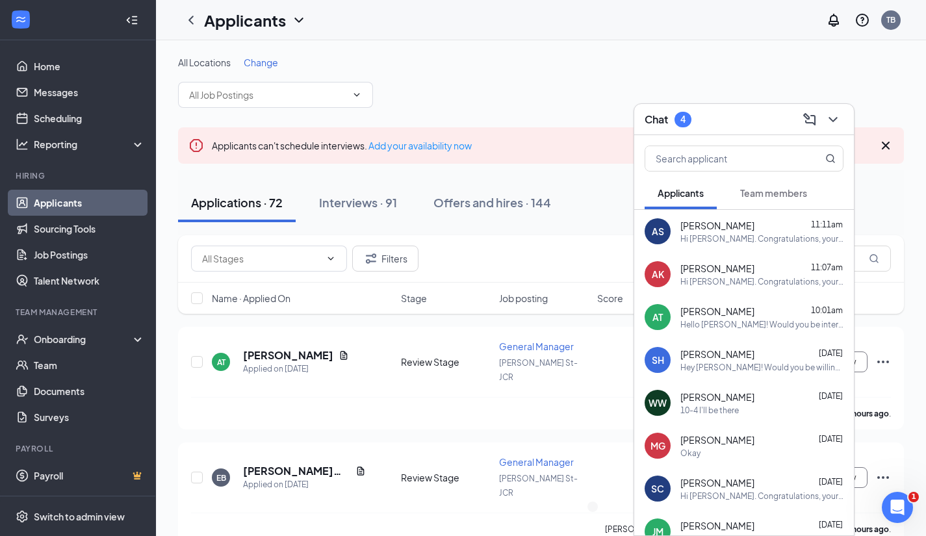
click at [758, 119] on div "Chat 4" at bounding box center [744, 119] width 199 height 20
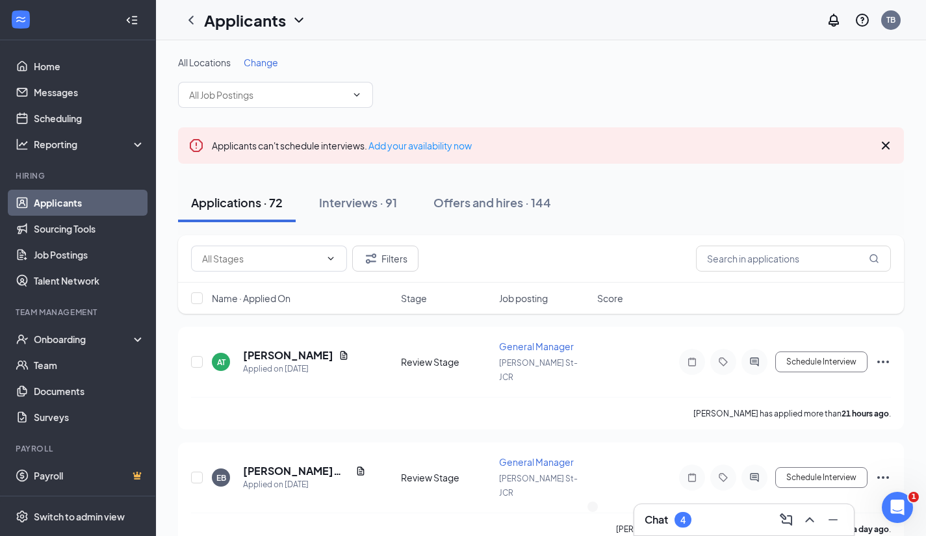
click at [752, 523] on div "Chat 4" at bounding box center [744, 520] width 199 height 21
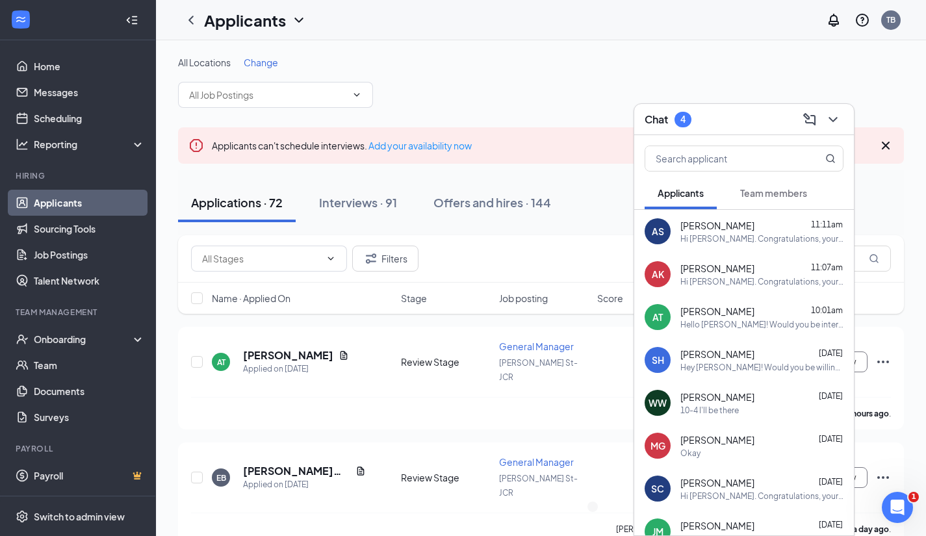
click at [735, 124] on div "Chat 4" at bounding box center [744, 119] width 199 height 20
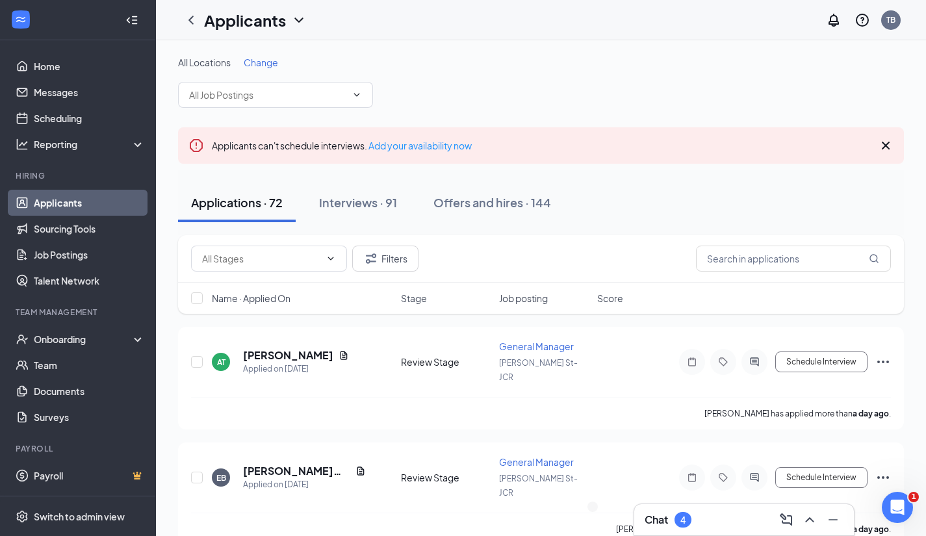
click at [729, 516] on div "Chat 4" at bounding box center [744, 520] width 199 height 21
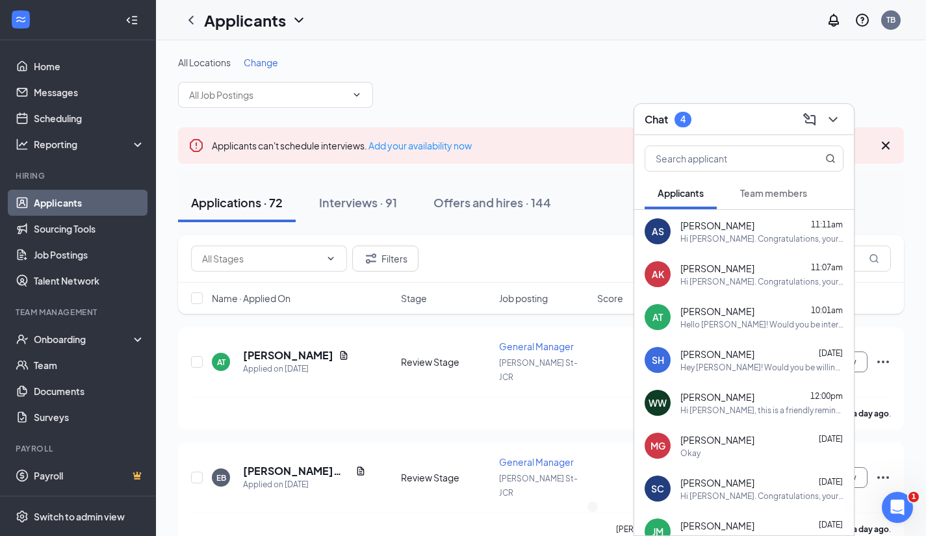
click at [727, 132] on div "Chat 4" at bounding box center [745, 119] width 220 height 31
